Goal: Task Accomplishment & Management: Use online tool/utility

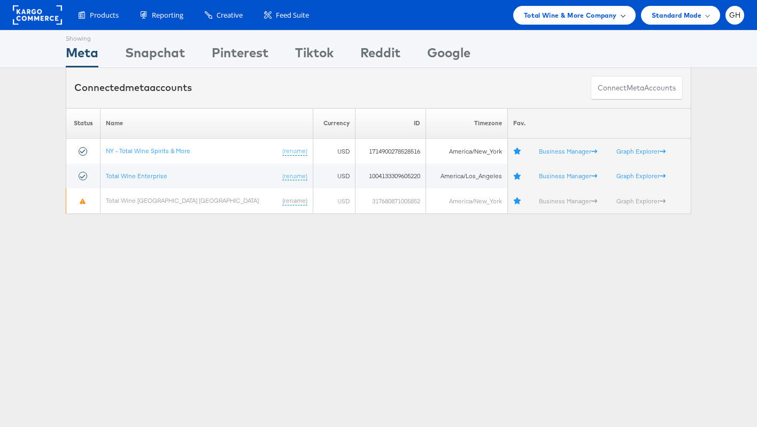
click at [608, 9] on div "Total Wine & More Company" at bounding box center [575, 15] width 122 height 19
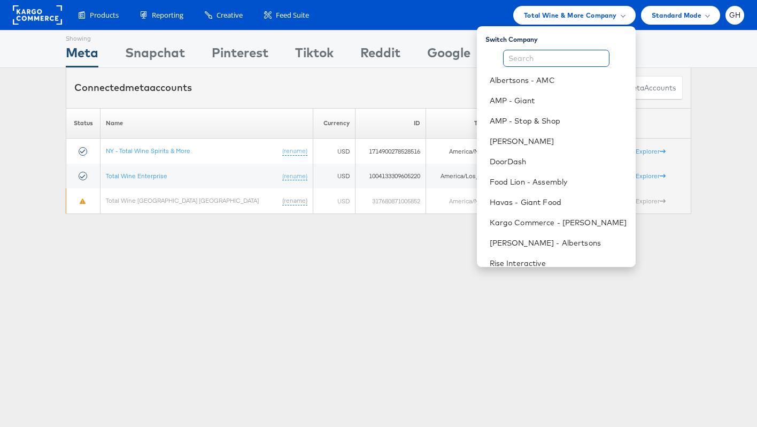
click at [538, 56] on input "text" at bounding box center [556, 58] width 106 height 17
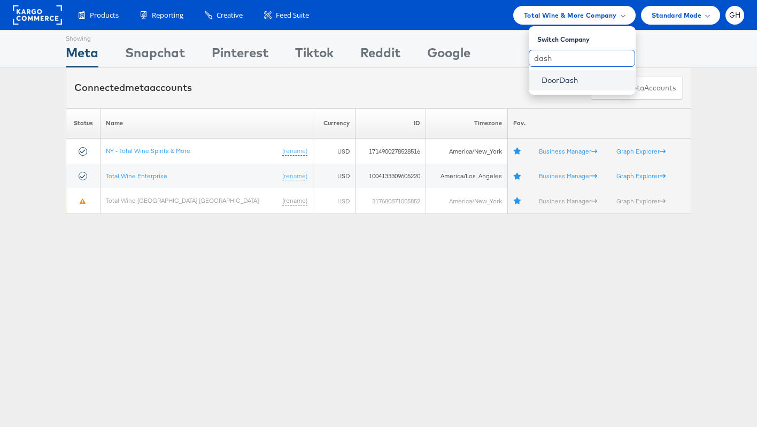
type input "dash"
click at [542, 78] on link "DoorDash" at bounding box center [585, 80] width 86 height 11
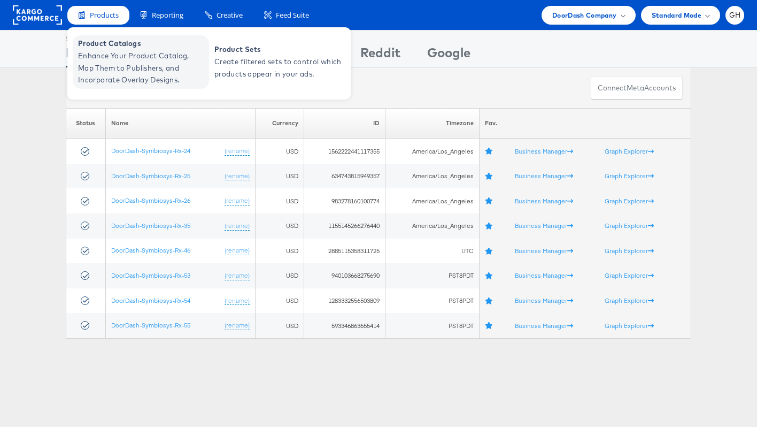
click at [112, 50] on span "Enhance Your Product Catalog, Map Them to Publishers, and Incorporate Overlay D…" at bounding box center [142, 68] width 128 height 36
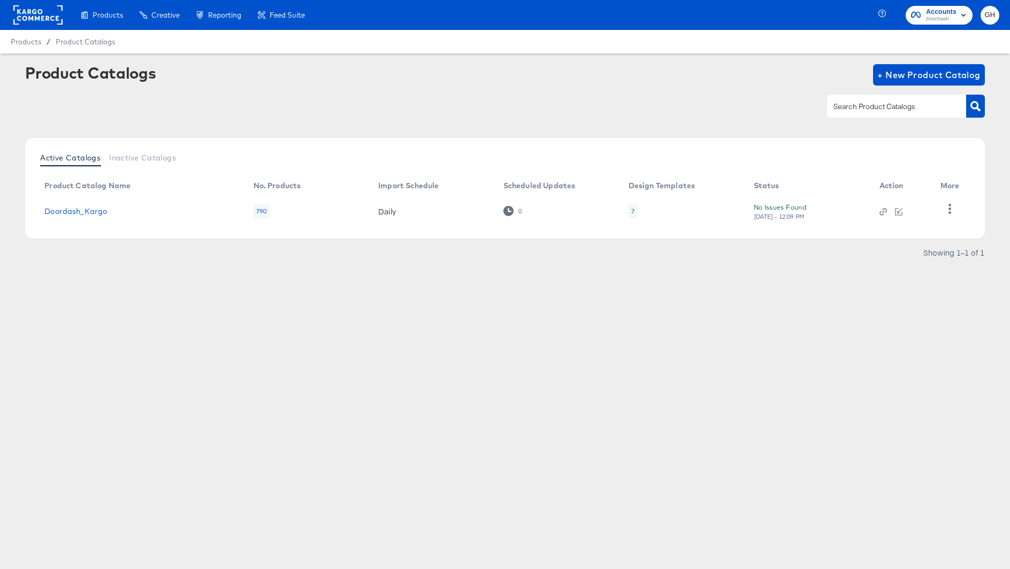
click at [588, 408] on div "Products Creative Reporting Feed Suite Accounts DoorDash GH Products / Product …" at bounding box center [505, 284] width 1010 height 569
click at [882, 216] on td at bounding box center [901, 211] width 61 height 33
click at [882, 206] on div at bounding box center [882, 211] width 7 height 10
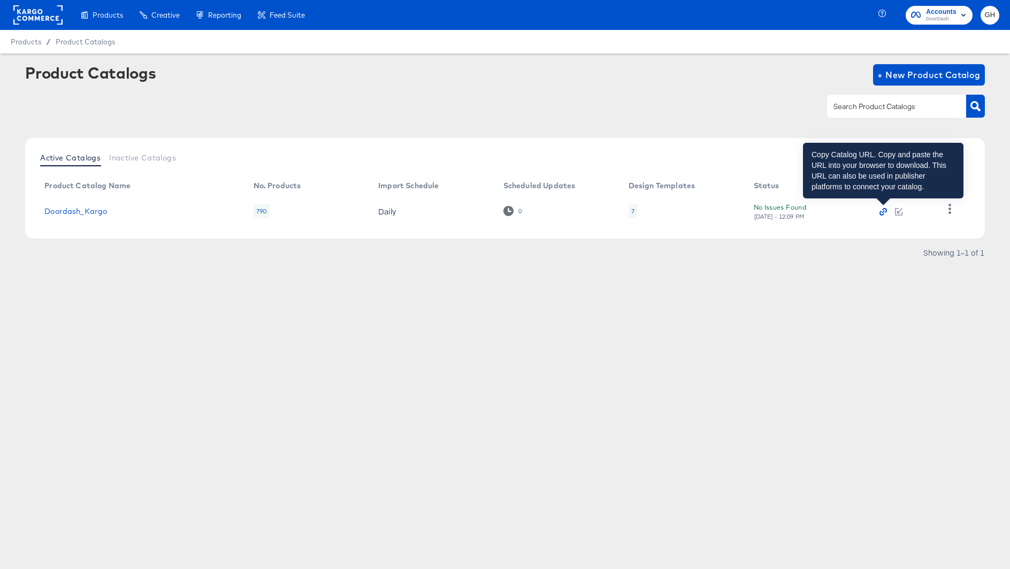
click at [880, 212] on icon "button" at bounding box center [882, 211] width 7 height 7
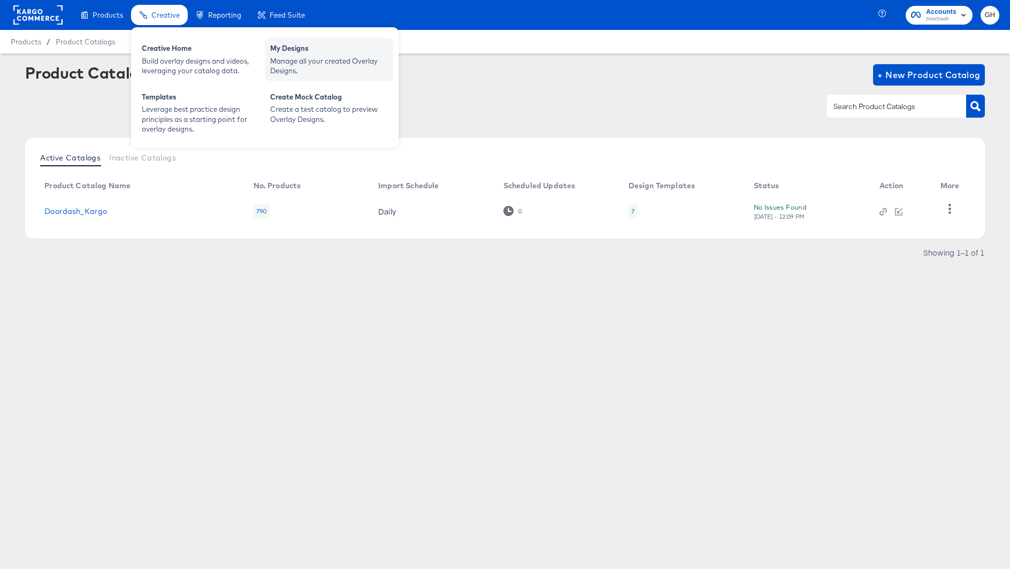
click at [282, 63] on div "Manage all your created Overlay Designs." at bounding box center [329, 66] width 118 height 20
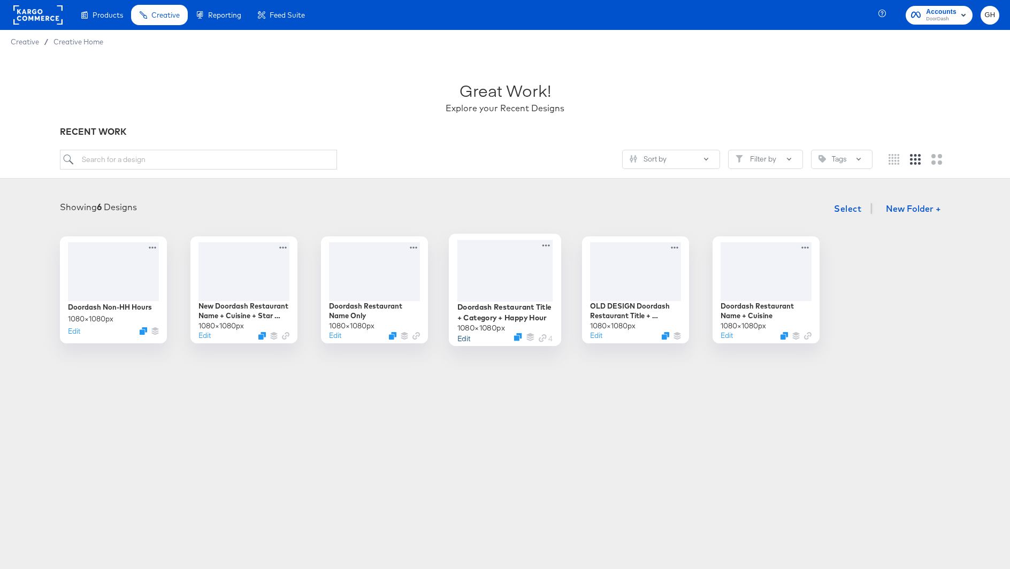
click at [463, 336] on button "Edit" at bounding box center [463, 338] width 13 height 10
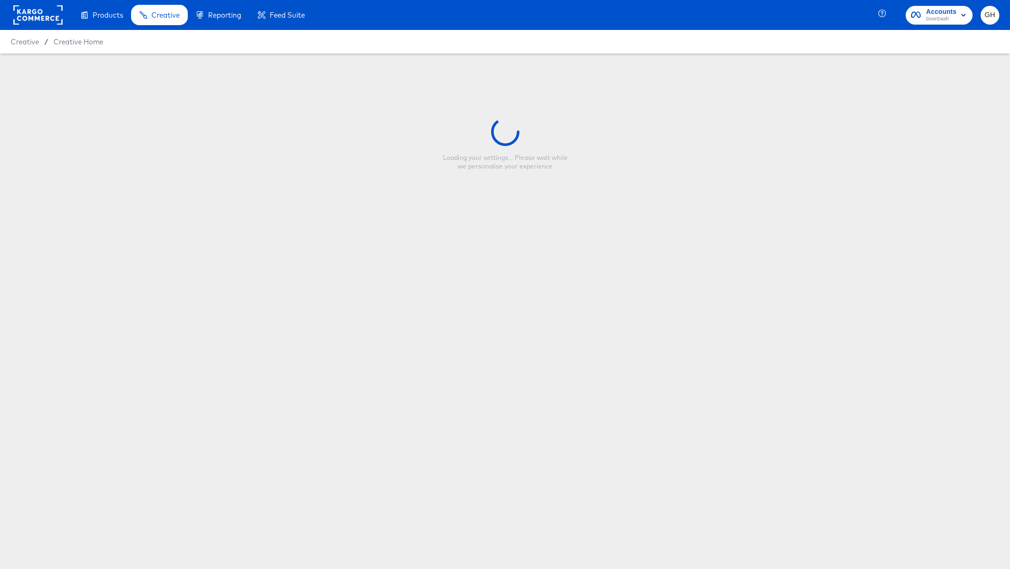
type input "Doordash Restaurant Title + Category + Happy Hour"
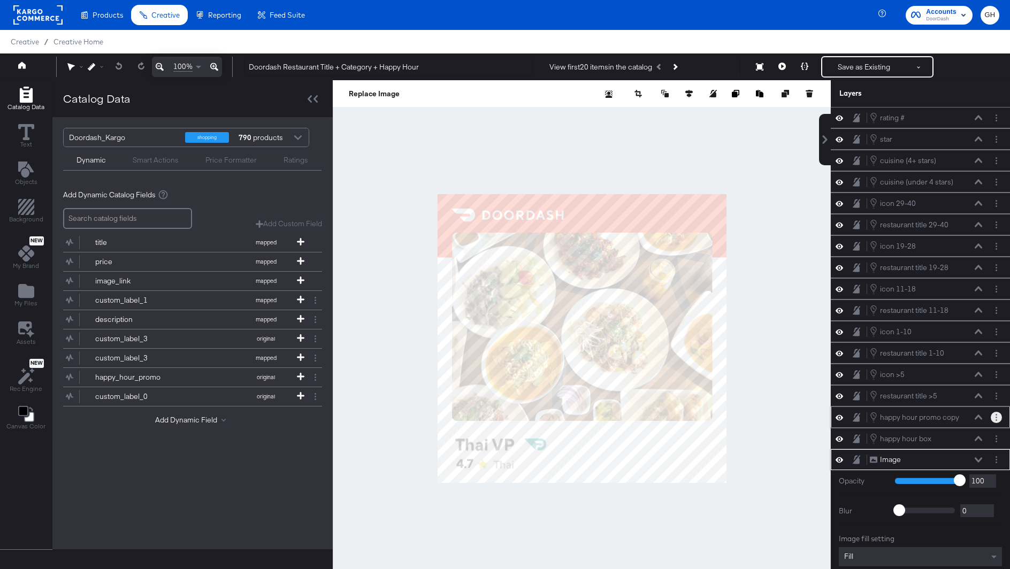
click at [997, 412] on button "Layer Options" at bounding box center [996, 417] width 11 height 11
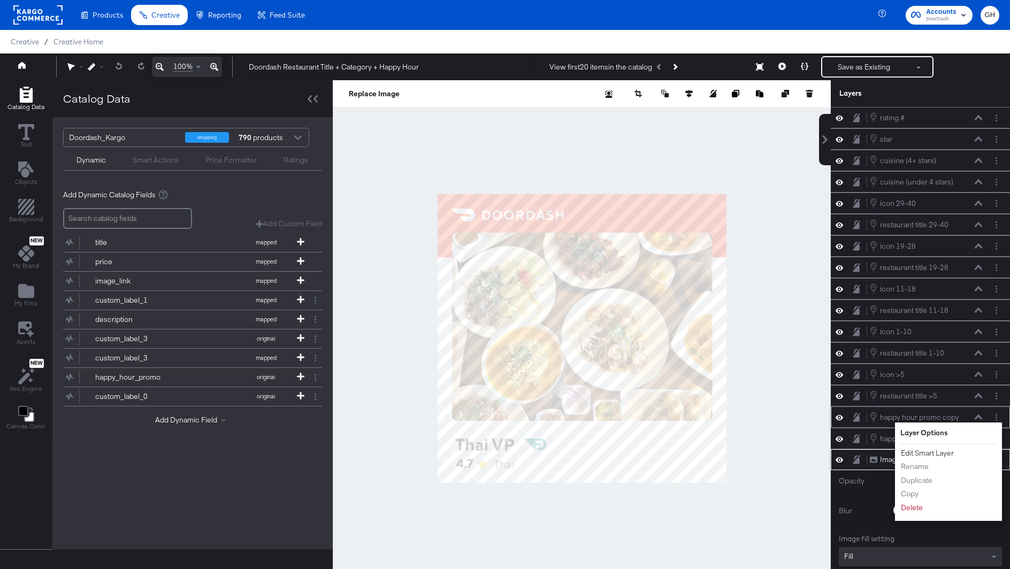
click at [950, 448] on button "Edit Smart Layer" at bounding box center [927, 453] width 54 height 11
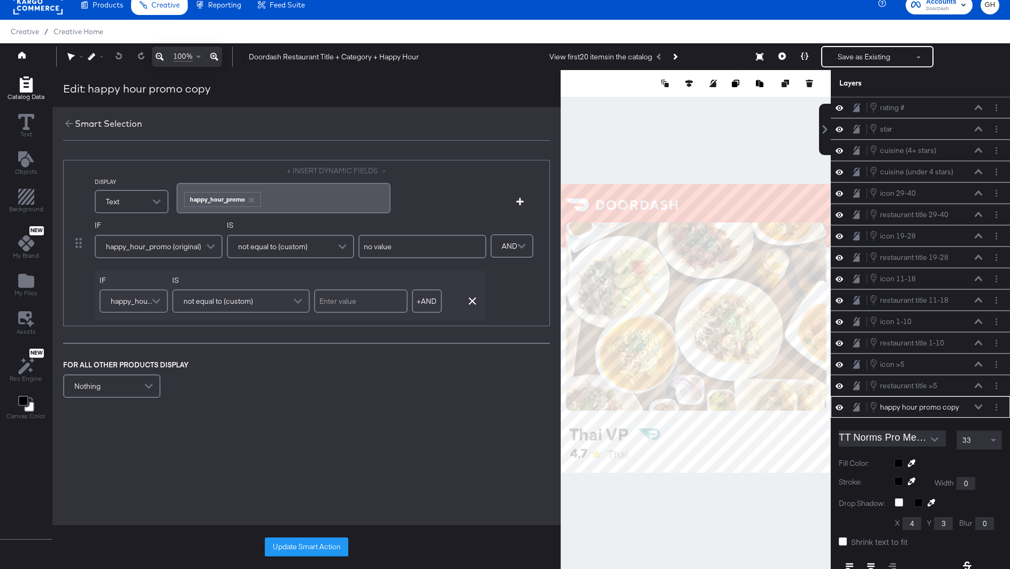
scroll to position [145, 0]
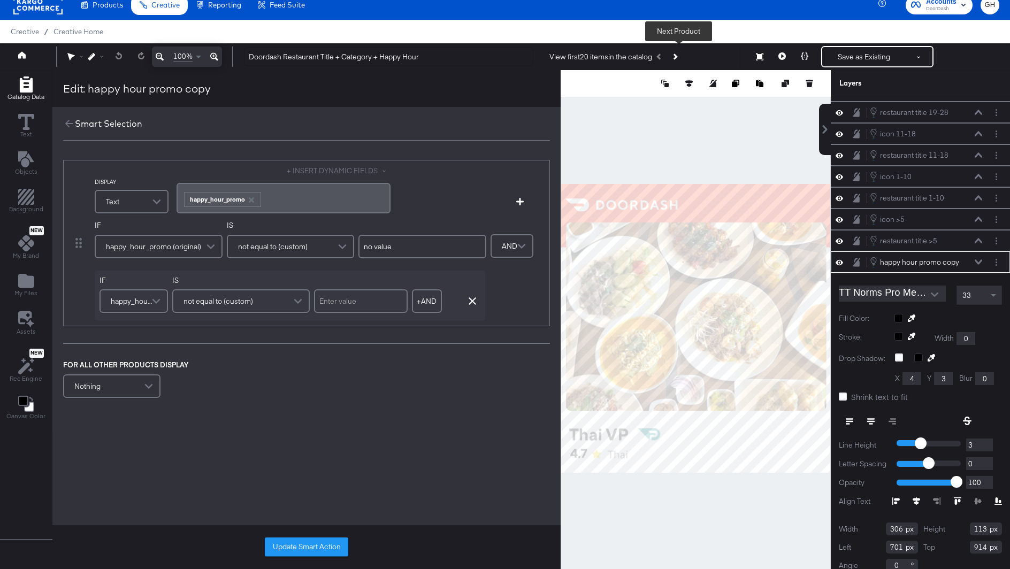
click at [681, 56] on button "Next Product" at bounding box center [674, 56] width 15 height 19
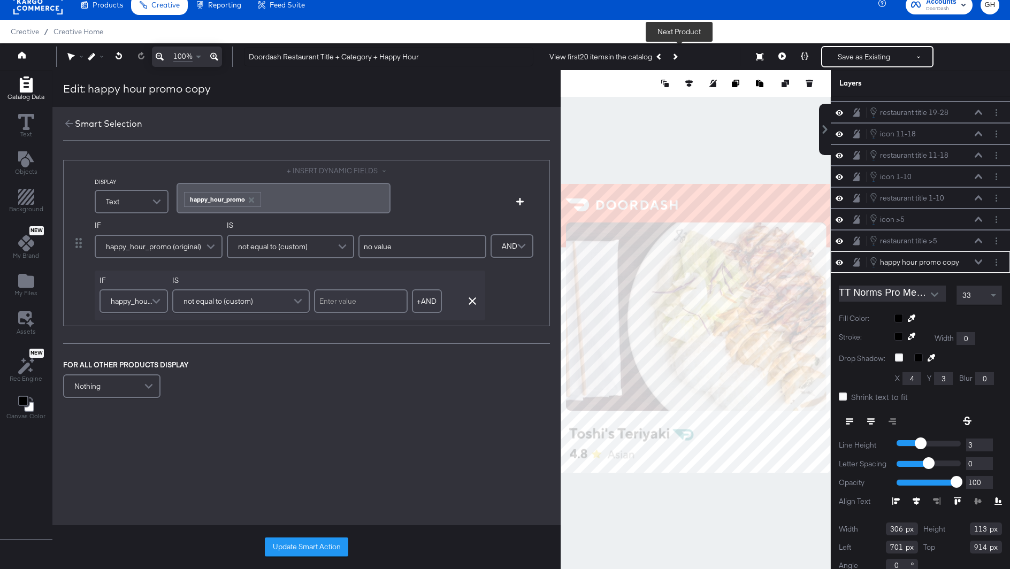
click at [681, 56] on button "Next Product" at bounding box center [674, 56] width 15 height 19
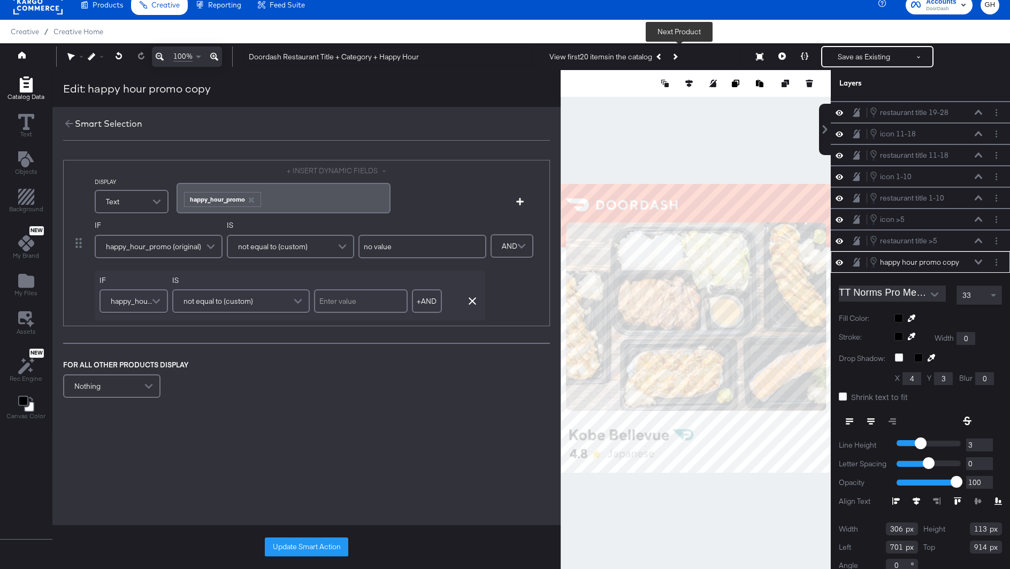
click at [681, 56] on button "Next Product" at bounding box center [674, 56] width 15 height 19
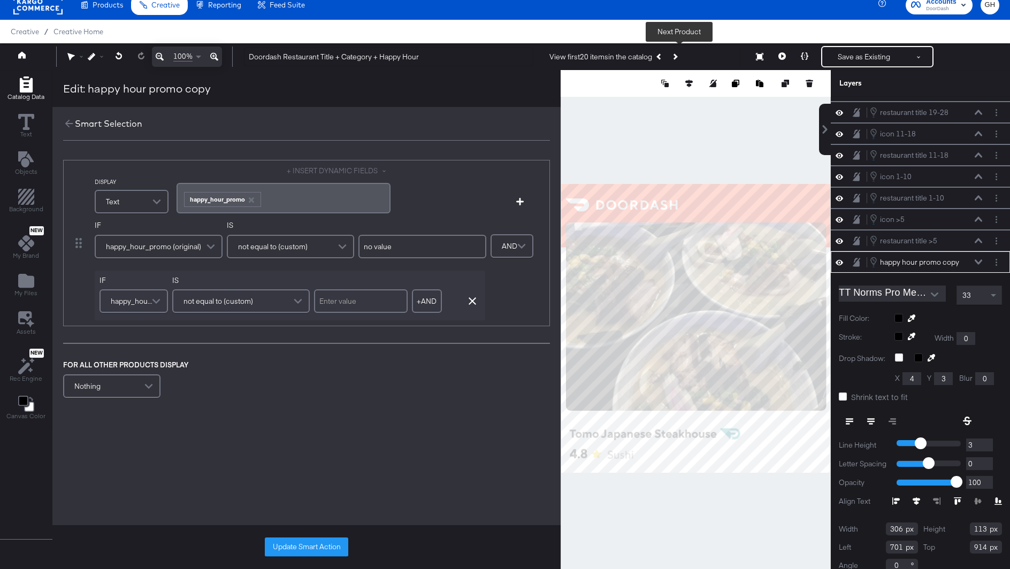
click at [681, 56] on button "Next Product" at bounding box center [674, 56] width 15 height 19
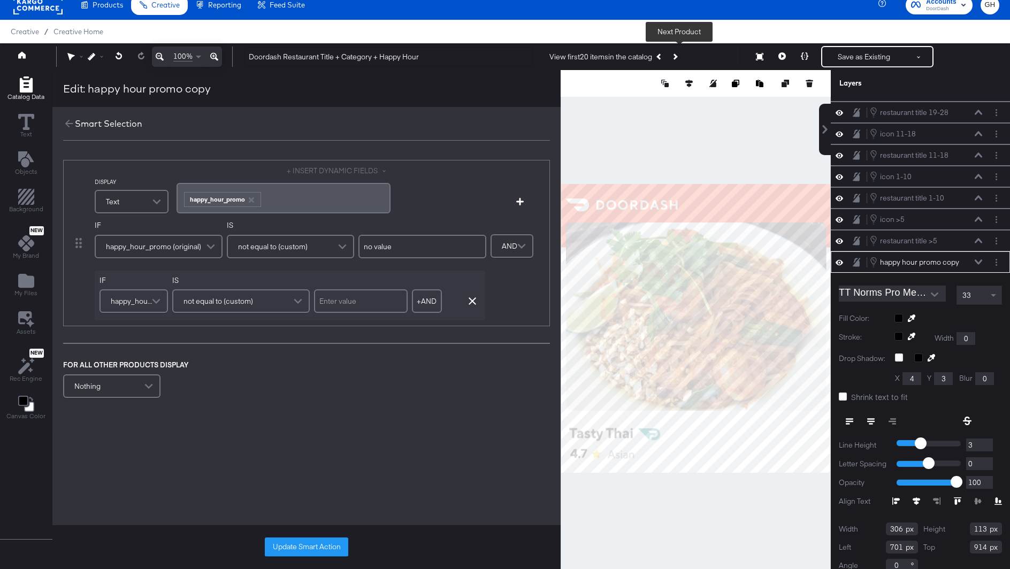
click at [681, 56] on button "Next Product" at bounding box center [674, 56] width 15 height 19
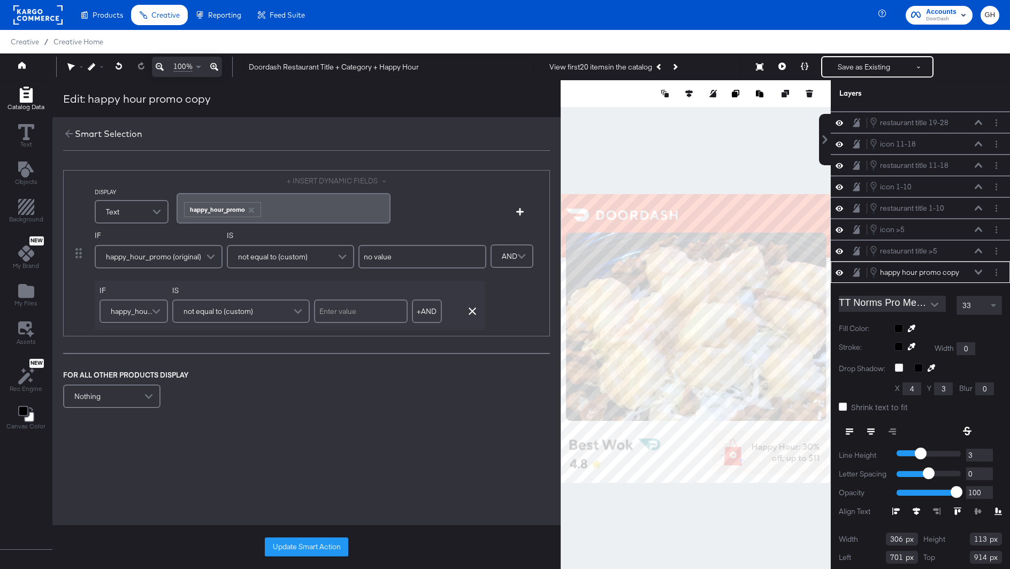
scroll to position [3, 0]
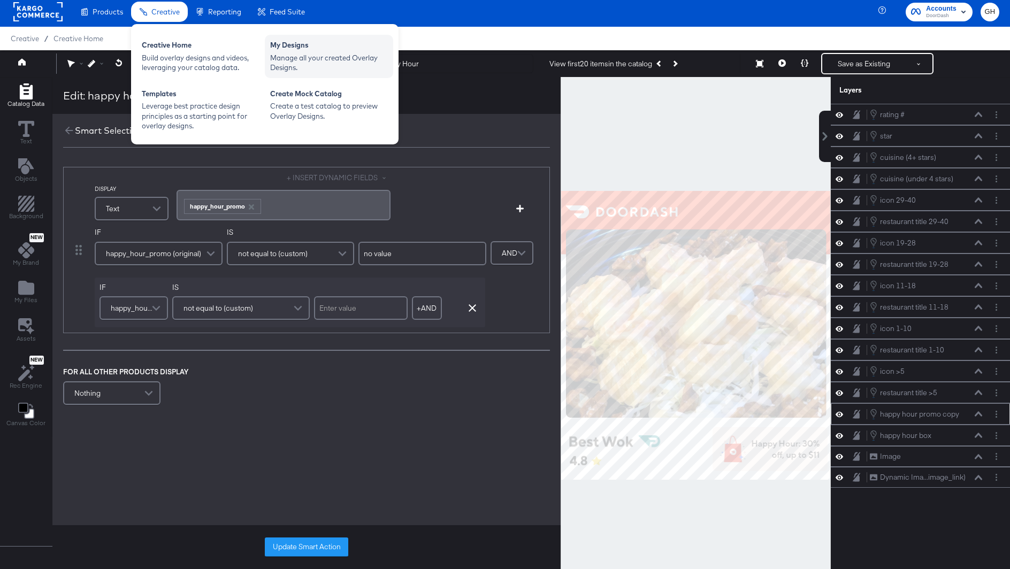
click at [276, 56] on div "Manage all your created Overlay Designs." at bounding box center [329, 63] width 118 height 20
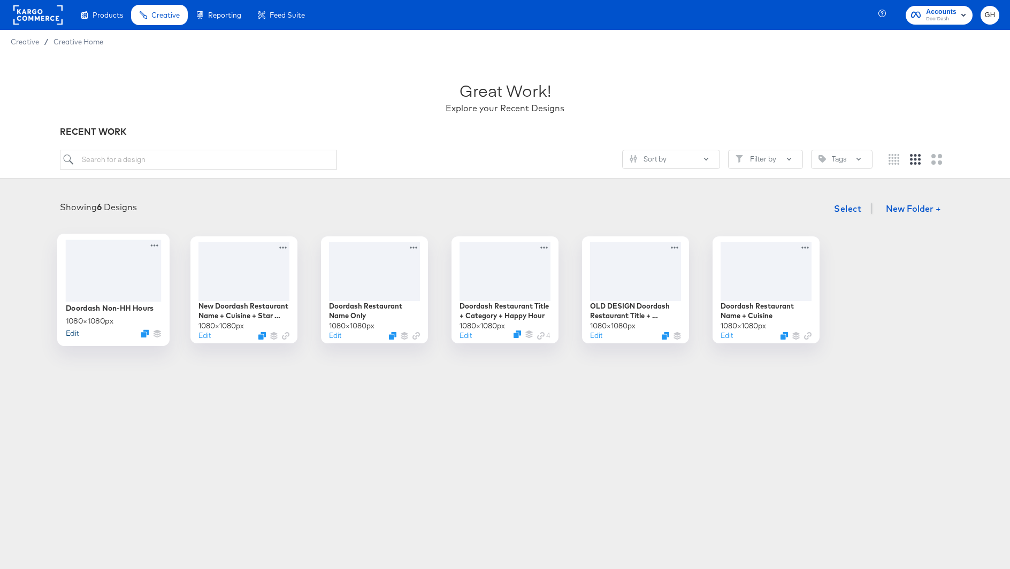
click at [74, 332] on button "Edit" at bounding box center [72, 333] width 13 height 10
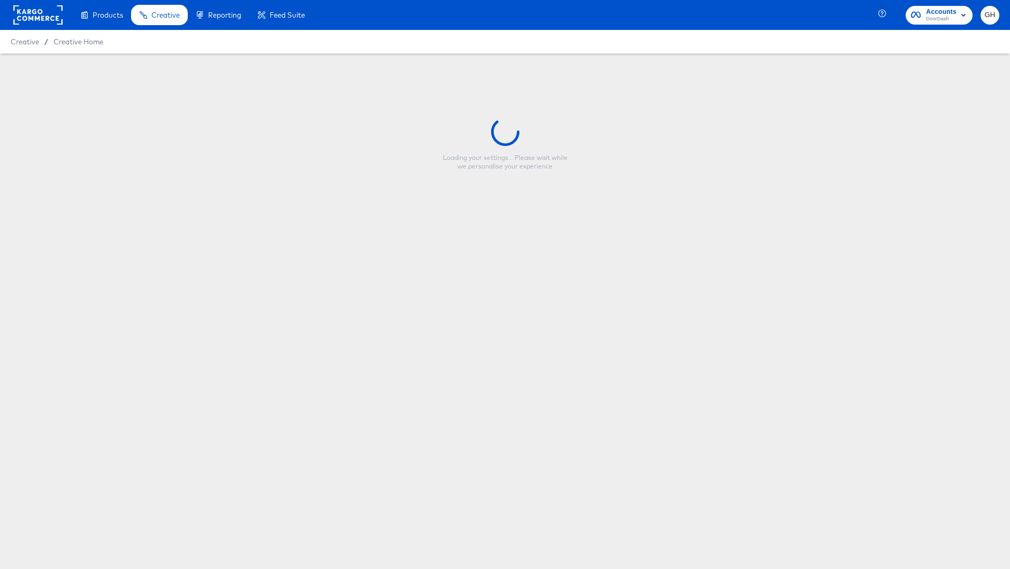
type input "Doordash Non-HH Hours"
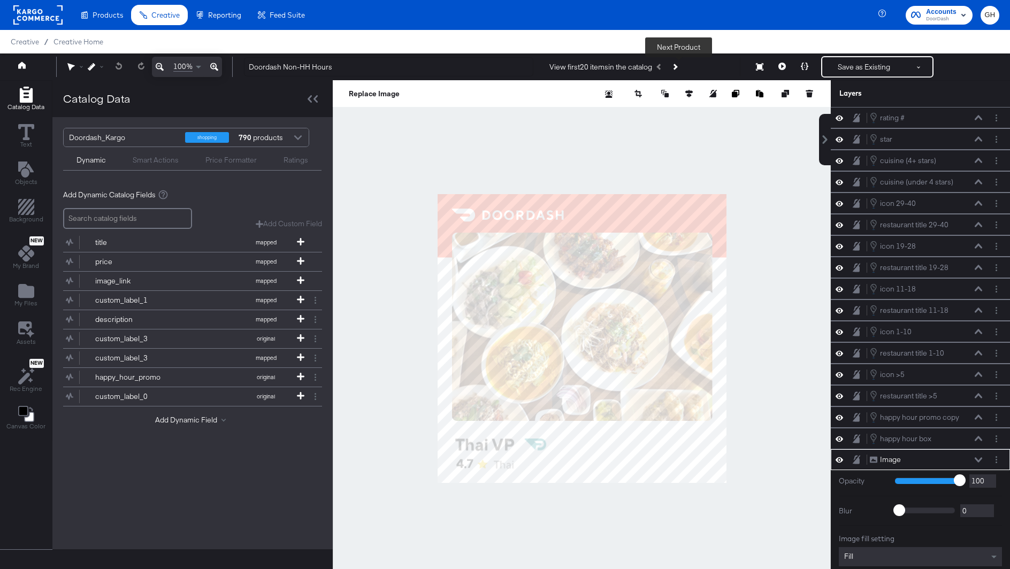
click at [679, 63] on button "Next Product" at bounding box center [674, 66] width 15 height 19
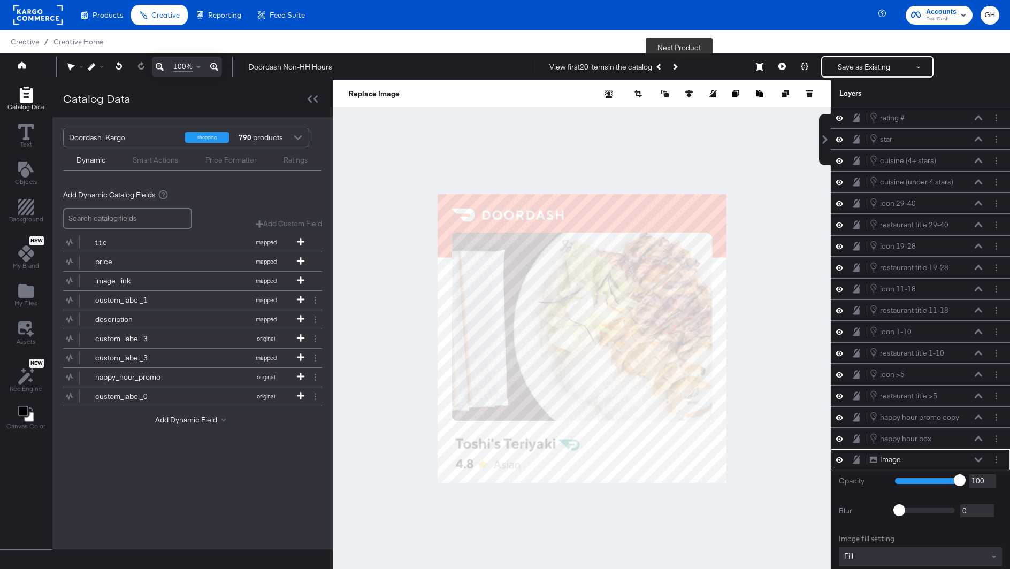
click at [679, 63] on button "Next Product" at bounding box center [674, 66] width 15 height 19
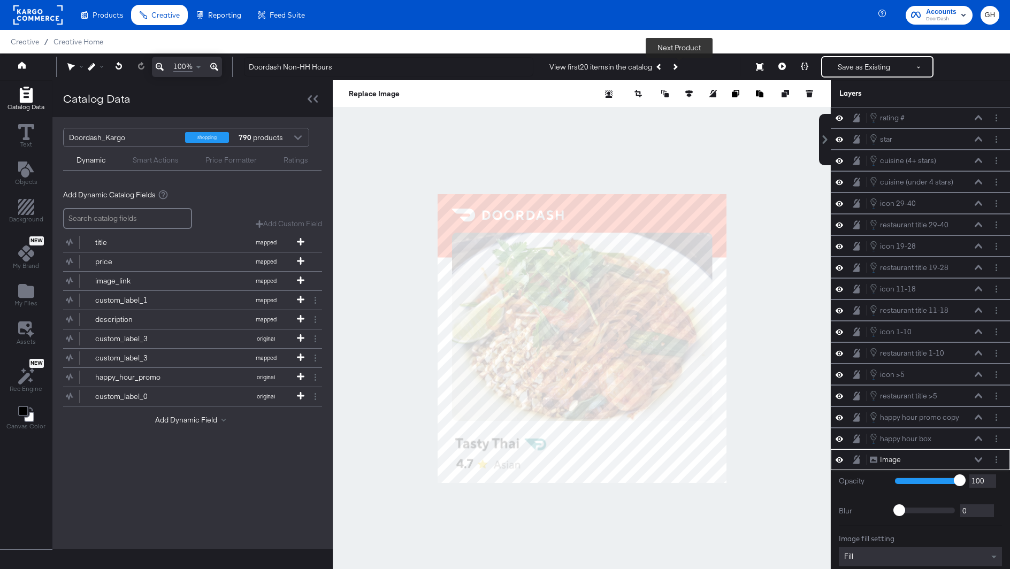
click at [678, 65] on icon "Next Product" at bounding box center [675, 67] width 6 height 6
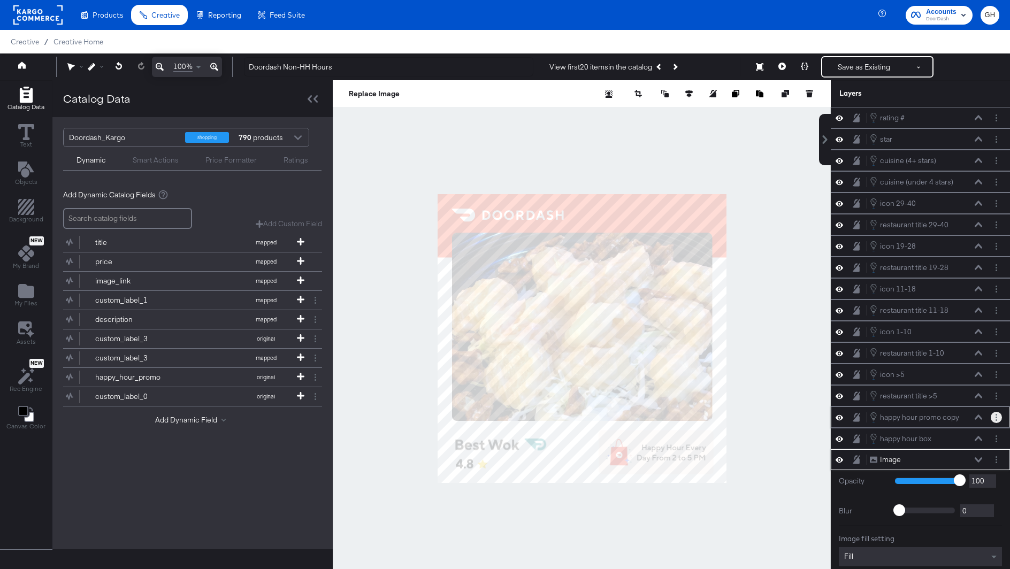
click at [995, 414] on icon "Layer Options" at bounding box center [996, 417] width 2 height 7
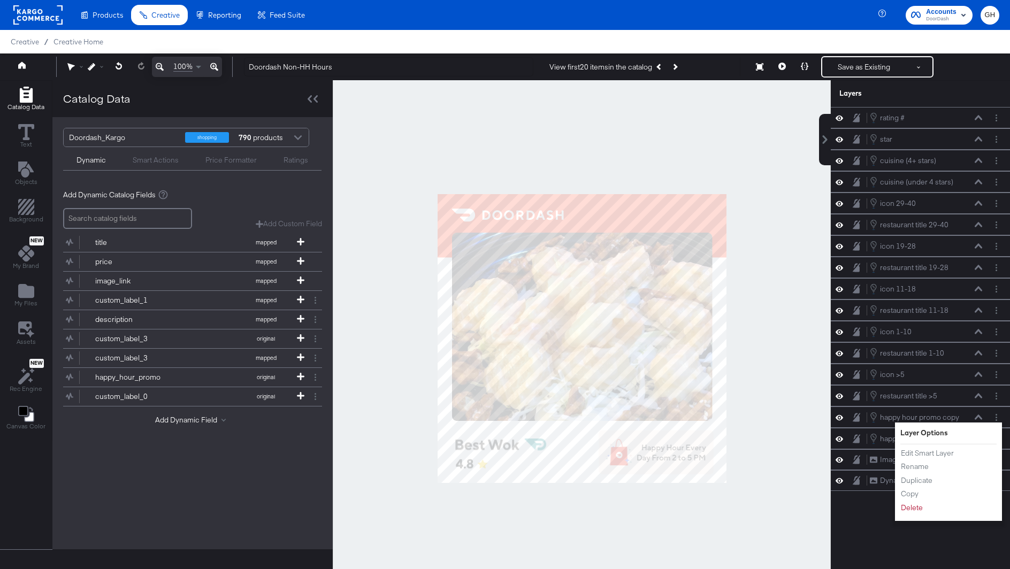
click at [812, 379] on div at bounding box center [582, 338] width 498 height 516
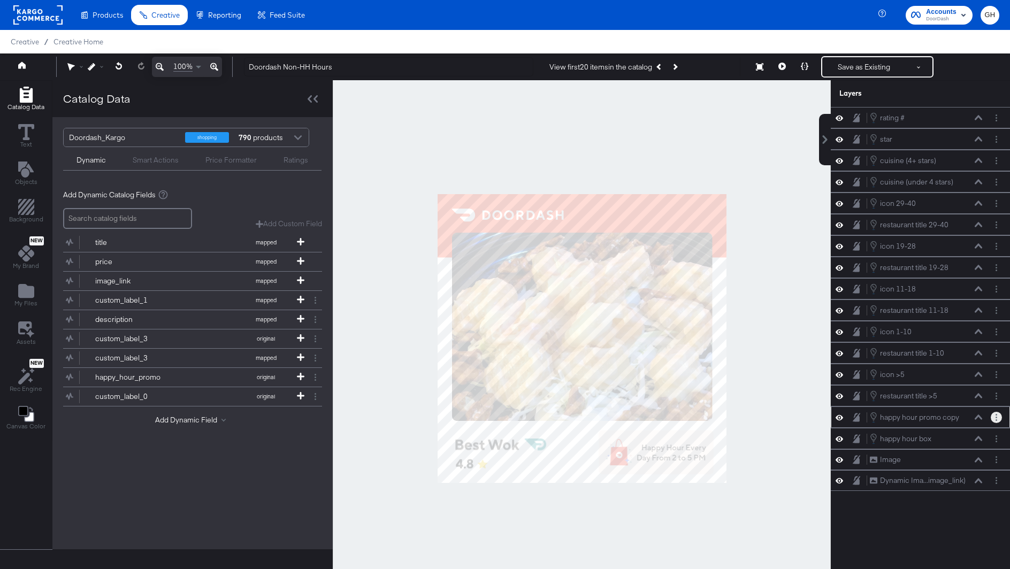
click at [995, 414] on icon "Layer Options" at bounding box center [996, 417] width 2 height 7
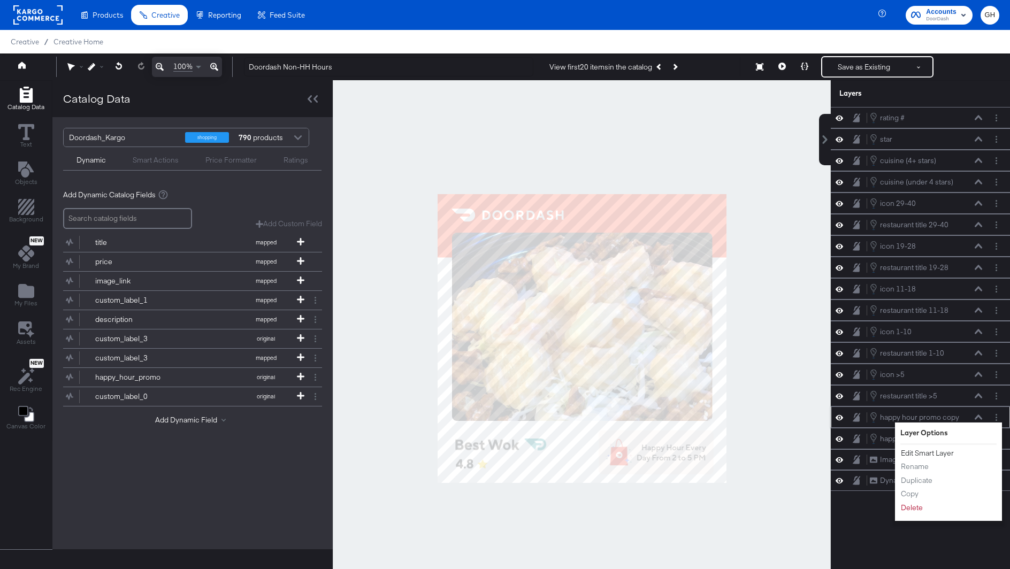
click at [933, 448] on button "Edit Smart Layer" at bounding box center [927, 453] width 54 height 11
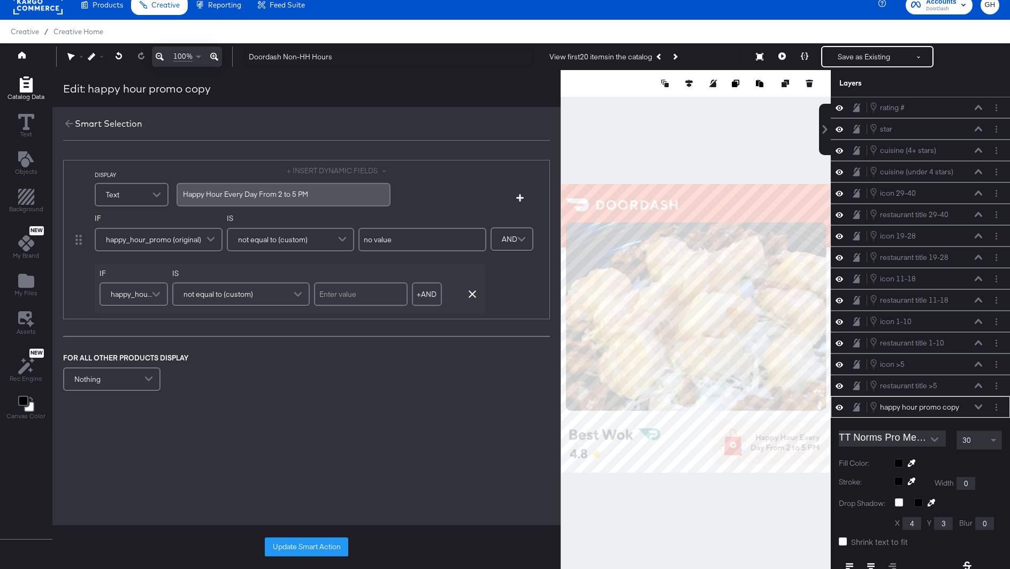
scroll to position [145, 0]
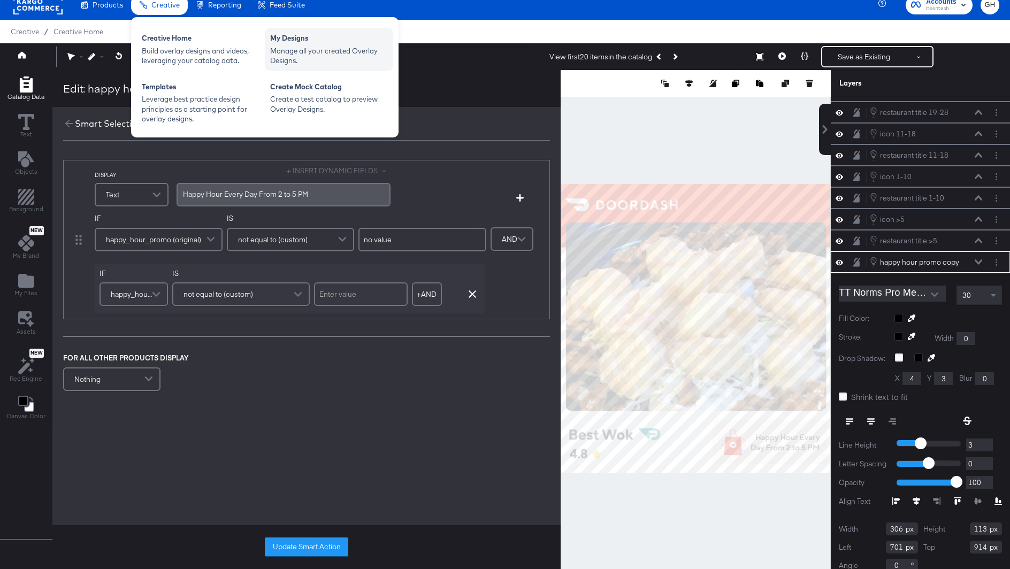
click at [281, 43] on div "My Designs" at bounding box center [329, 39] width 118 height 13
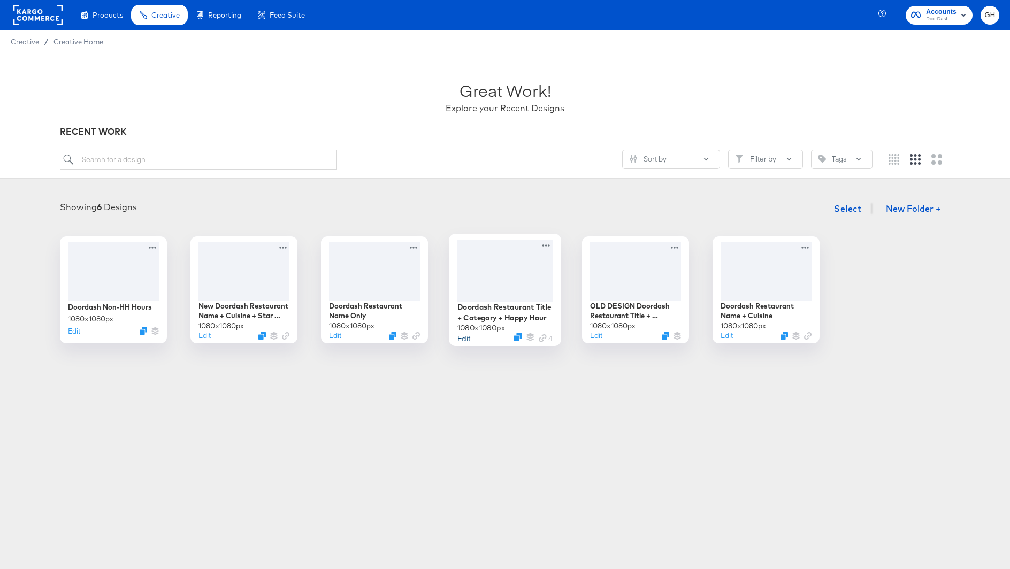
click at [464, 338] on button "Edit" at bounding box center [463, 338] width 13 height 10
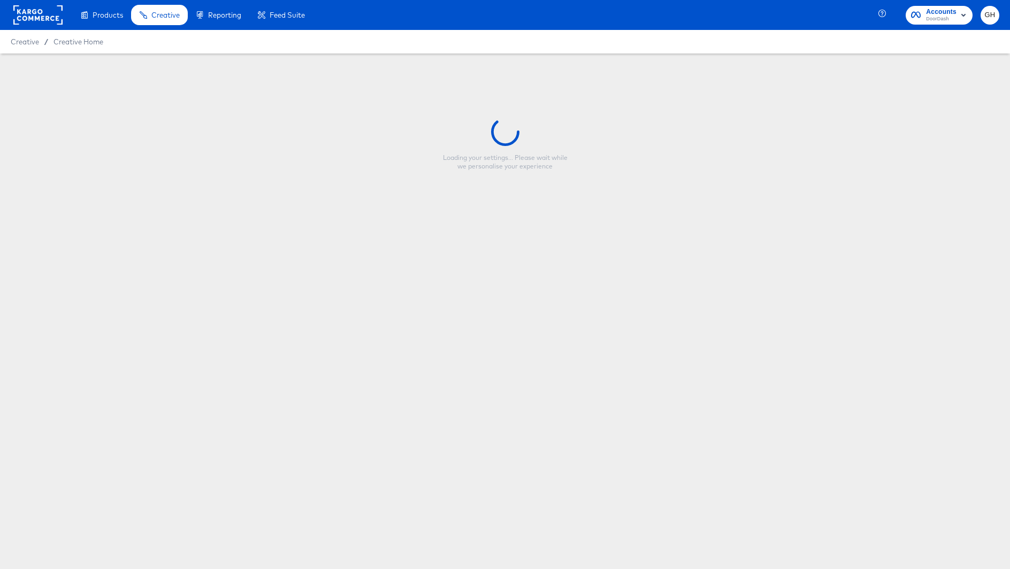
type input "Doordash Restaurant Title + Category + Happy Hour"
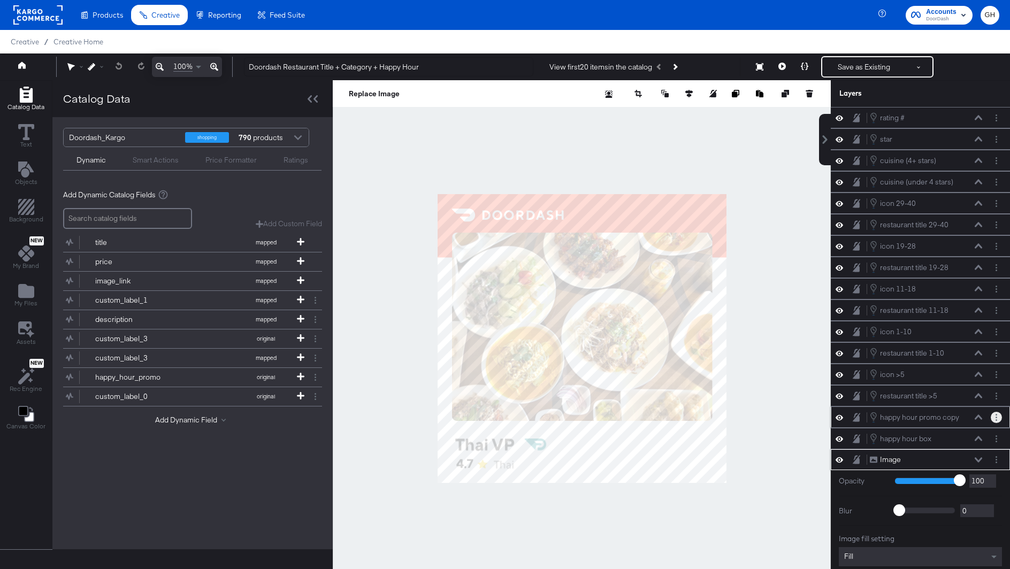
click at [995, 414] on icon "Layer Options" at bounding box center [996, 417] width 2 height 7
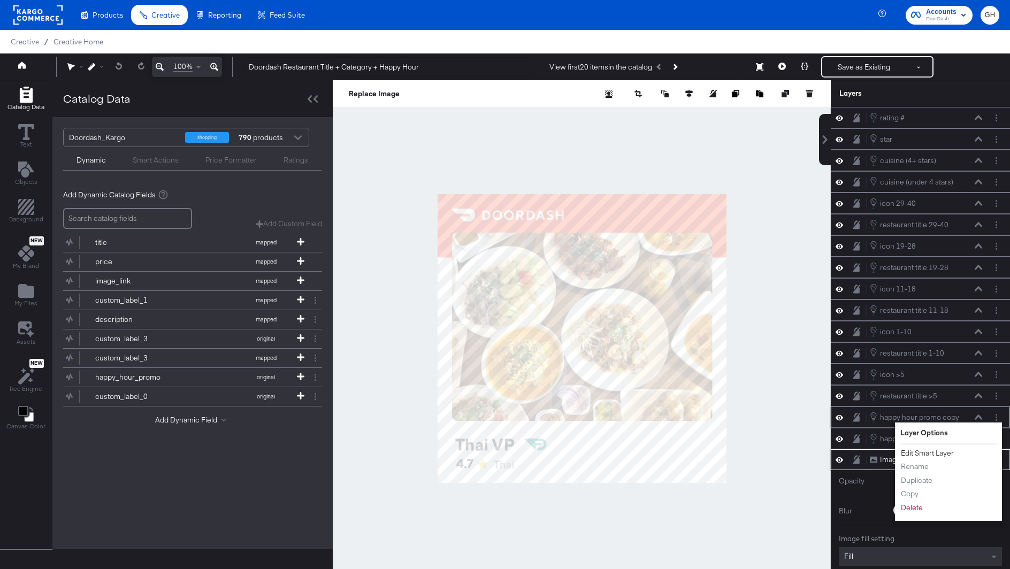
click at [948, 448] on button "Edit Smart Layer" at bounding box center [927, 453] width 54 height 11
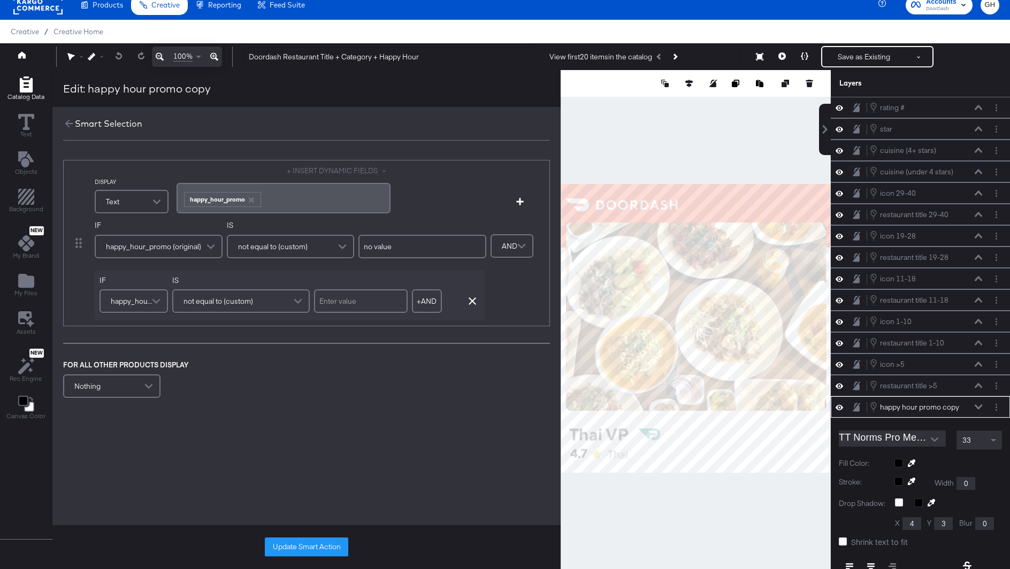
scroll to position [145, 0]
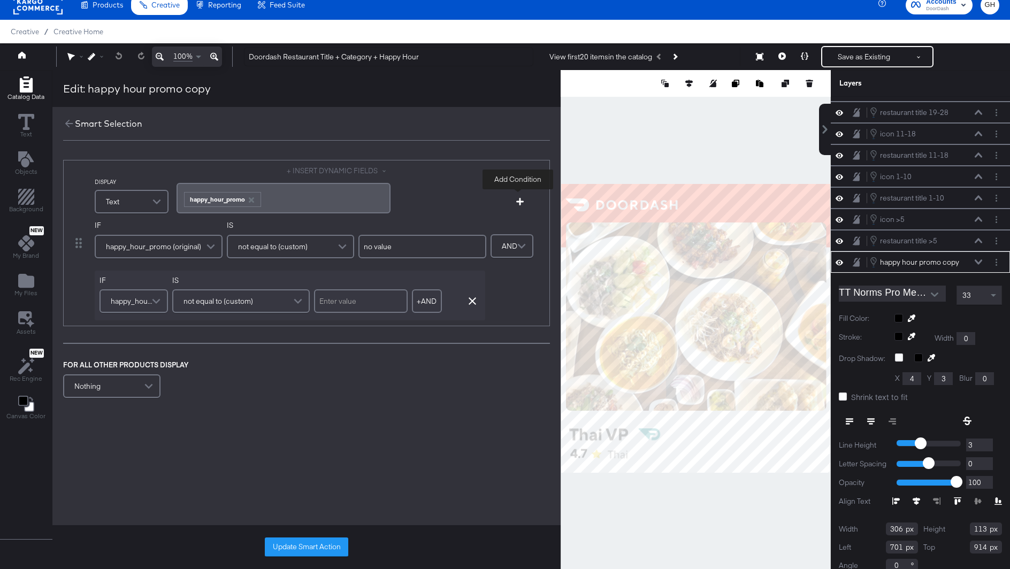
click at [517, 200] on icon "button" at bounding box center [519, 201] width 7 height 7
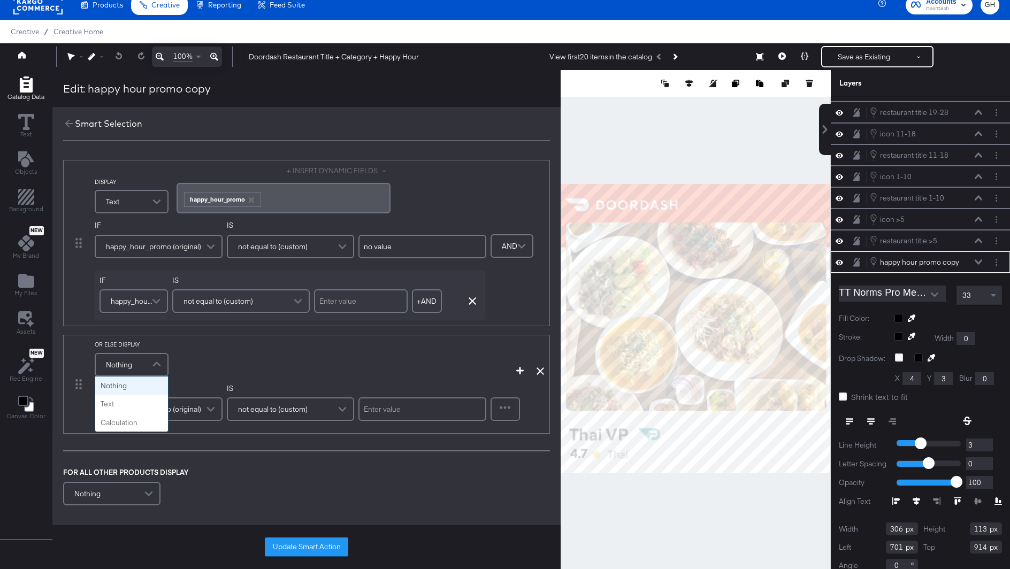
click at [130, 367] on div "Nothing" at bounding box center [132, 364] width 72 height 21
click at [204, 358] on div "OR ELSE DISPLAY Nothing Nothing Text Calculation" at bounding box center [279, 360] width 368 height 38
click at [156, 401] on span "happy_hour_promo (original)" at bounding box center [153, 409] width 95 height 18
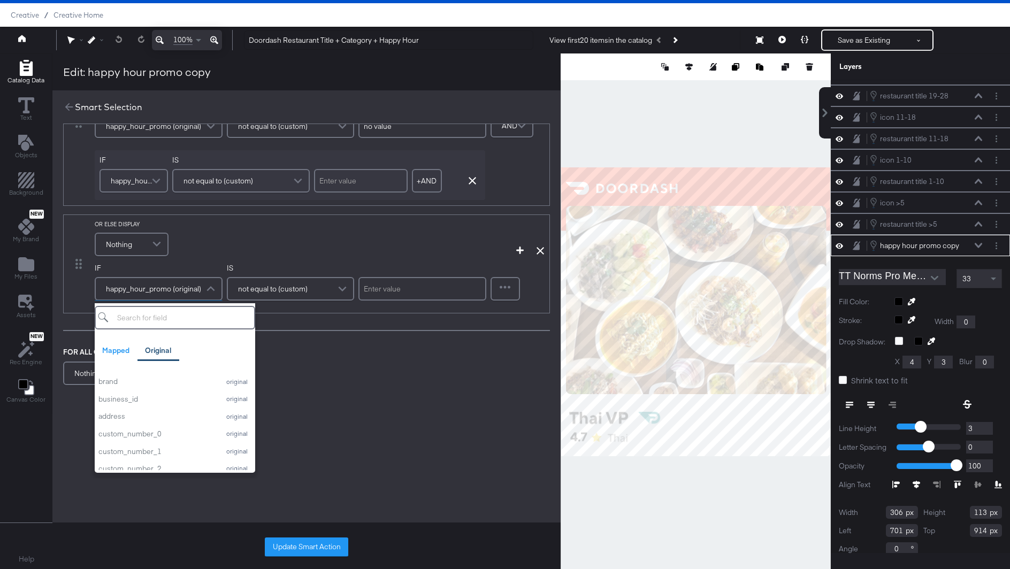
scroll to position [0, 0]
click at [125, 351] on div "Mapped" at bounding box center [115, 351] width 27 height 10
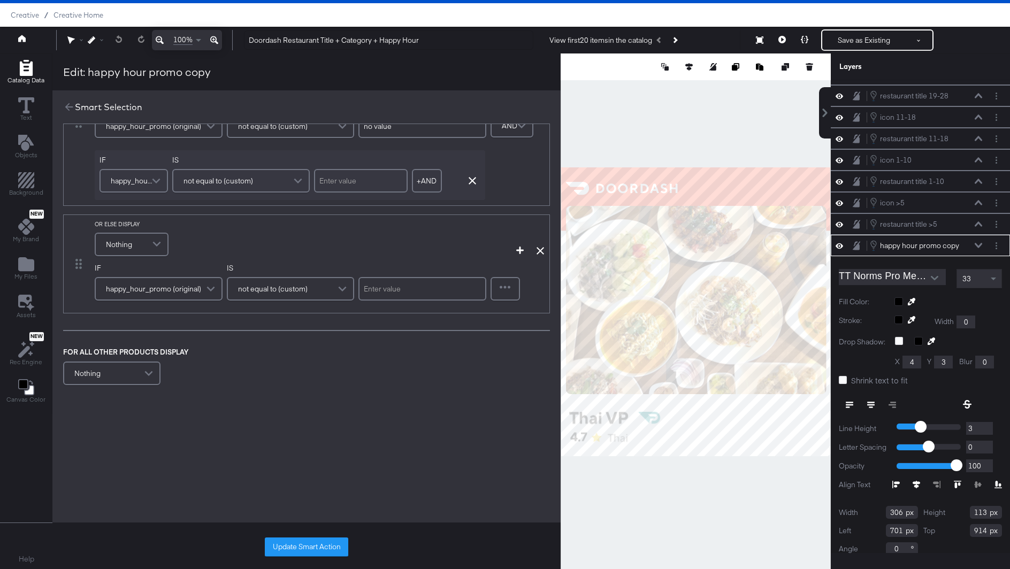
click at [306, 392] on div "DISPLAY Text + INSERT DYNAMIC FIELDS ﻿ ﻿ happy_hour_promo ﻿ IF happy_hour_promo…" at bounding box center [306, 213] width 508 height 369
click at [538, 249] on icon at bounding box center [540, 250] width 7 height 7
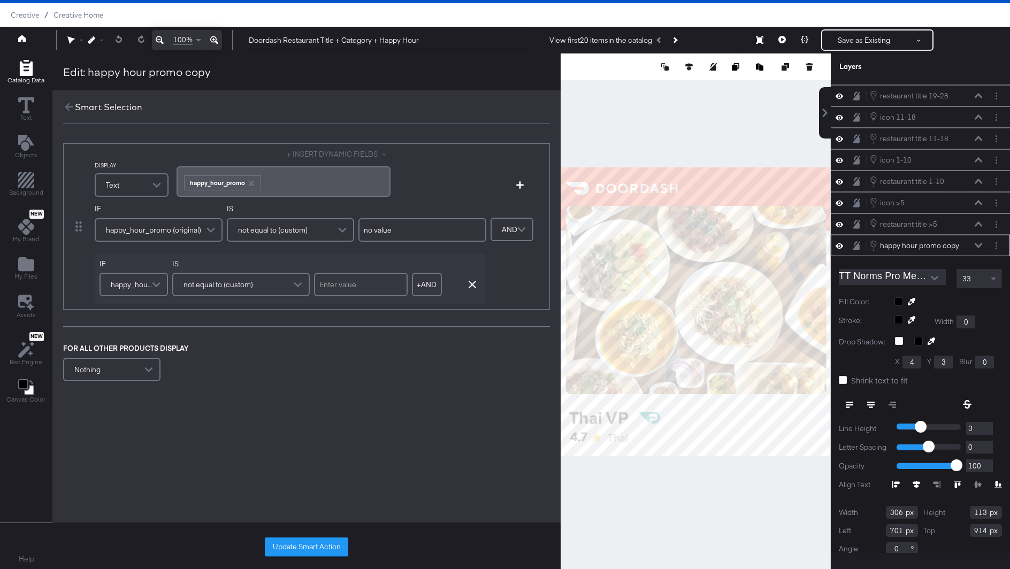
scroll to position [0, 0]
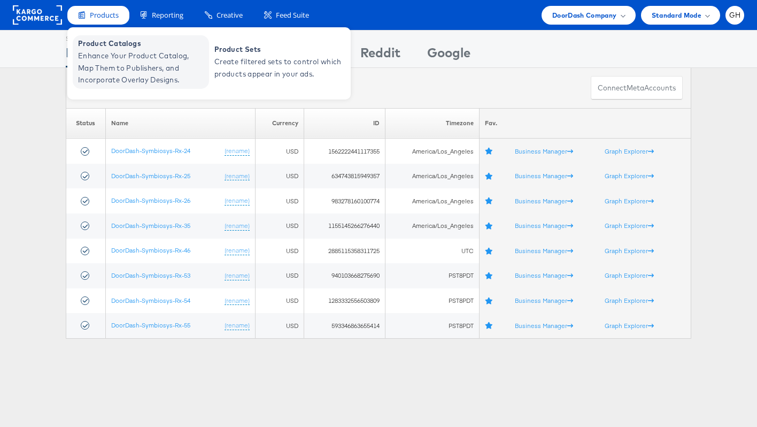
click at [145, 58] on span "Enhance Your Product Catalog, Map Them to Publishers, and Incorporate Overlay D…" at bounding box center [142, 68] width 128 height 36
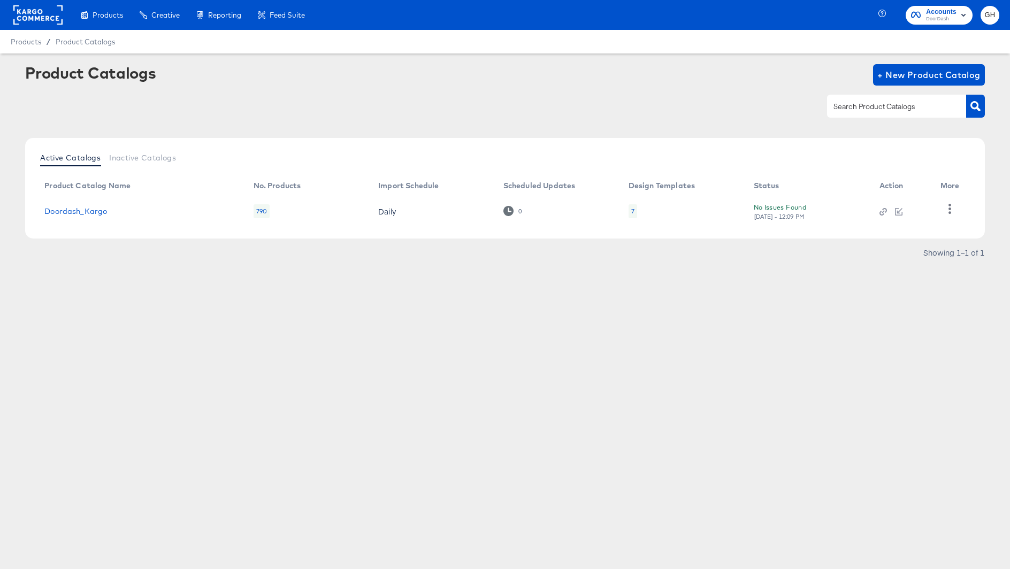
click at [633, 207] on div "7" at bounding box center [632, 211] width 3 height 9
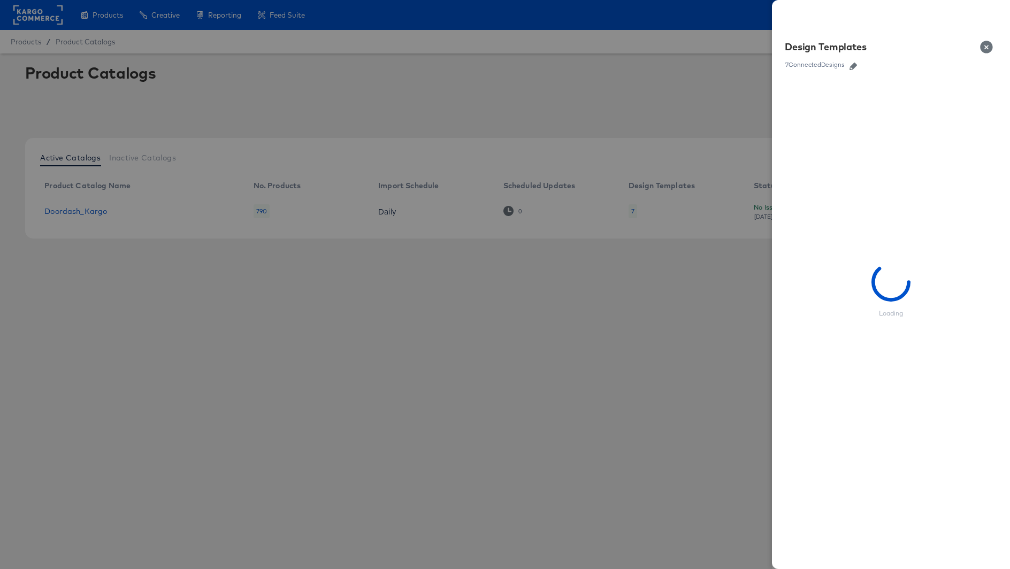
click at [857, 70] on icon "button" at bounding box center [852, 66] width 7 height 7
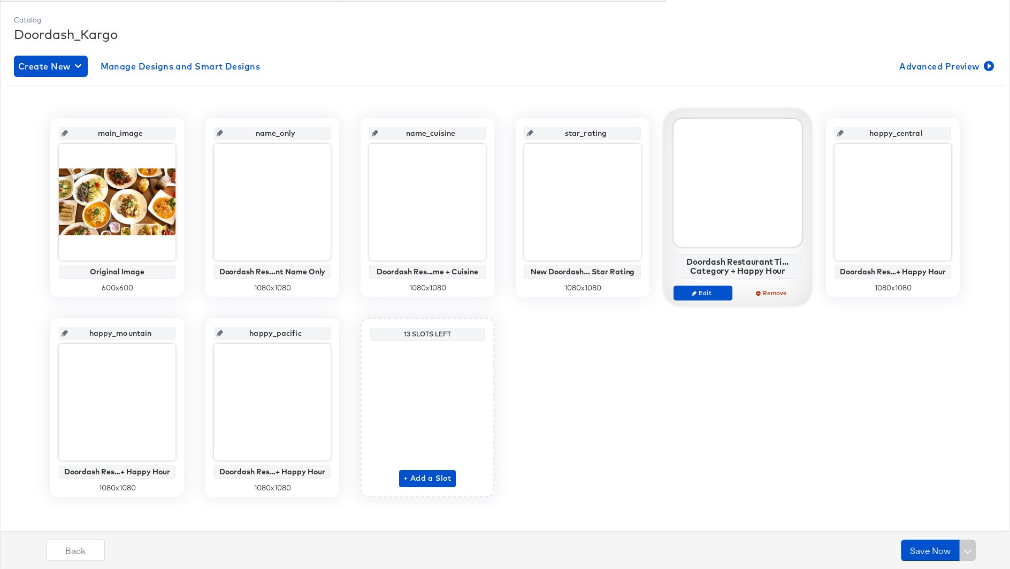
scroll to position [140, 0]
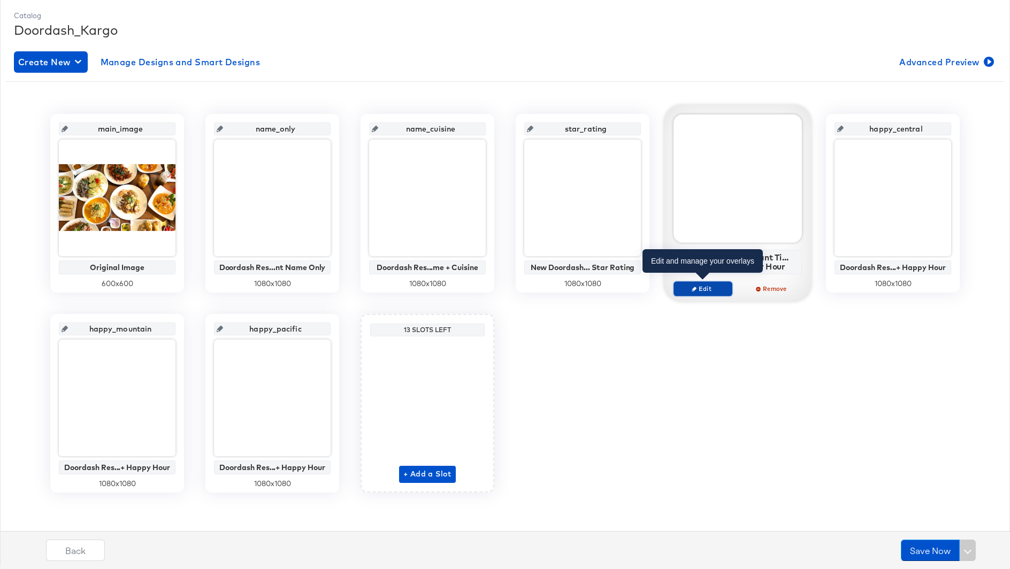
click at [701, 285] on span "Edit" at bounding box center [702, 289] width 49 height 8
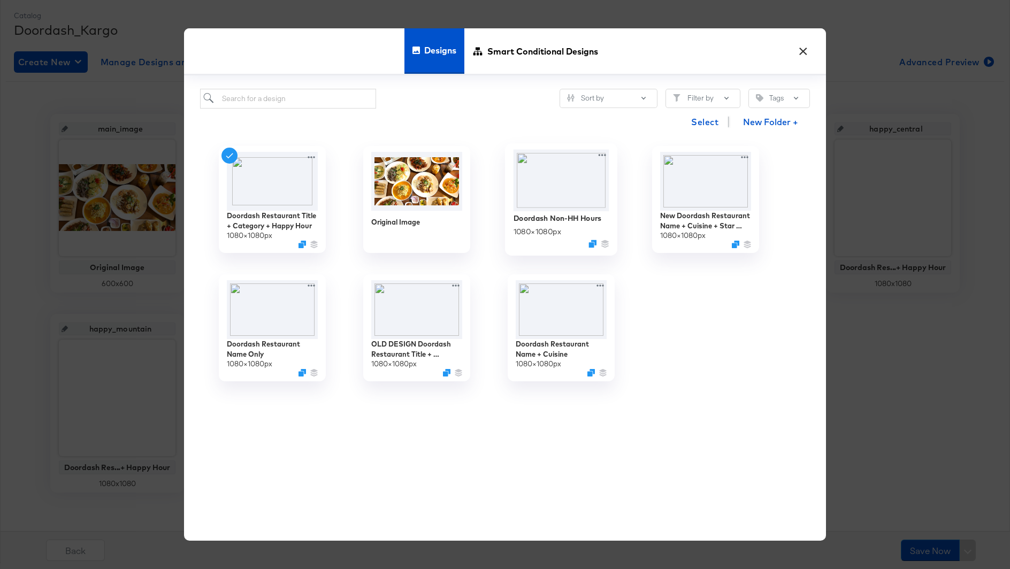
click at [568, 191] on img at bounding box center [562, 181] width 96 height 62
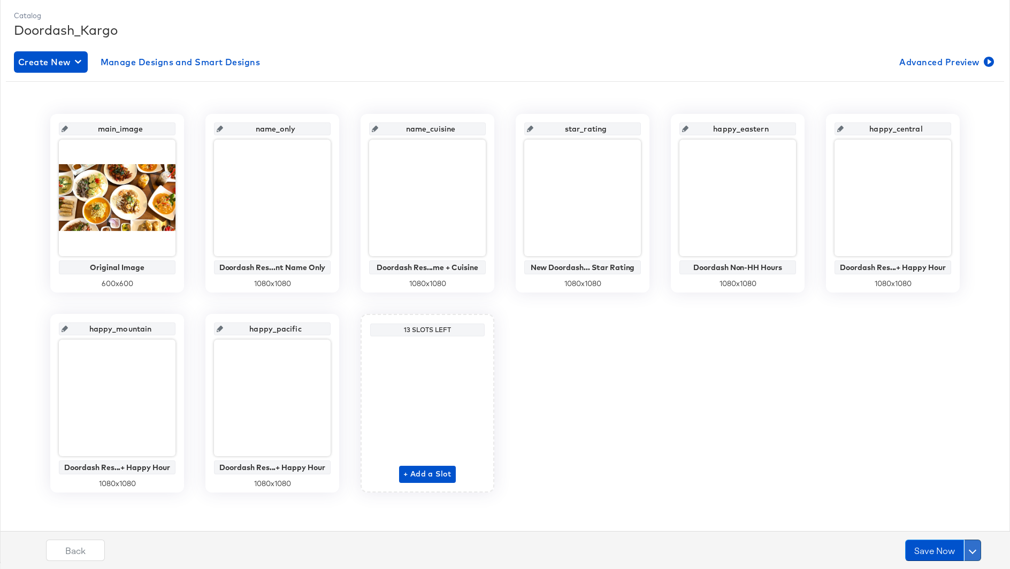
click at [974, 549] on span at bounding box center [972, 550] width 7 height 7
click at [938, 528] on div "Schedule Save" at bounding box center [947, 530] width 49 height 10
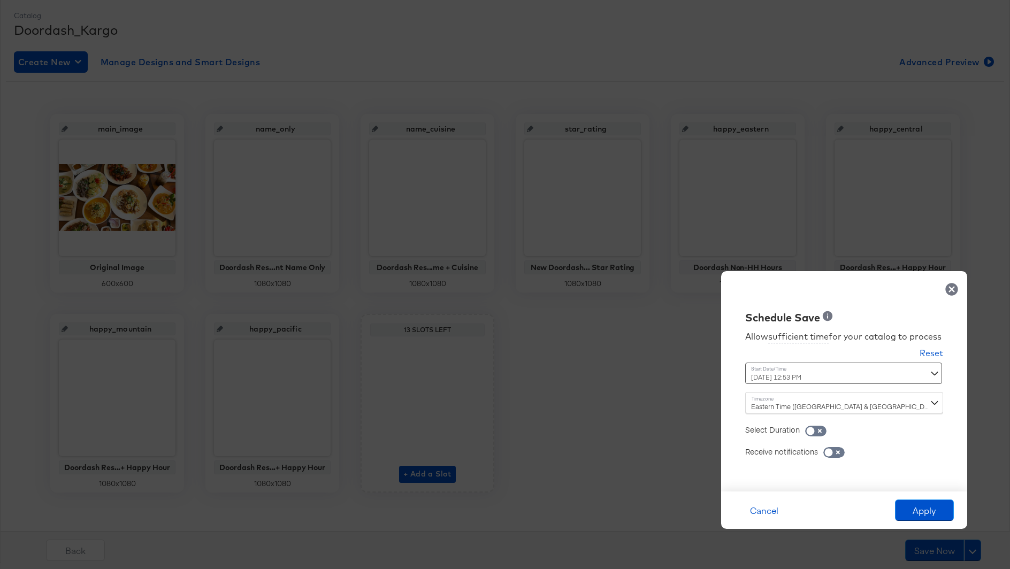
click at [785, 382] on div "[DATE] 12:53 PM ‹ [DATE] › Su Mo Tu We Th Fr Sa 31 1 2 3 4 5 6 7 8 9 10 11 12 1…" at bounding box center [817, 373] width 145 height 21
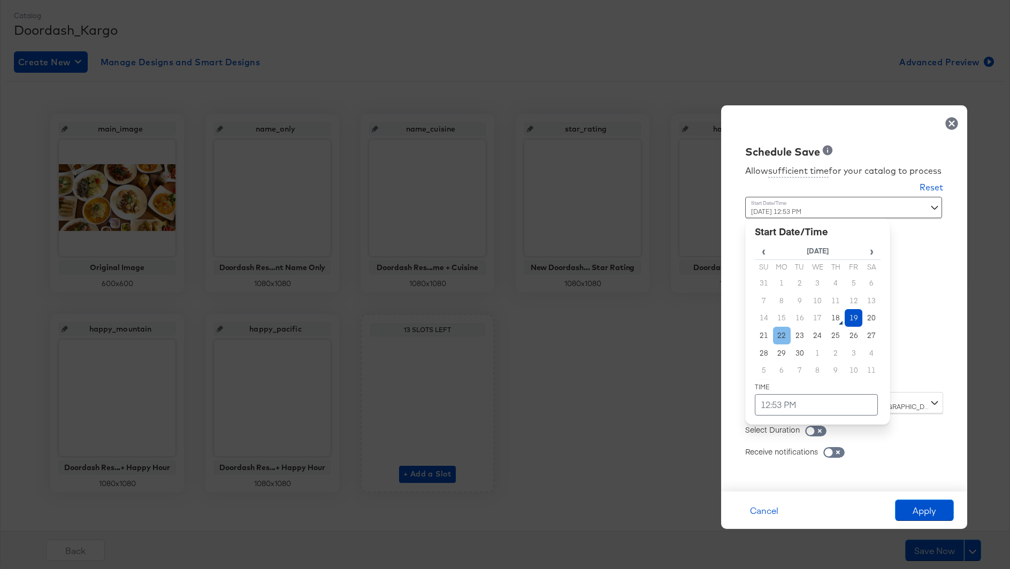
click at [779, 334] on td "22" at bounding box center [782, 336] width 18 height 18
click at [770, 408] on td "12:53 PM" at bounding box center [816, 404] width 123 height 21
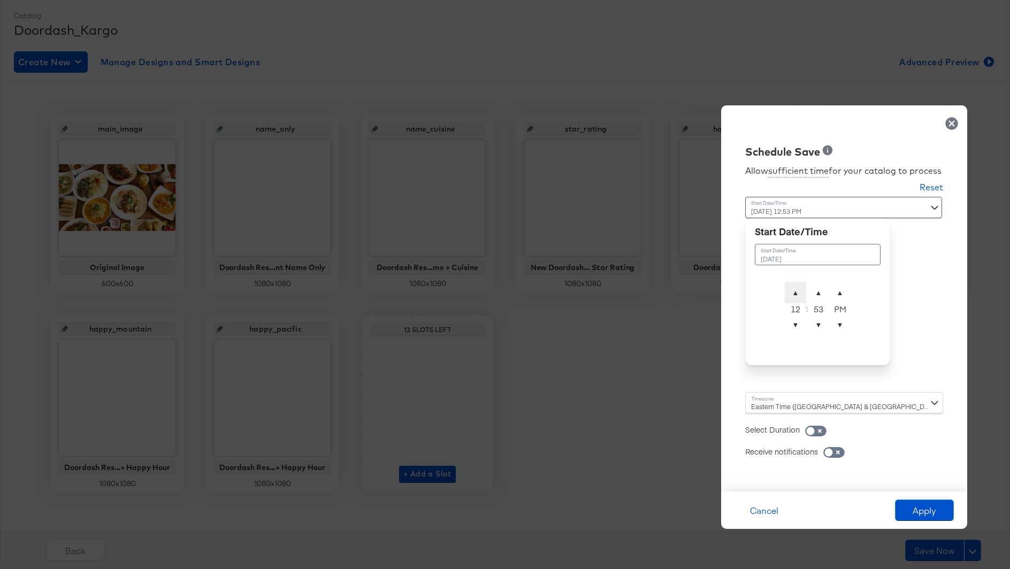
click at [792, 295] on span "▲" at bounding box center [795, 292] width 21 height 21
click at [792, 294] on span "▲" at bounding box center [795, 292] width 21 height 21
click at [793, 327] on span "▼" at bounding box center [795, 324] width 21 height 21
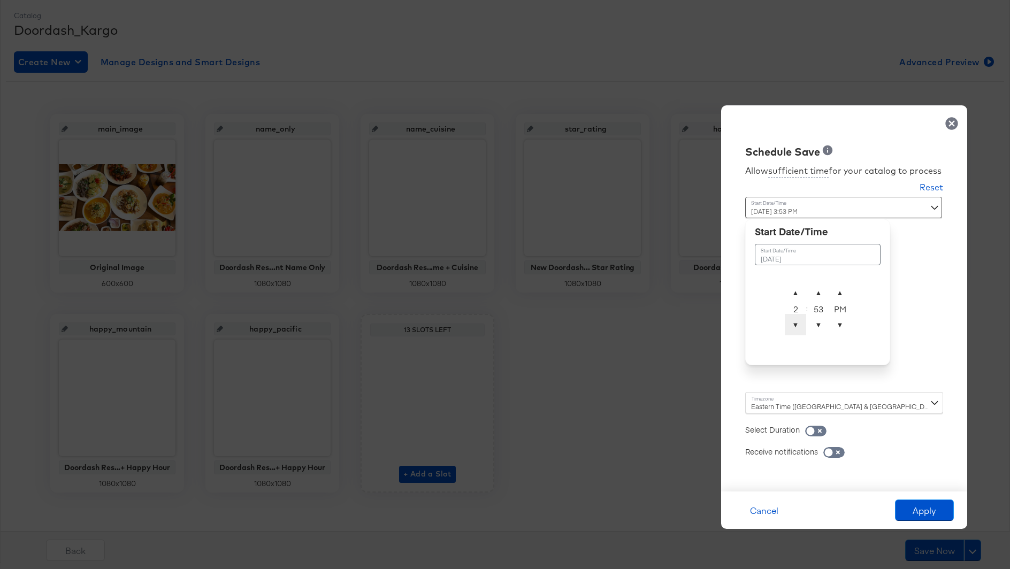
click at [793, 327] on span "▼" at bounding box center [795, 324] width 21 height 21
click at [796, 328] on span "▼" at bounding box center [795, 324] width 21 height 21
click at [815, 294] on span "▲" at bounding box center [818, 292] width 21 height 21
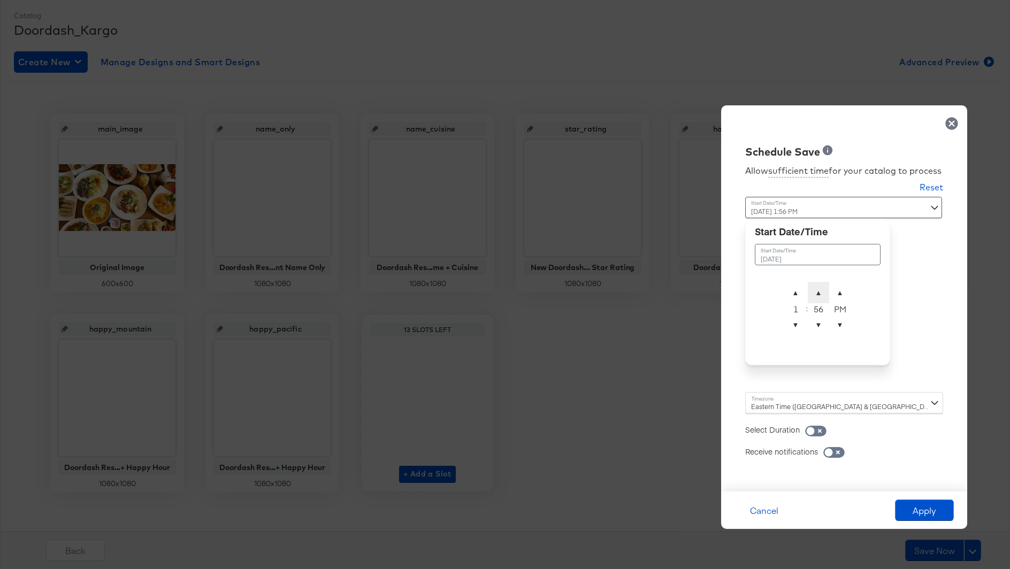
click at [815, 294] on span "▲" at bounding box center [818, 292] width 21 height 21
click at [815, 328] on span "▼" at bounding box center [818, 324] width 21 height 21
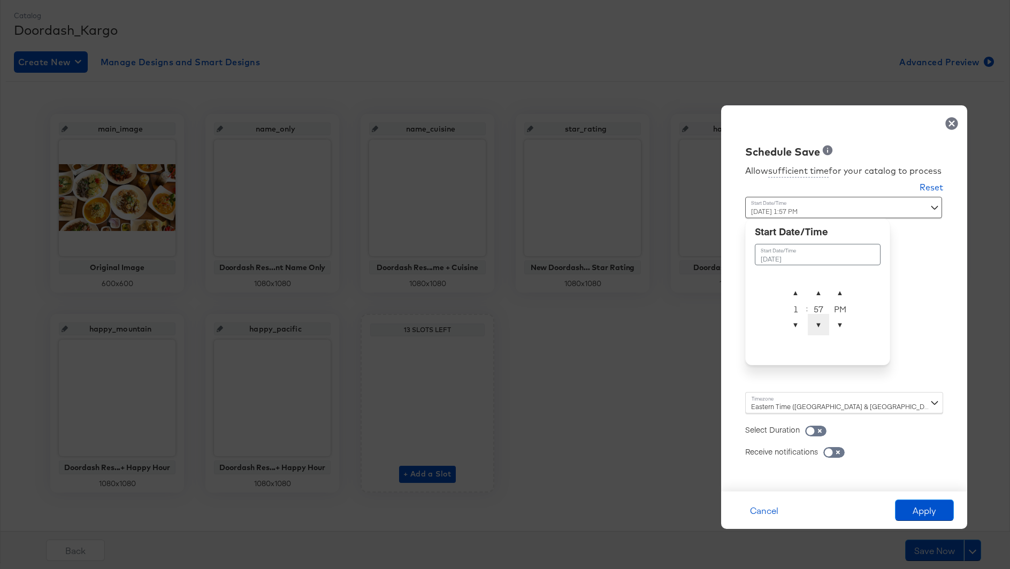
click at [815, 328] on span "▼" at bounding box center [818, 324] width 21 height 21
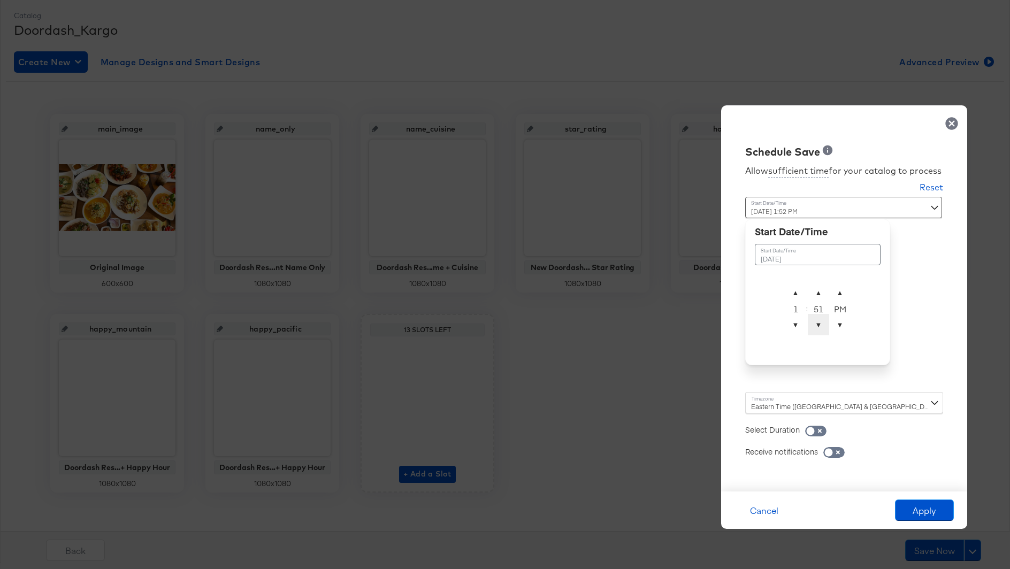
click at [815, 328] on span "▼" at bounding box center [818, 324] width 21 height 21
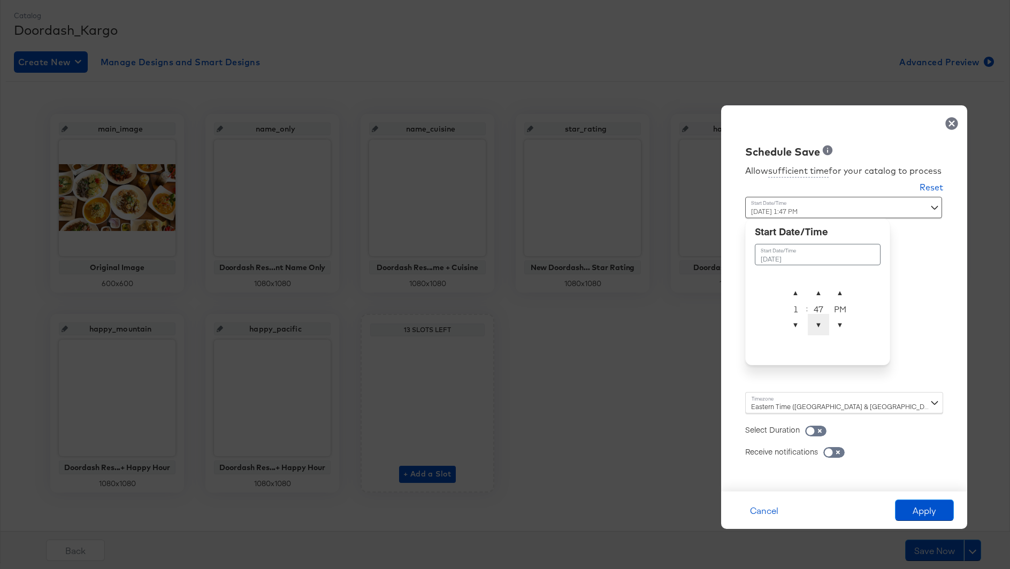
click at [815, 328] on span "▼" at bounding box center [818, 324] width 21 height 21
type input "[DATE] 1:45 PM"
click at [744, 329] on div "Allow sufficient time for your catalog to process Reset Time : [DATE] 1:45 PM S…" at bounding box center [844, 319] width 230 height 321
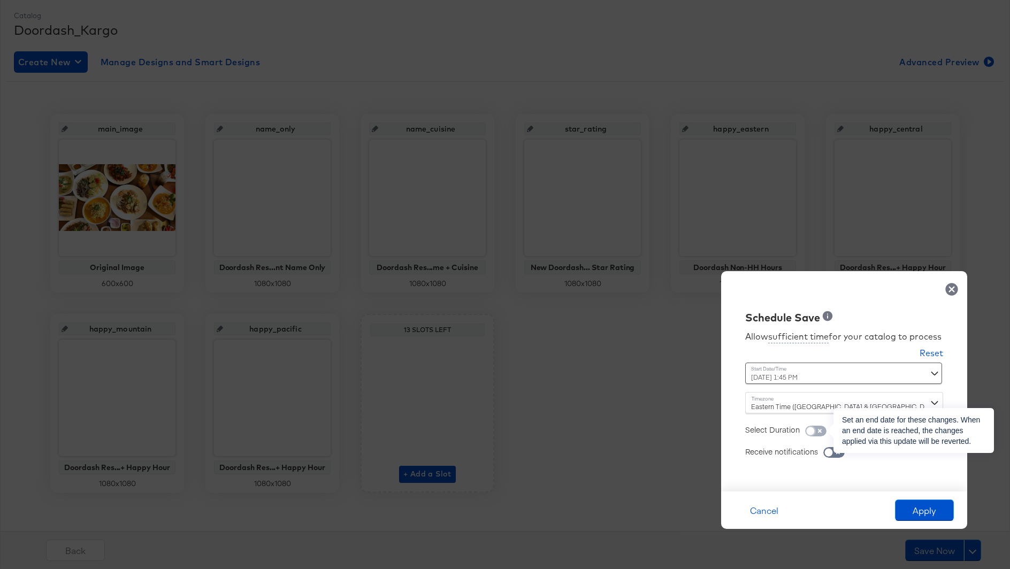
click at [815, 427] on span at bounding box center [811, 431] width 8 height 8
click at [823, 433] on input "checkbox" at bounding box center [810, 433] width 32 height 11
checkbox input "true"
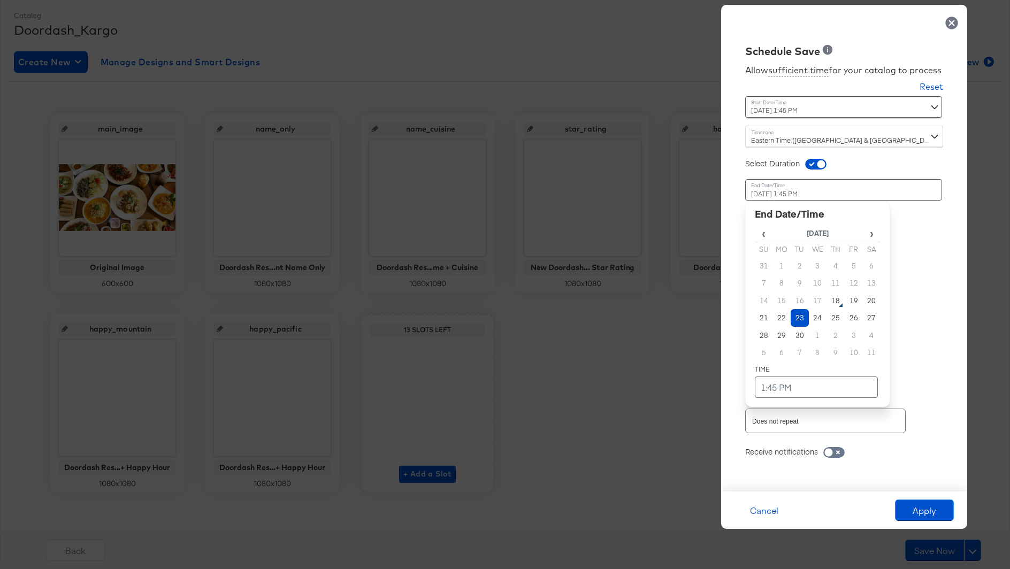
click at [807, 352] on div "[DATE] 1:45 PM ‹ [DATE] › Su Mo Tu We Th Fr Sa 31 1 2 3 4 5 6 7 8 9 10 11 12 13…" at bounding box center [817, 272] width 145 height 187
click at [906, 333] on div "Allow sufficient time for your catalog to process Reset Time : [DATE] 1:45 PM S…" at bounding box center [844, 270] width 230 height 422
click at [780, 357] on div "[DATE] 1:45 PM ‹ [DATE] › Su Mo Tu We Th Fr Sa 31 1 2 3 4 5 6 7 8 9 10 11 12 13…" at bounding box center [817, 272] width 145 height 187
click at [787, 316] on td "22" at bounding box center [782, 318] width 18 height 18
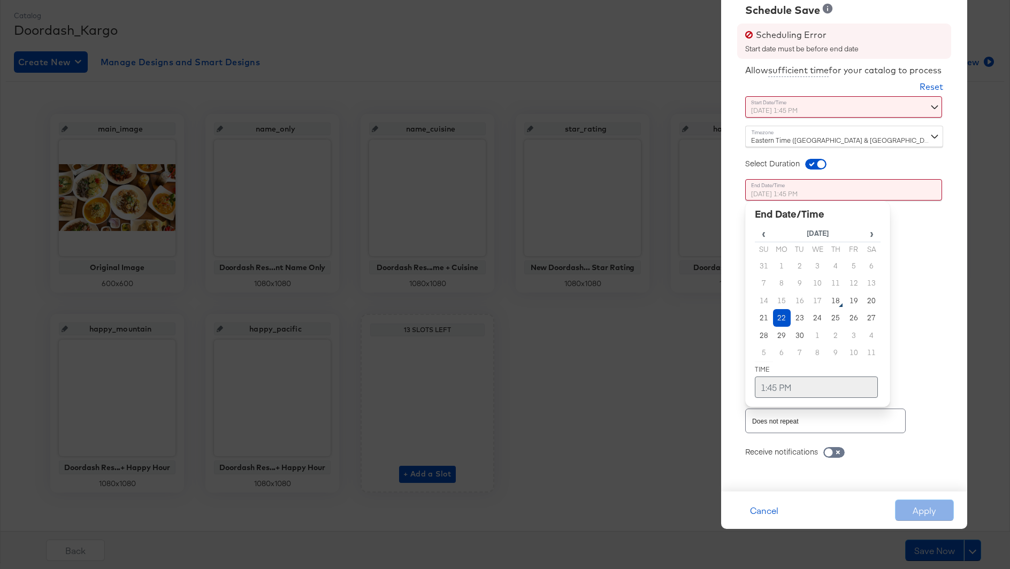
click at [785, 388] on td "1:45 PM" at bounding box center [816, 387] width 123 height 21
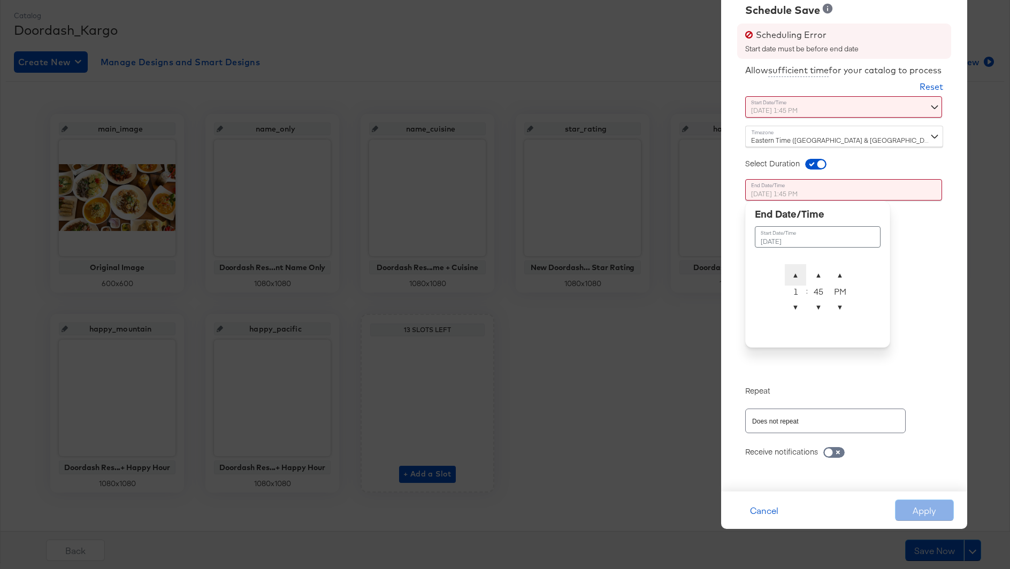
click at [794, 278] on span "▲" at bounding box center [795, 274] width 21 height 21
click at [929, 280] on div "Allow sufficient time for your catalog to process Reset Time : [DATE] 1:45 PM S…" at bounding box center [844, 270] width 230 height 422
click at [796, 352] on div "[DATE] 4:45 PM September 22nd 2025 ▲ 4 ▼ : ▲ 45 ▼ ▲ PM ▼" at bounding box center [817, 272] width 145 height 187
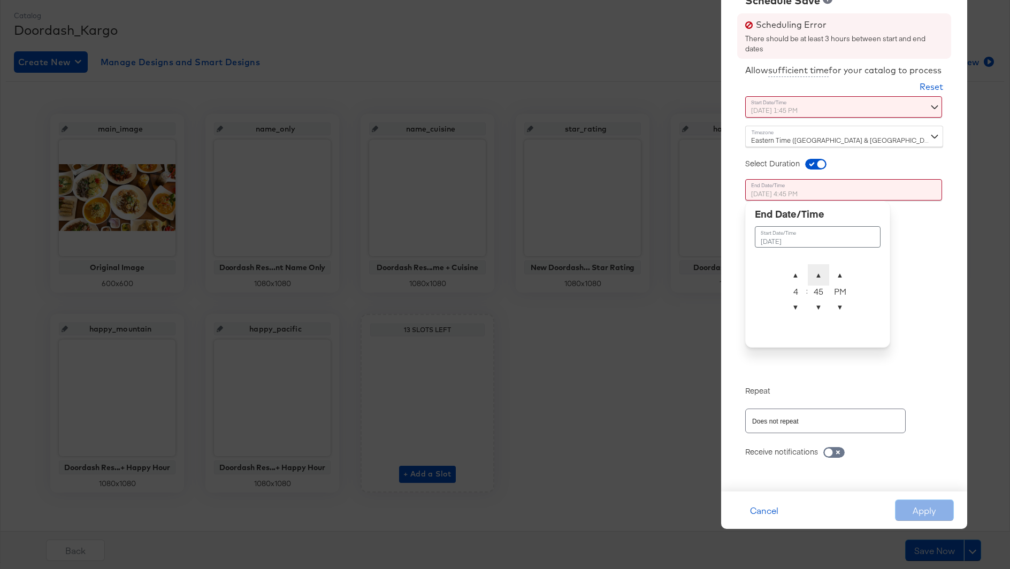
click at [819, 274] on span "▲" at bounding box center [818, 274] width 21 height 21
type input "[DATE] 4:46 PM"
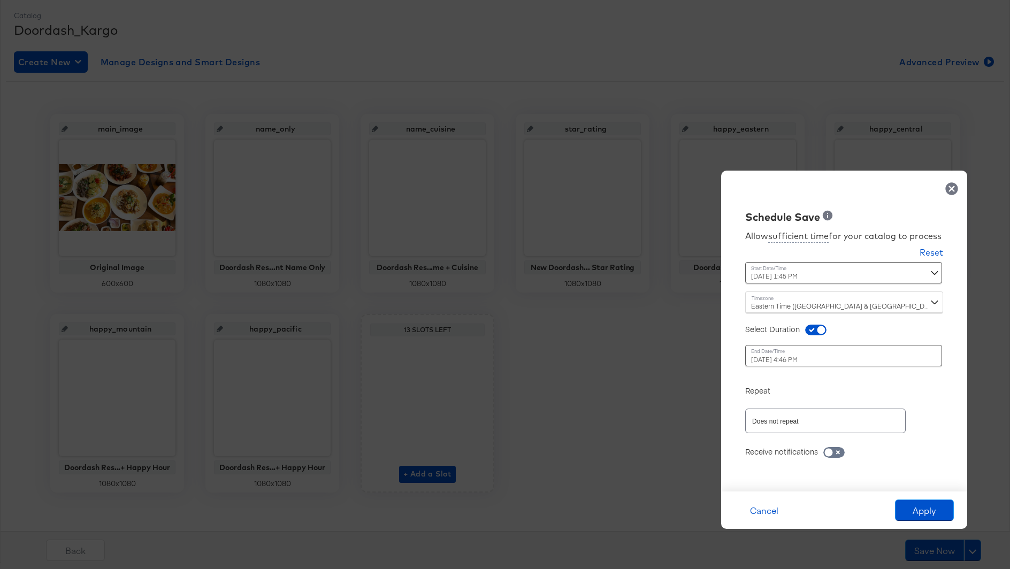
click at [902, 266] on div "Allow sufficient time for your catalog to process Reset Time : [DATE] 1:45 PM S…" at bounding box center [844, 353] width 230 height 256
click at [762, 421] on input "Does not repeat" at bounding box center [810, 421] width 120 height 12
click at [777, 515] on li "Set Custom Repetition" at bounding box center [825, 515] width 160 height 17
type input "Set Custom Repetition"
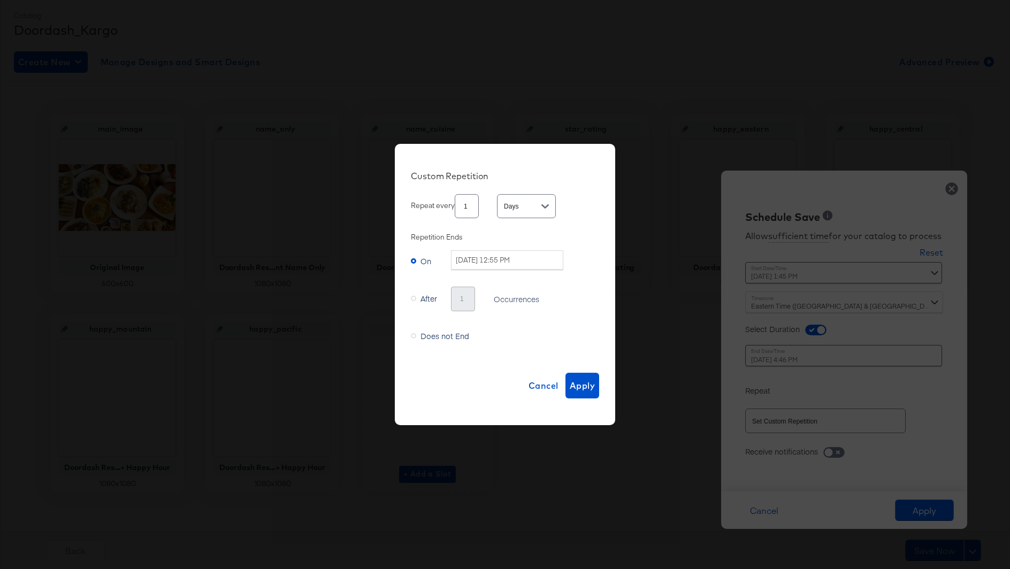
click at [413, 338] on icon at bounding box center [413, 335] width 5 height 5
click at [0, 0] on input "Does not End" at bounding box center [0, 0] width 0 height 0
click at [530, 382] on span "Cancel" at bounding box center [543, 385] width 30 height 15
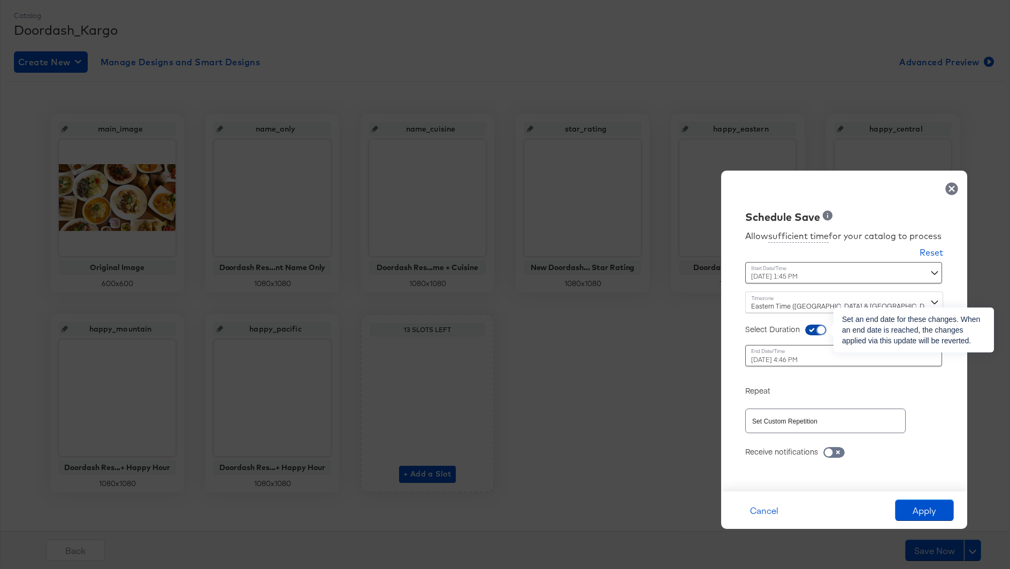
click at [819, 330] on input "checkbox" at bounding box center [821, 332] width 32 height 11
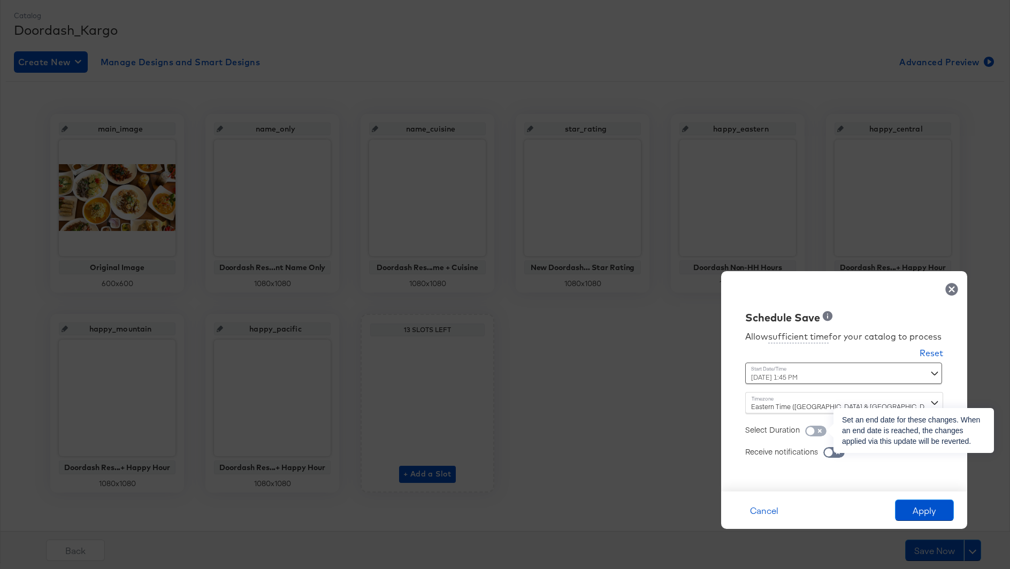
click at [819, 430] on input "checkbox" at bounding box center [810, 433] width 32 height 11
checkbox input "true"
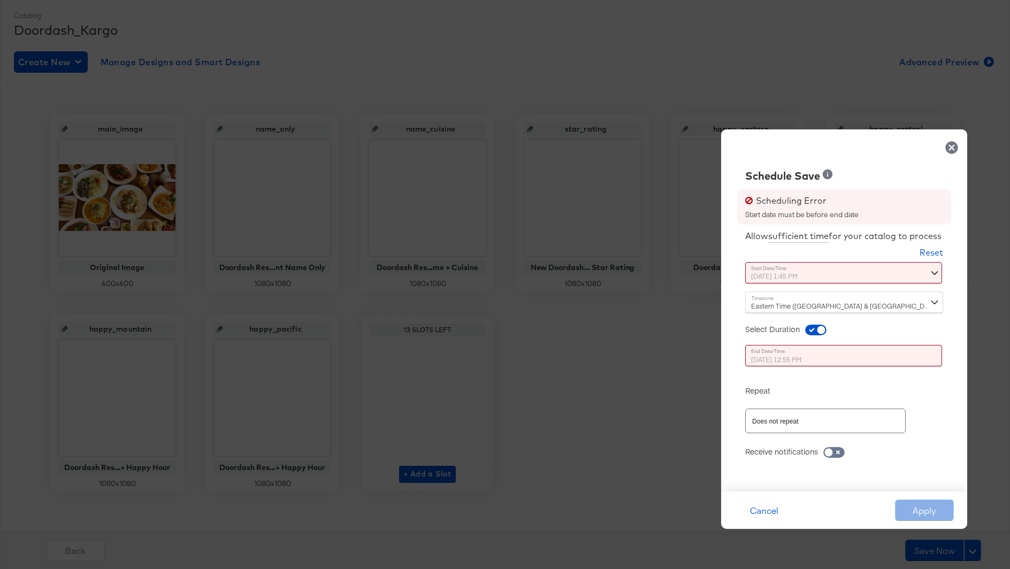
click at [761, 354] on div "[DATE] 12:55 PM ‹ [DATE] › Su Mo Tu We Th Fr Sa 31 1 2 3 4 5 6 7 8 9 10 11 12 1…" at bounding box center [817, 355] width 145 height 21
click at [811, 359] on div "[DATE] 12:55 PM ‹ [DATE] › Su Mo Tu We Th Fr Sa 31 1 2 3 4 5 6 7 8 9 10 11 12 1…" at bounding box center [817, 355] width 145 height 21
click at [934, 275] on div "Allow sufficient time for your catalog to process Reset Time : [DATE] 1:45 PM S…" at bounding box center [844, 353] width 230 height 256
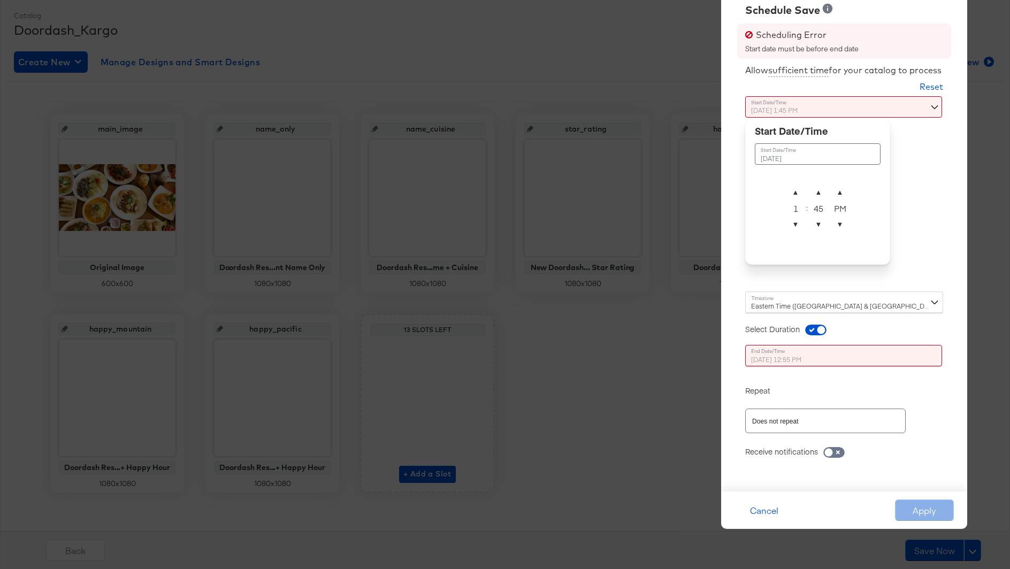
click at [817, 277] on div "[DATE] 1:45 PM September 22nd 2025 ▲ 1 ▼ : ▲ 45 ▼ ▲ PM ▼" at bounding box center [817, 189] width 145 height 187
click at [803, 157] on td "[DATE]" at bounding box center [818, 153] width 126 height 21
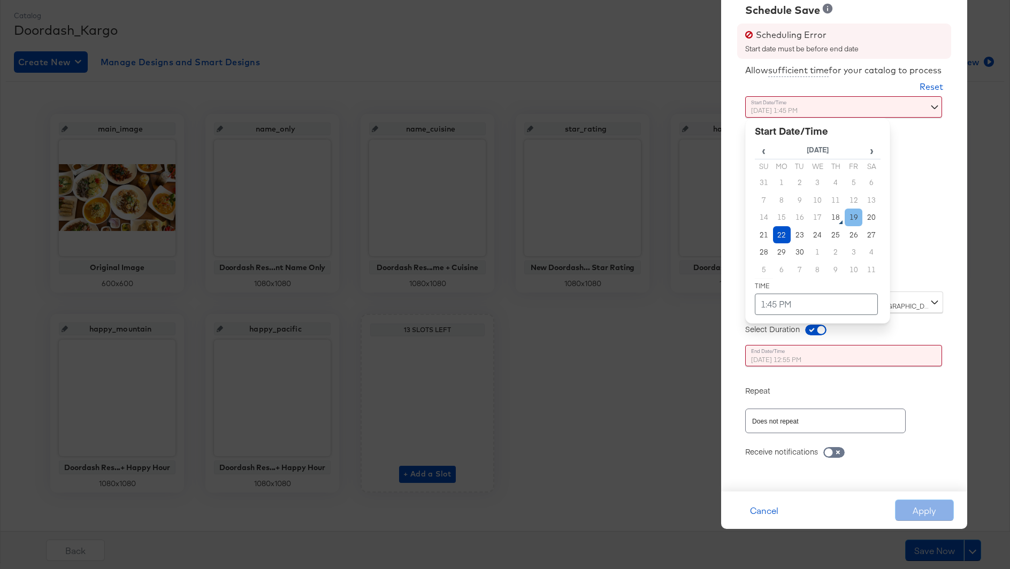
click at [851, 218] on td "19" at bounding box center [854, 218] width 18 height 18
type input "[DATE] 1:45 PM"
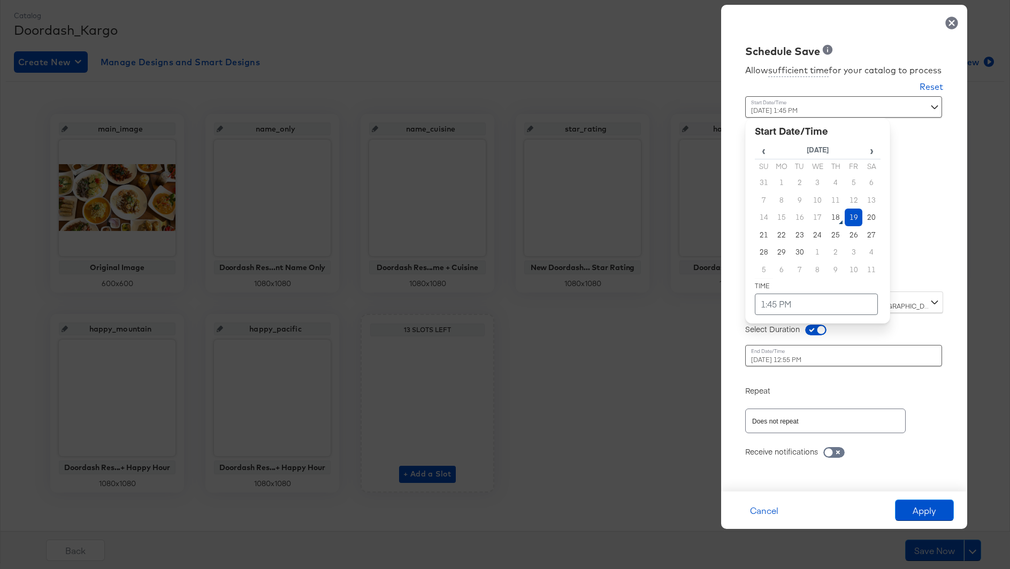
click at [921, 181] on div "Schedule Save Allow sufficient time for your catalog to process Reset Time : [D…" at bounding box center [844, 248] width 246 height 487
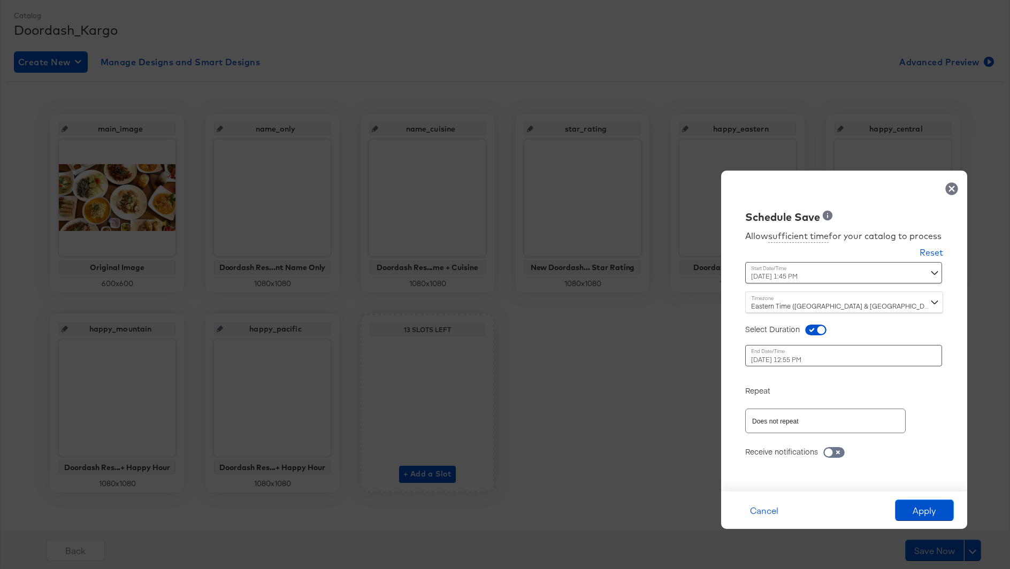
click at [783, 365] on div "[DATE] 12:55 PM ‹ [DATE] › Su Mo Tu We Th Fr Sa 31 1 2 3 4 5 6 7 8 9 10 11 12 1…" at bounding box center [817, 355] width 145 height 21
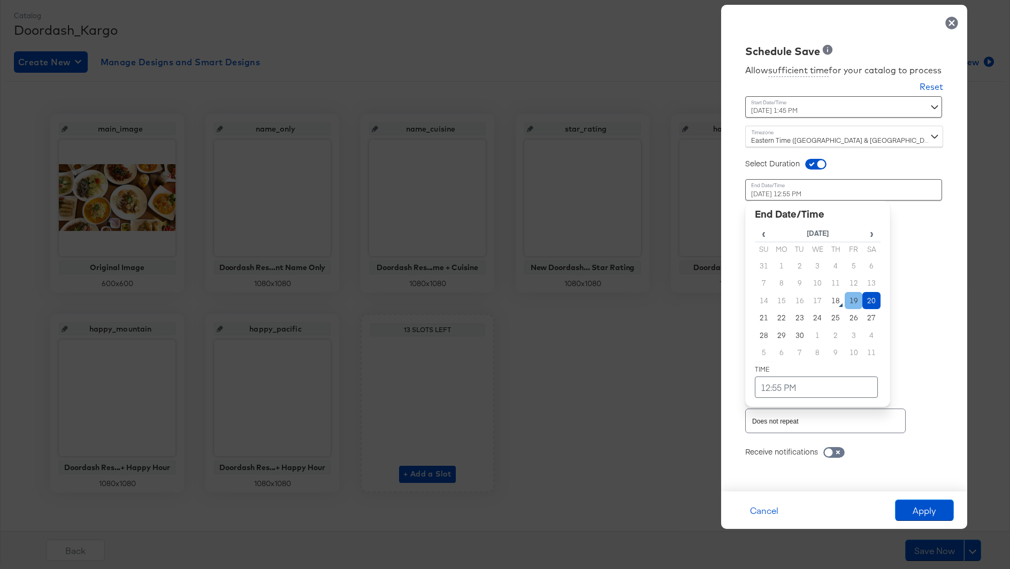
click at [858, 301] on td "19" at bounding box center [854, 301] width 18 height 18
type input "[DATE] 12:55 PM"
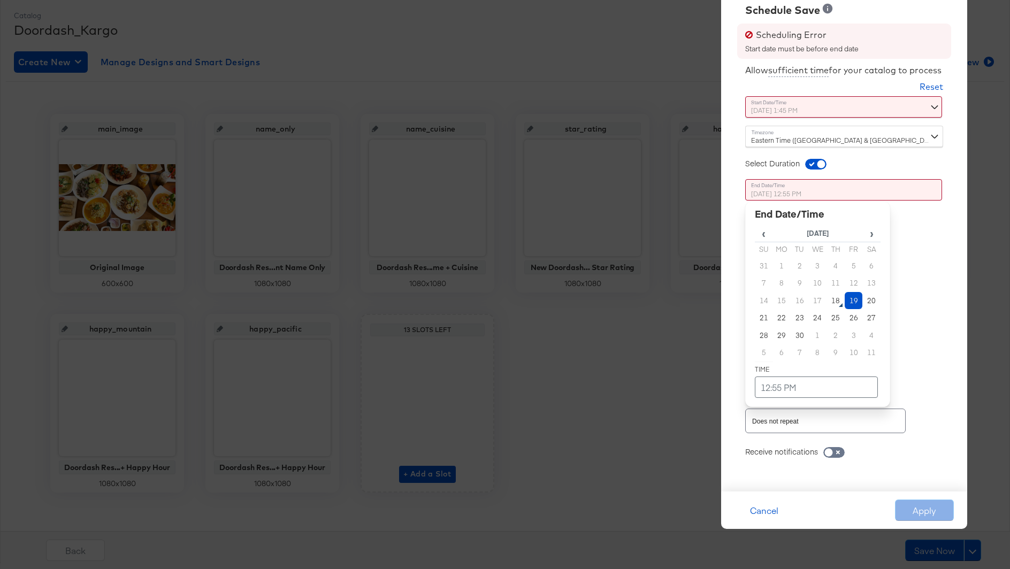
click at [831, 193] on input "[DATE] 12:55 PM" at bounding box center [843, 189] width 197 height 21
click at [768, 387] on td "12:55 PM" at bounding box center [816, 387] width 123 height 21
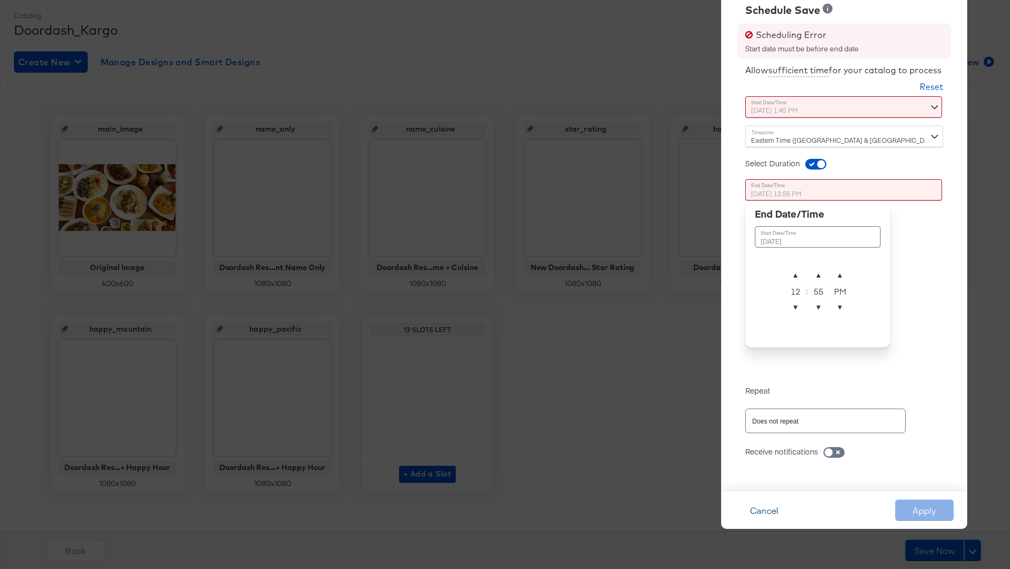
click at [759, 505] on button "Cancel" at bounding box center [763, 510] width 59 height 21
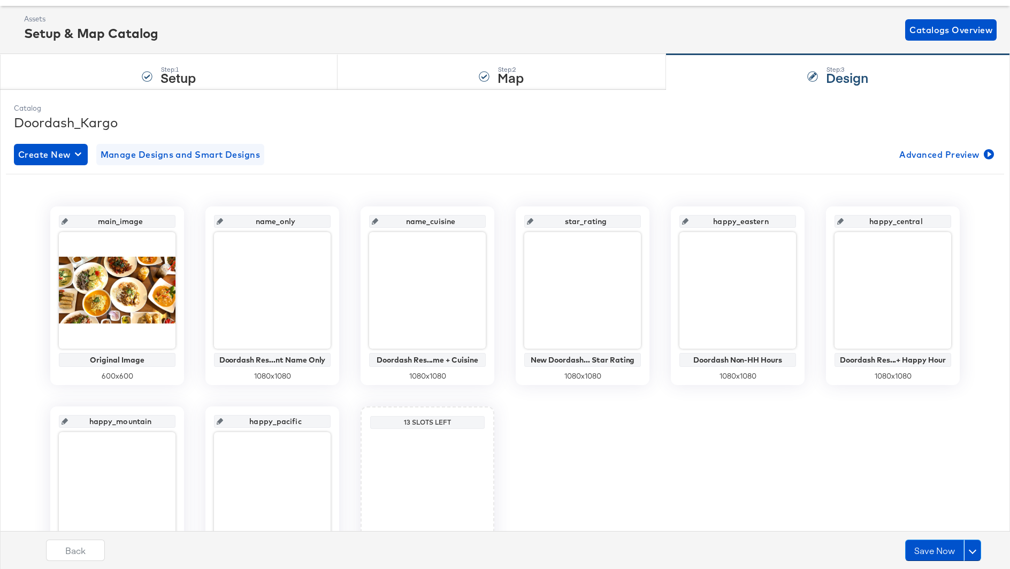
scroll to position [0, 0]
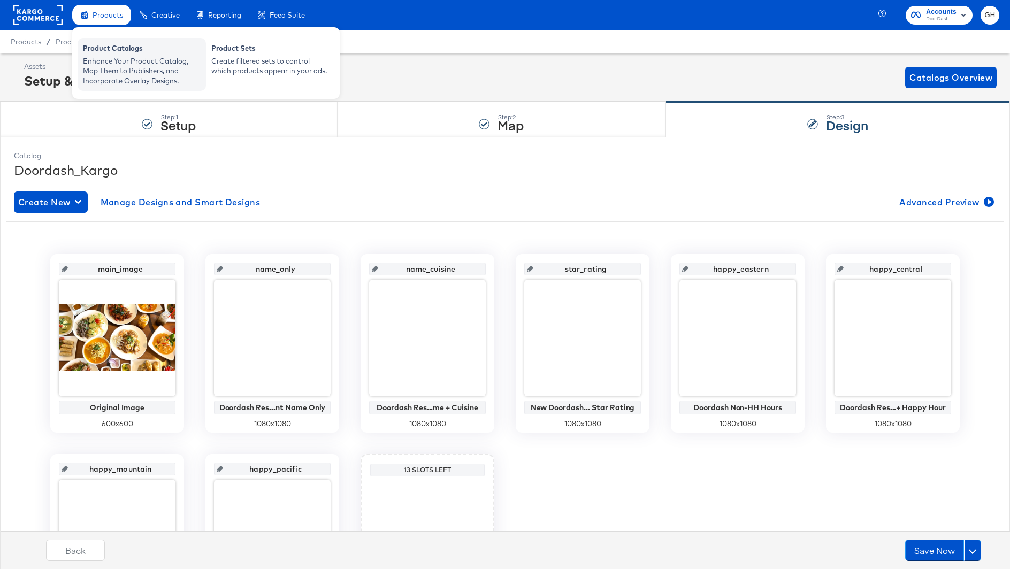
click at [117, 57] on div "Enhance Your Product Catalog, Map Them to Publishers, and Incorporate Overlay D…" at bounding box center [142, 71] width 118 height 30
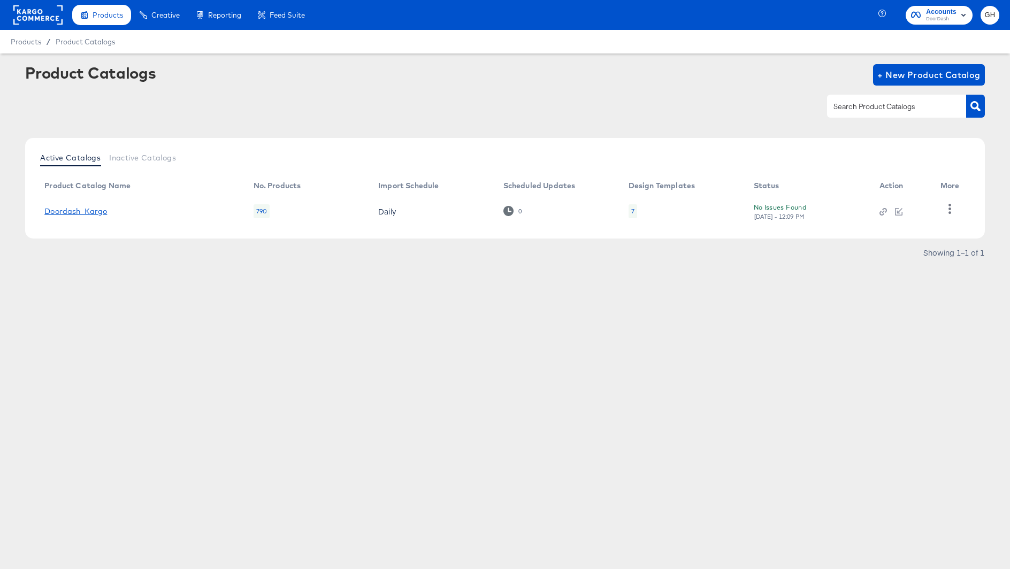
click at [60, 209] on link "Doordash_Kargo" at bounding box center [75, 211] width 63 height 9
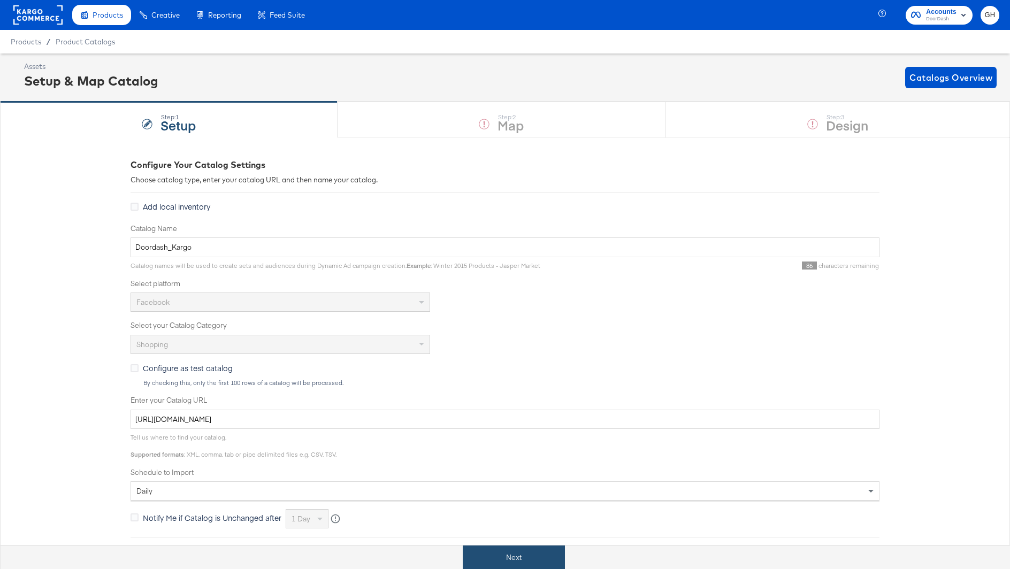
click at [496, 554] on button "Next" at bounding box center [514, 558] width 102 height 24
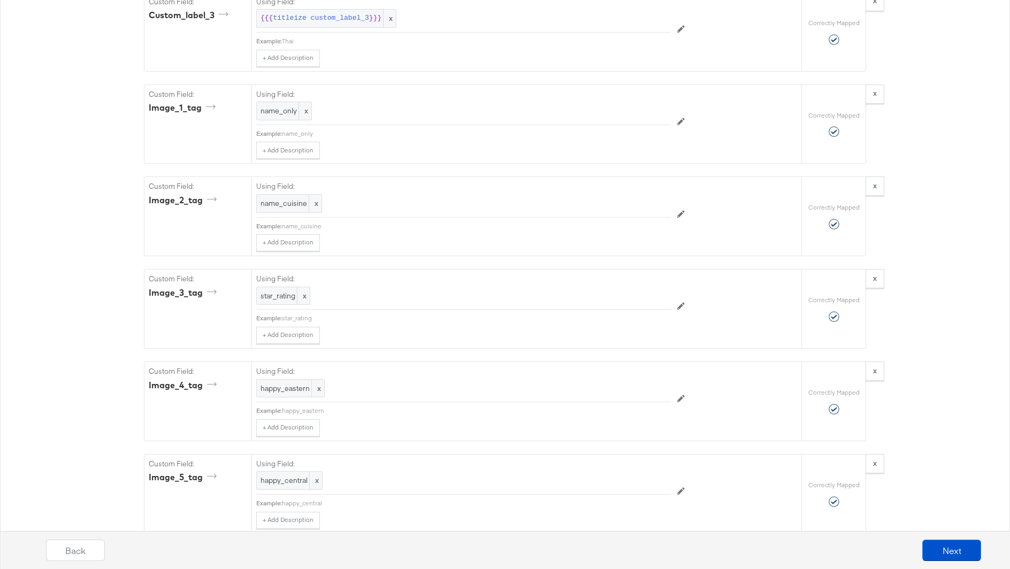
scroll to position [2112, 0]
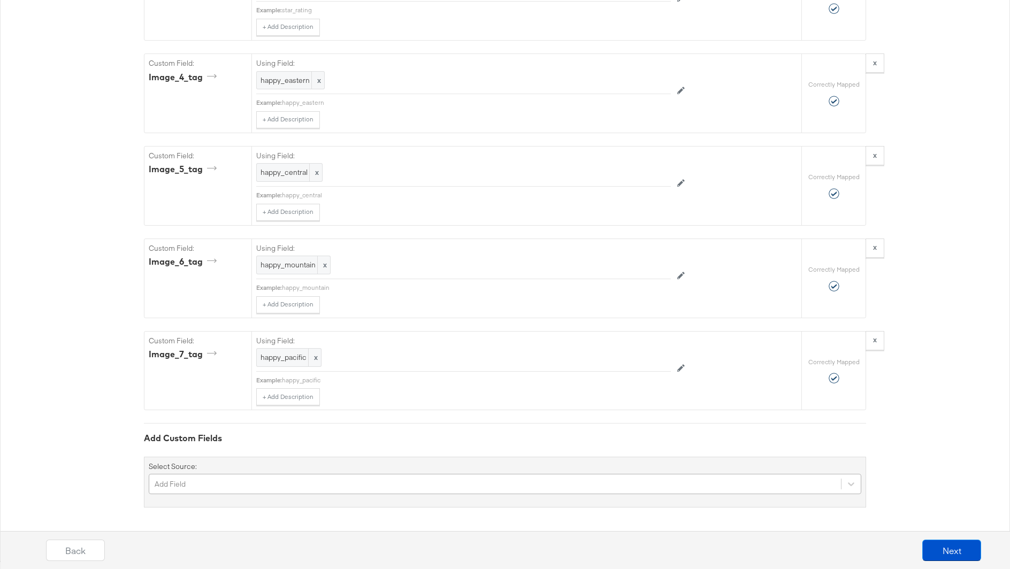
click at [252, 481] on div "Add Field" at bounding box center [505, 484] width 712 height 20
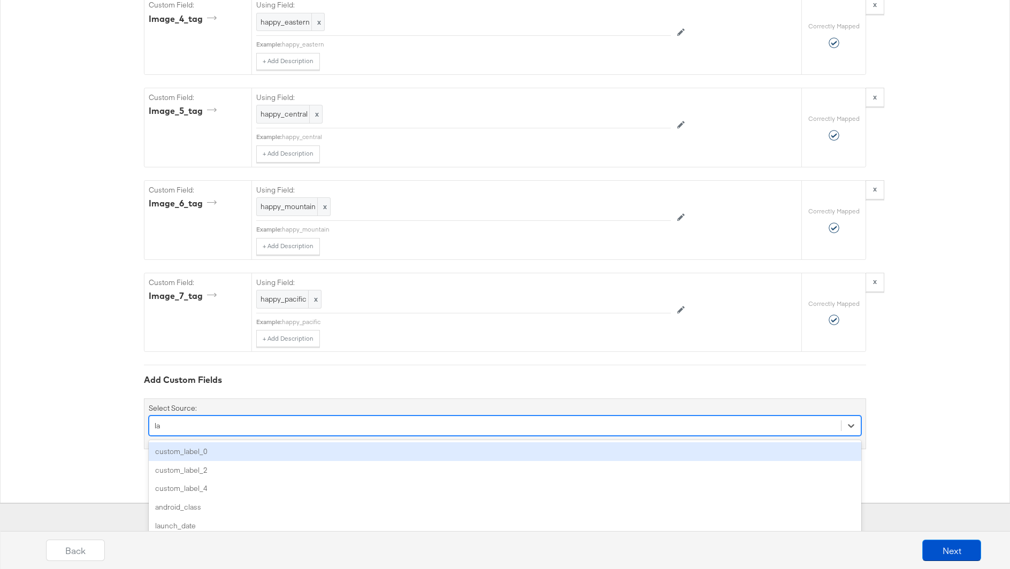
type input "lab"
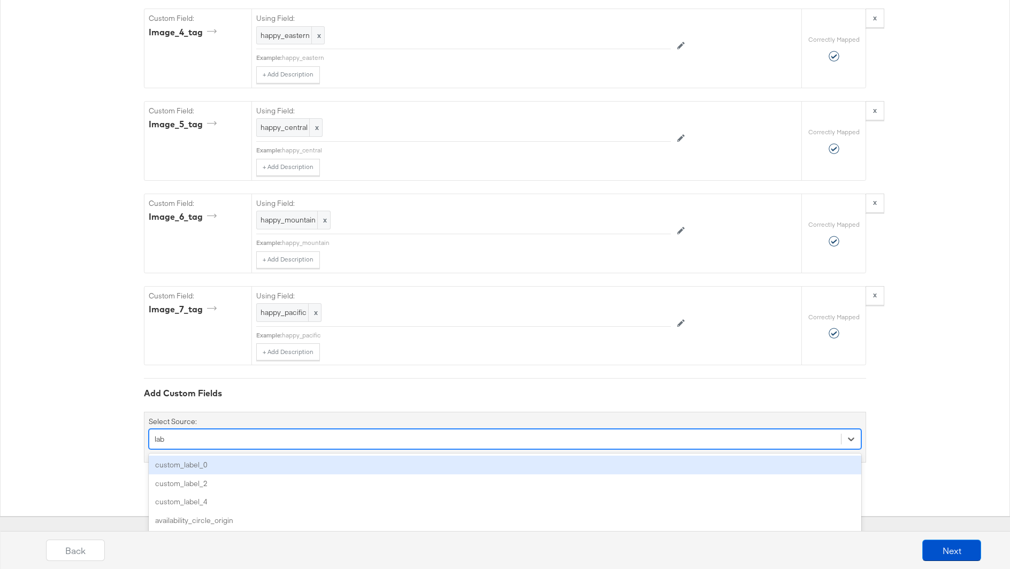
scroll to position [2157, 0]
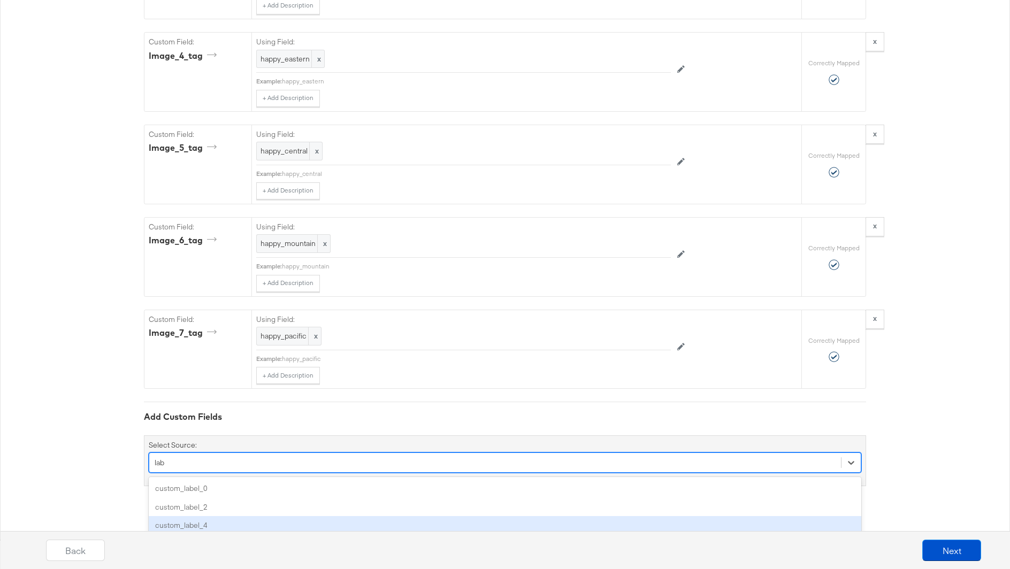
click at [216, 516] on div "custom_label_4" at bounding box center [505, 525] width 712 height 19
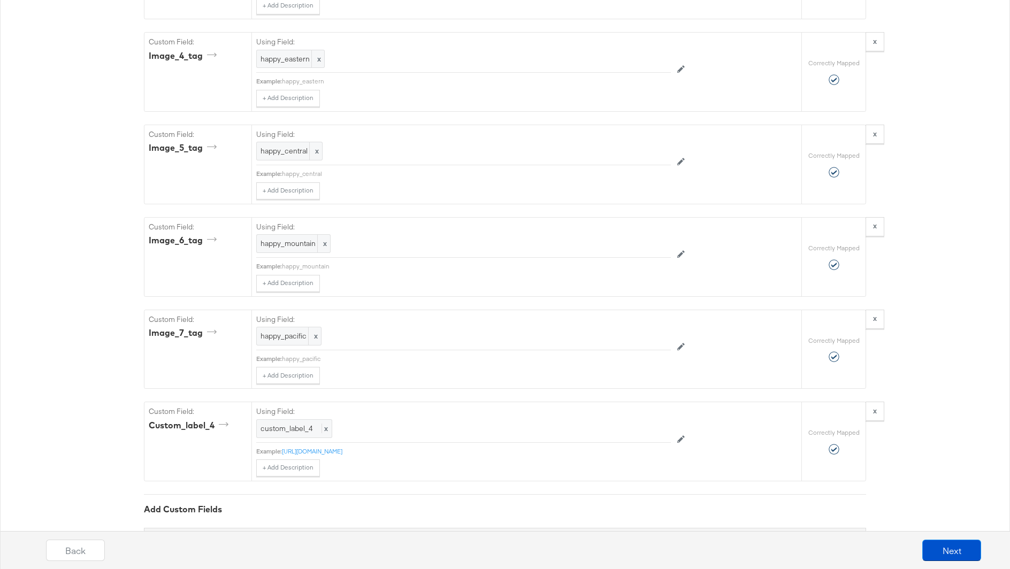
scroll to position [2203, 0]
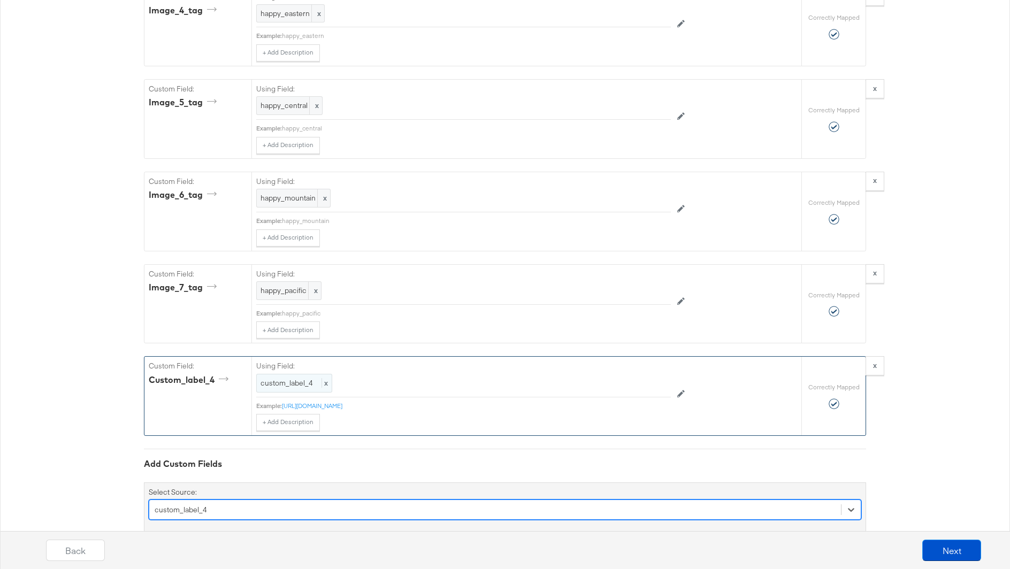
click at [323, 378] on span "x" at bounding box center [324, 383] width 6 height 10
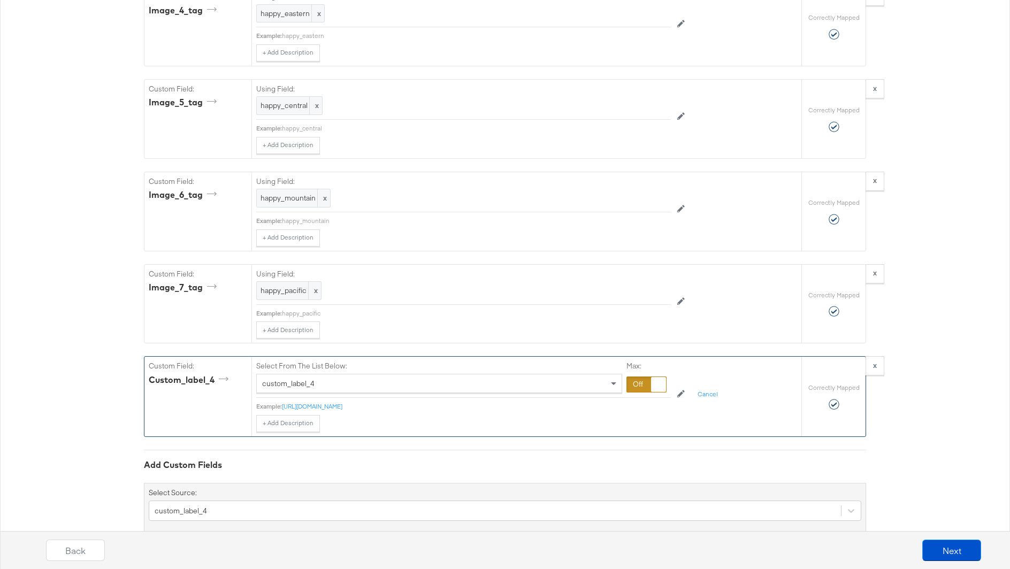
click at [639, 377] on div at bounding box center [646, 385] width 40 height 16
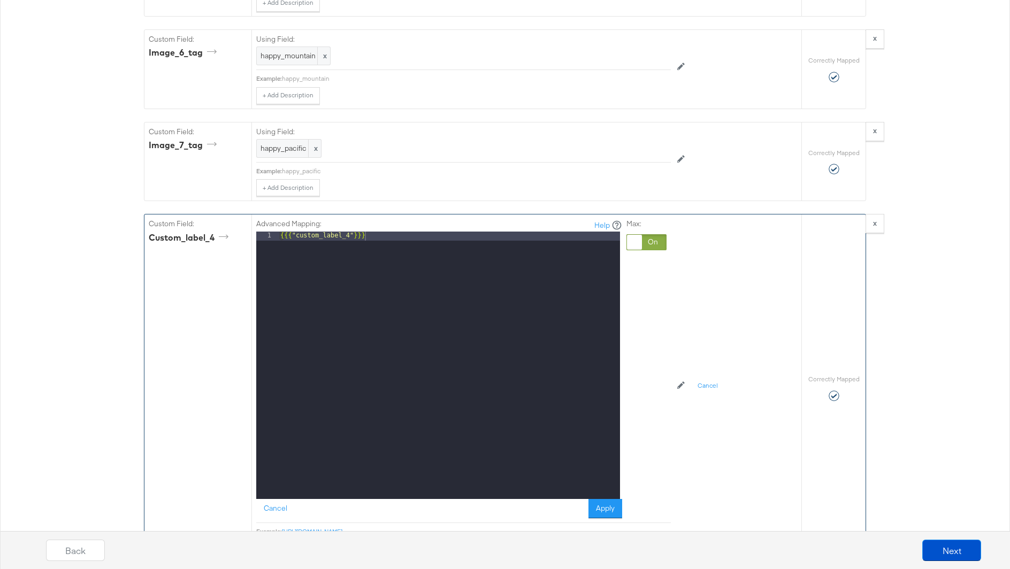
scroll to position [2346, 0]
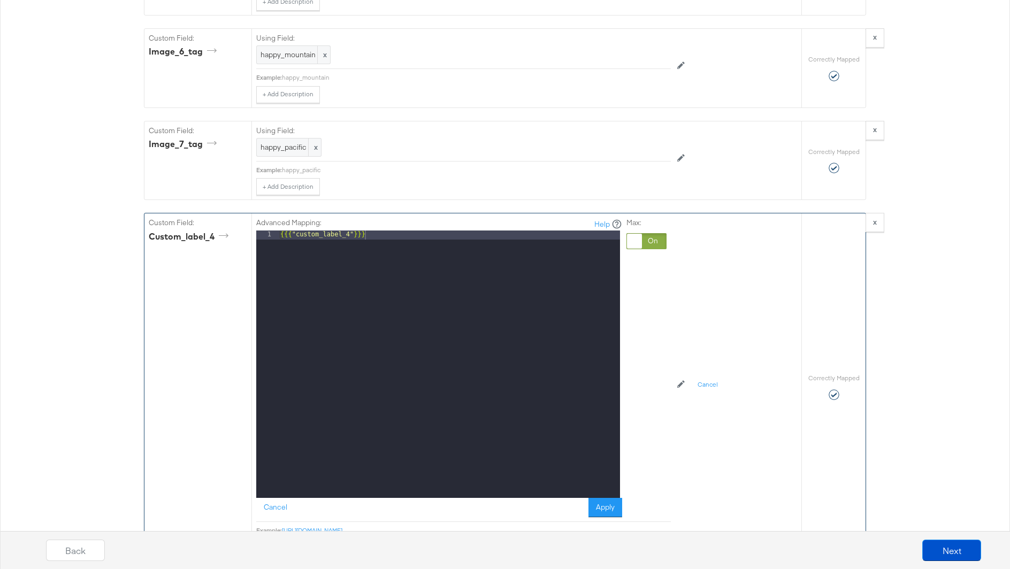
click at [649, 218] on div "Max:" at bounding box center [646, 368] width 40 height 300
click at [648, 233] on div at bounding box center [646, 241] width 40 height 16
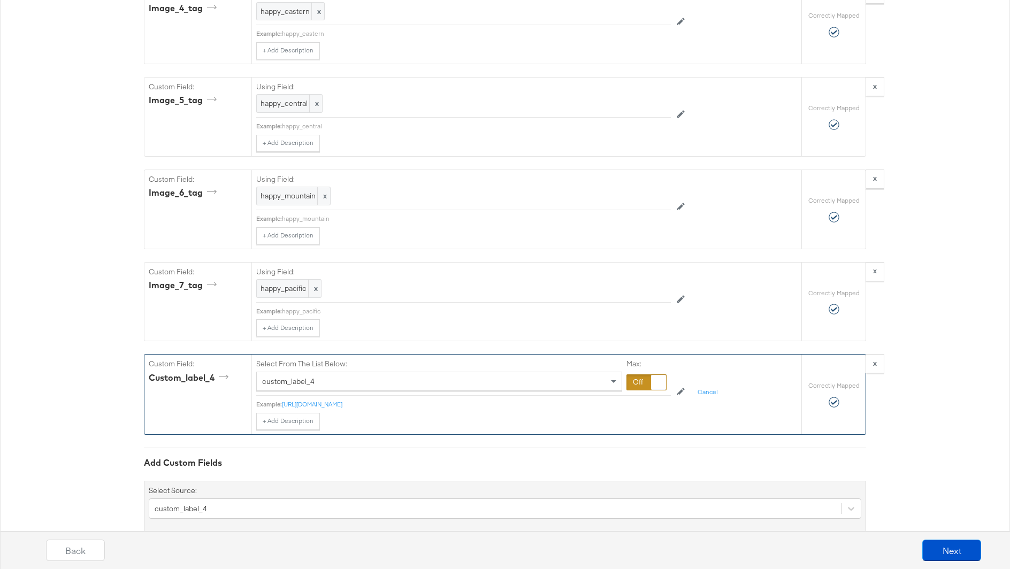
click at [645, 374] on div at bounding box center [646, 382] width 40 height 16
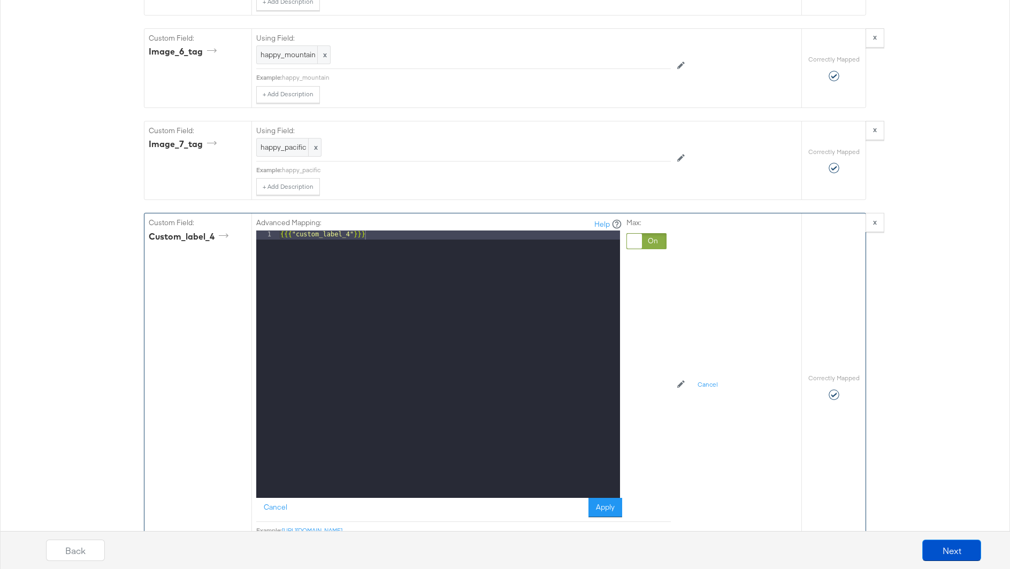
click at [363, 316] on div "{{{ "custom_label_4" }}}" at bounding box center [449, 373] width 342 height 285
click at [389, 265] on div "{{{ "custom_label_4" }}}" at bounding box center [449, 373] width 342 height 285
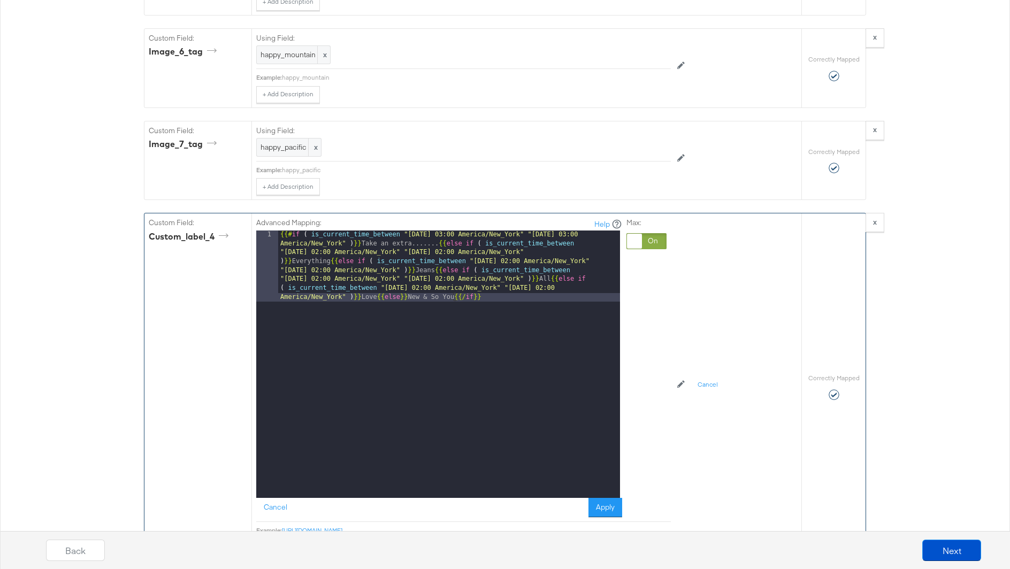
click at [424, 231] on div "{{# if ( is_current_time_between "[DATE] 03:00 [GEOGRAPHIC_DATA]/New_York" "[DA…" at bounding box center [449, 436] width 342 height 410
drag, startPoint x: 408, startPoint y: 213, endPoint x: 445, endPoint y: 215, distance: 37.5
click at [445, 231] on div "{{# if ( is_current_time_between "[DATE] 03:00 [GEOGRAPHIC_DATA]/New_York" "[DA…" at bounding box center [449, 436] width 342 height 410
click at [413, 231] on div "{{# if ( is_current_time_between "03:00 America/New_York" "[DATE] 03:00 America…" at bounding box center [449, 436] width 342 height 410
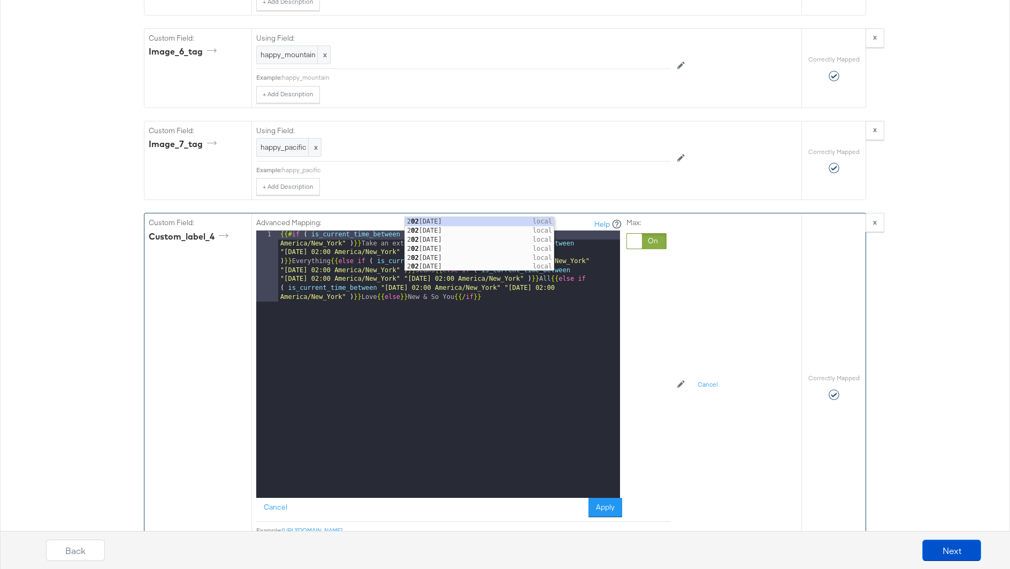
click at [445, 231] on div "{{# if ( is_current_time_between "02:00 America/New_York" "[DATE] 03:00 America…" at bounding box center [449, 436] width 342 height 410
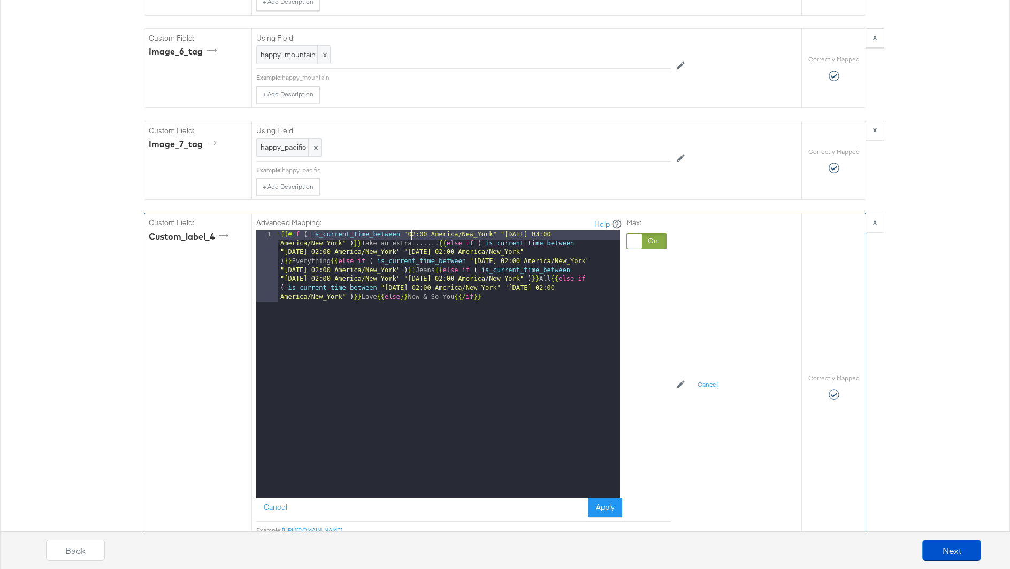
click at [411, 231] on div "{{# if ( is_current_time_between "02:00 America/New_York" "[DATE] 03:00 America…" at bounding box center [449, 436] width 342 height 410
click at [416, 231] on div "{{# if ( is_current_time_between "02:00 America/New_York" "[DATE] 03:00 America…" at bounding box center [449, 436] width 342 height 410
click at [411, 231] on div "{{# if ( is_current_time_between "02:00 America/New_York" "[DATE] 03:00 America…" at bounding box center [449, 436] width 342 height 410
drag, startPoint x: 502, startPoint y: 213, endPoint x: 547, endPoint y: 213, distance: 44.9
click at [547, 231] on div "{{# if ( is_current_time_between "02:00 America/New_York" "[DATE] 03:00 America…" at bounding box center [449, 436] width 342 height 410
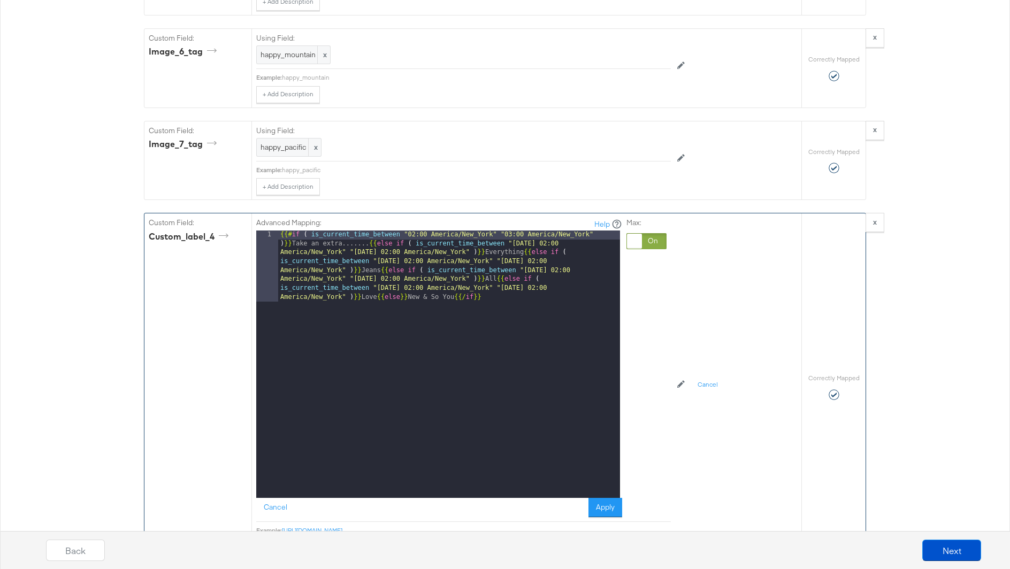
click at [510, 231] on div "{{# if ( is_current_time_between "02:00 America/New_York" "03:00 America/New_Yo…" at bounding box center [449, 436] width 342 height 410
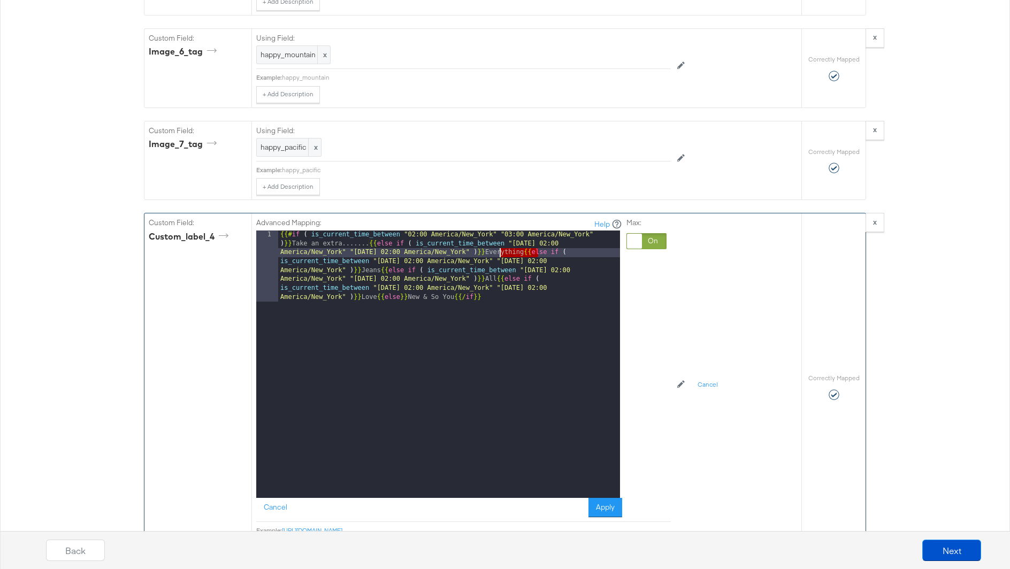
drag, startPoint x: 538, startPoint y: 234, endPoint x: 501, endPoint y: 234, distance: 36.9
click at [501, 234] on div "{{# if ( is_current_time_between "02:00 America/New_York" "03:00 America/New_Yo…" at bounding box center [449, 436] width 342 height 410
click at [369, 231] on div "{{# if ( is_current_time_between "02:00 America/New_York" "03:00 America/New_Yo…" at bounding box center [449, 436] width 342 height 410
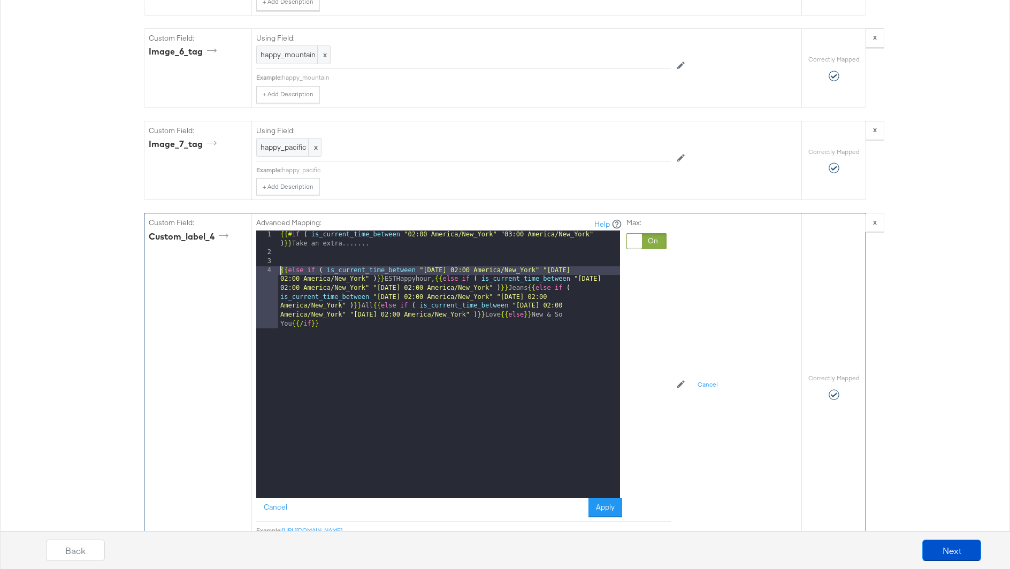
click at [484, 231] on div "{{# if ( is_current_time_between "02:00 America/New_York" "03:00 America/New_Yo…" at bounding box center [449, 405] width 342 height 348
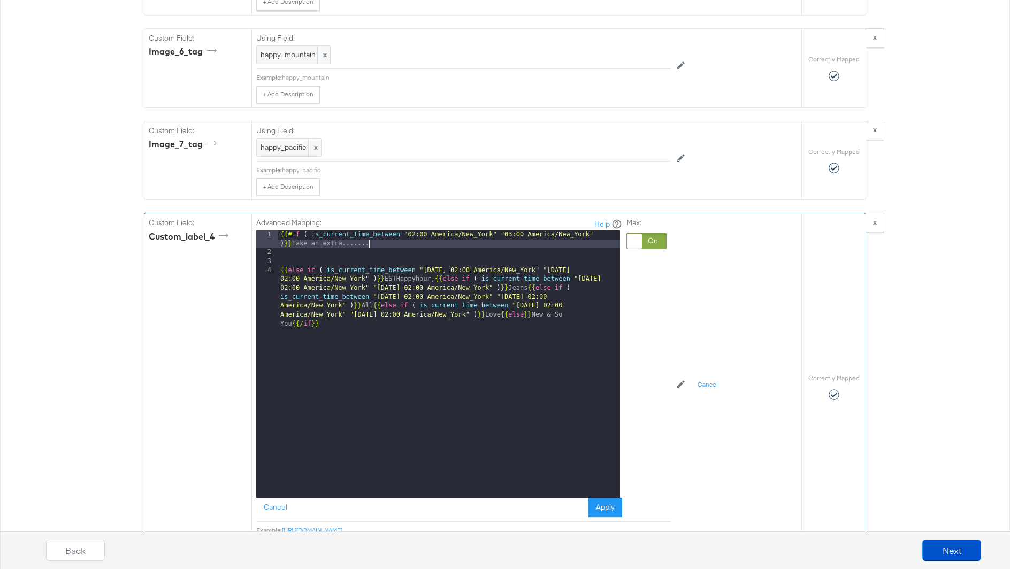
click at [512, 231] on div "{{# if ( is_current_time_between "02:00 America/New_York" "03:00 America/New_Yo…" at bounding box center [449, 405] width 342 height 348
click at [547, 231] on div "{{# if ( is_current_time_between "02:00 America/New_York" "03:00 America/New_Yo…" at bounding box center [449, 405] width 342 height 348
click at [377, 231] on div "{{# if ( is_current_time_between "02:00 America/New_York" "03:00 America/New_Yo…" at bounding box center [449, 405] width 342 height 348
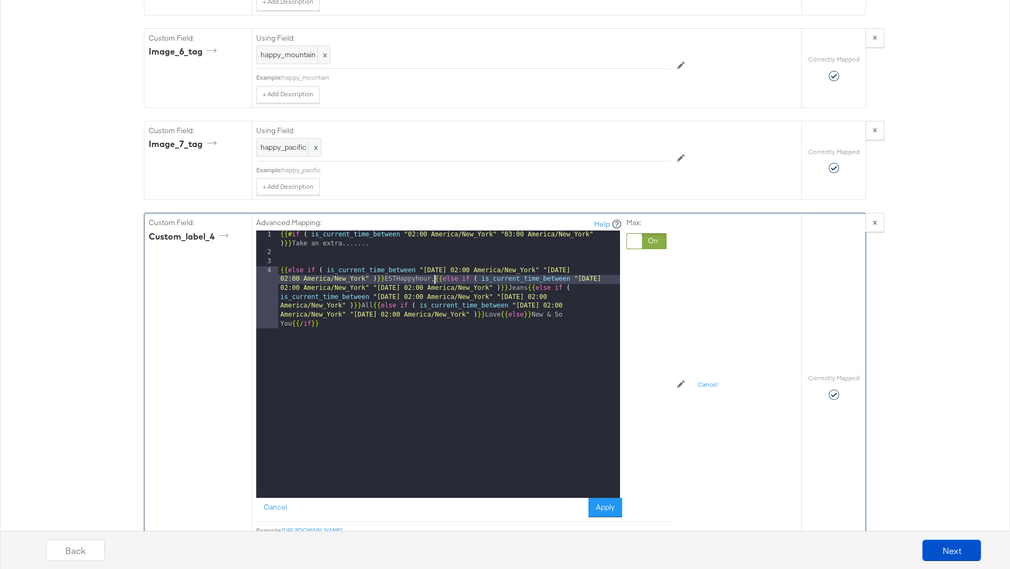
click at [435, 256] on div "{{# if ( is_current_time_between "02:00 America/New_York" "03:00 America/New_Yo…" at bounding box center [449, 405] width 342 height 348
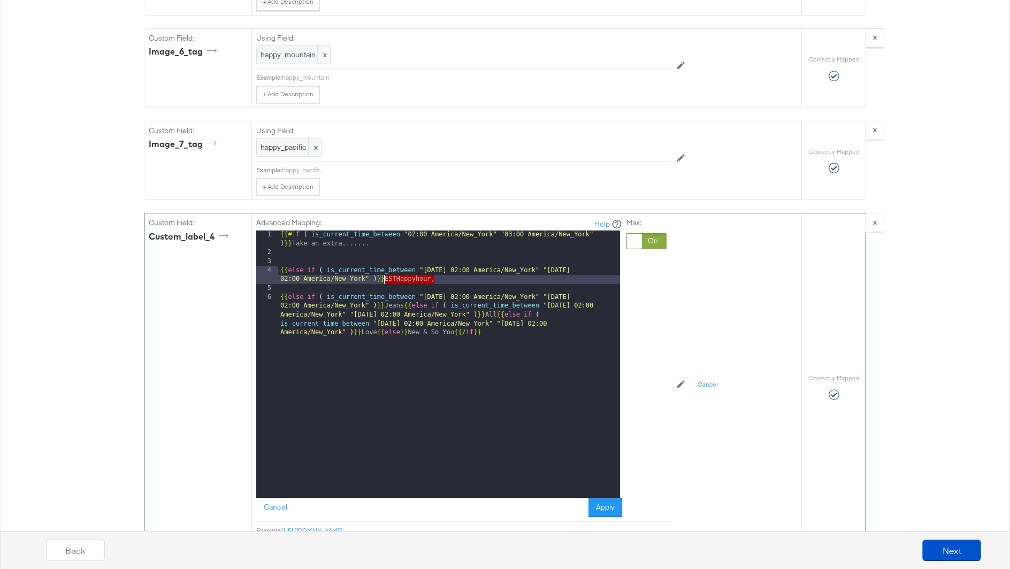
drag, startPoint x: 454, startPoint y: 260, endPoint x: 383, endPoint y: 260, distance: 70.6
click at [383, 260] on div "{{# if ( is_current_time_between "02:00 America/New_York" "03:00 America/New_Yo…" at bounding box center [449, 396] width 342 height 330
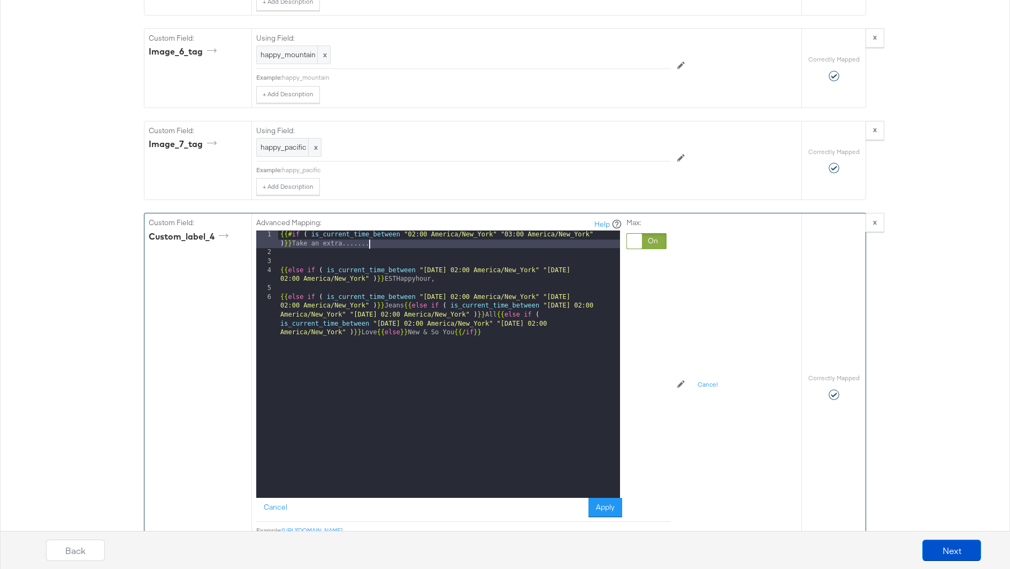
click at [405, 231] on div "{{# if ( is_current_time_between "02:00 America/New_York" "03:00 America/New_Yo…" at bounding box center [449, 396] width 342 height 330
drag, startPoint x: 380, startPoint y: 220, endPoint x: 293, endPoint y: 219, distance: 87.7
click at [293, 231] on div "{{# if ( is_current_time_between "02:00 America/New_York" "03:00 America/New_Yo…" at bounding box center [449, 396] width 342 height 330
paste textarea
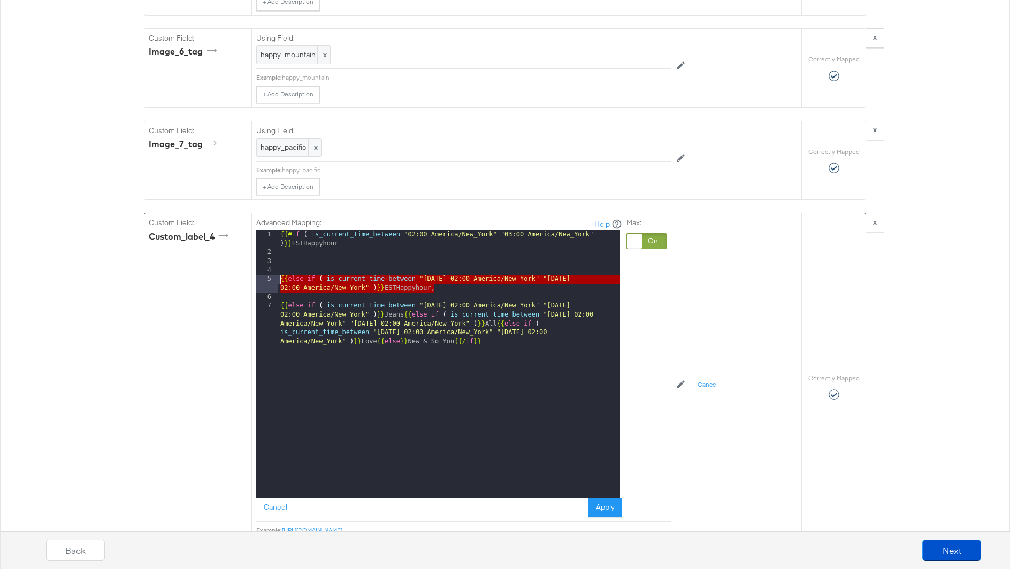
drag, startPoint x: 453, startPoint y: 266, endPoint x: 277, endPoint y: 255, distance: 175.8
click at [277, 255] on div "1 2 3 4 5 6 7 {{# if ( is_current_time_between "02:00 America/New_York" "03:00 …" at bounding box center [438, 364] width 364 height 267
click at [291, 231] on div "{{# if ( is_current_time_between "02:00 America/New_York" "03:00 America/New_Yo…" at bounding box center [449, 396] width 342 height 330
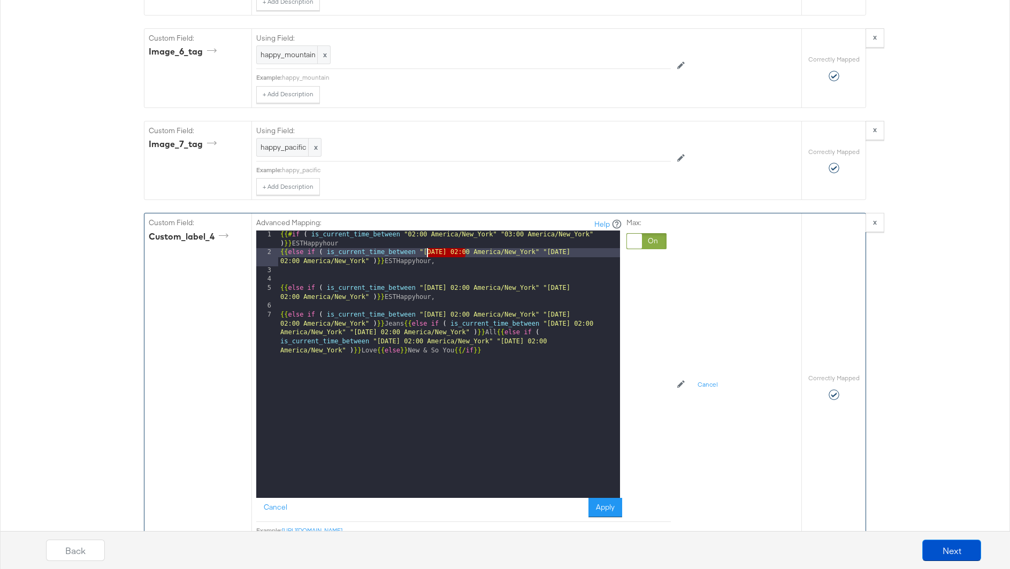
drag, startPoint x: 466, startPoint y: 230, endPoint x: 424, endPoint y: 229, distance: 41.7
click at [424, 231] on div "{{# if ( is_current_time_between "02:00 America/New_York" "03:00 America/New_Yo…" at bounding box center [449, 396] width 342 height 330
click at [421, 239] on div "{{# if ( is_current_time_between "02:00 America/New_York" "03:00 America/New_Yo…" at bounding box center [449, 396] width 342 height 330
click at [471, 236] on div "{{# if ( is_current_time_between "02:00 America/New_York" "03:00 America/New_Yo…" at bounding box center [449, 396] width 342 height 330
drag, startPoint x: 466, startPoint y: 239, endPoint x: 450, endPoint y: 239, distance: 16.6
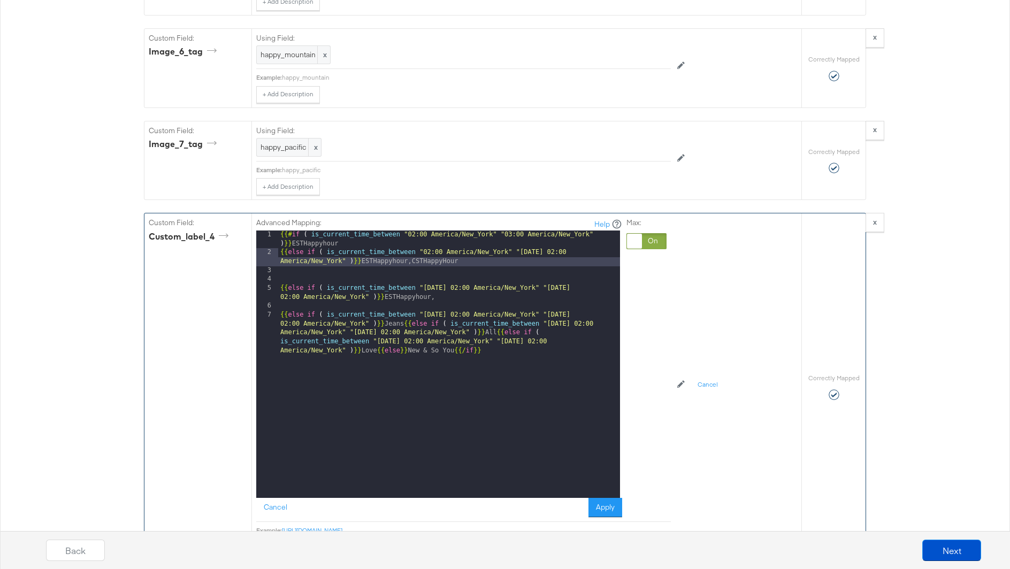
click at [450, 239] on div "{{# if ( is_current_time_between "02:00 America/New_York" "03:00 America/New_Yo…" at bounding box center [449, 396] width 342 height 330
click at [430, 231] on div "{{# if ( is_current_time_between "02:00 America/New_York" "03:00 America/New_Yo…" at bounding box center [449, 396] width 342 height 330
drag, startPoint x: 563, startPoint y: 228, endPoint x: 548, endPoint y: 227, distance: 15.5
click at [548, 231] on div "{{# if ( is_current_time_between "02:00 America/New_York" "03:00 America/New_Yo…" at bounding box center [449, 396] width 342 height 330
click at [556, 231] on div "{{# if ( is_current_time_between "02:00 America/New_York" "03:00 America/New_Yo…" at bounding box center [449, 396] width 342 height 330
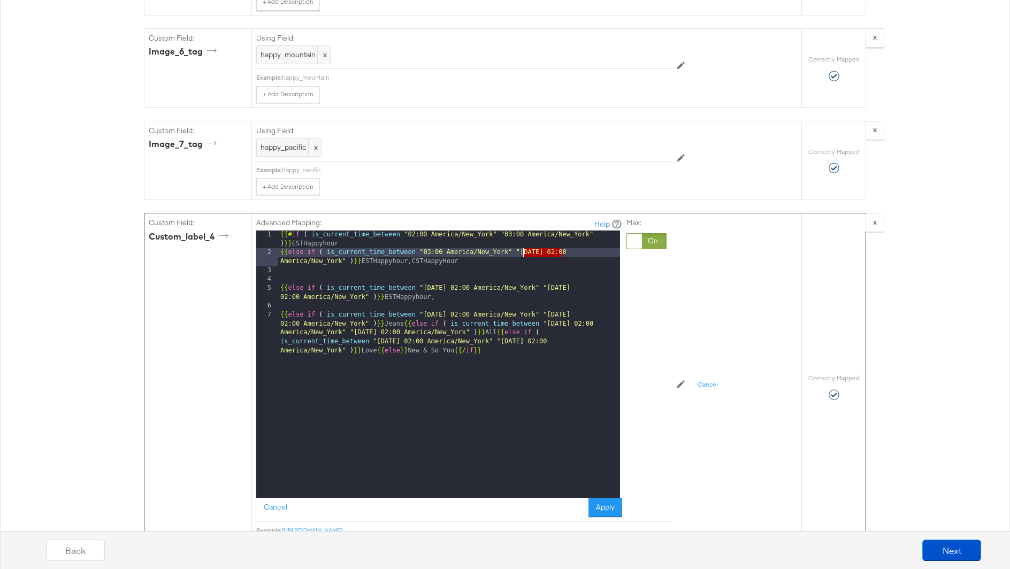
drag, startPoint x: 561, startPoint y: 229, endPoint x: 519, endPoint y: 228, distance: 41.2
click at [519, 231] on div "{{# if ( is_current_time_between "02:00 America/New_York" "03:00 America/New_Yo…" at bounding box center [449, 396] width 342 height 330
click at [527, 231] on div "{{# if ( is_current_time_between "02:00 America/New_York" "03:00 America/New_Yo…" at bounding box center [449, 396] width 342 height 330
click at [508, 234] on div "{{# if ( is_current_time_between "02:00 America/New_York" "03:00 America/New_Yo…" at bounding box center [449, 396] width 342 height 330
drag, startPoint x: 403, startPoint y: 238, endPoint x: 270, endPoint y: 232, distance: 133.3
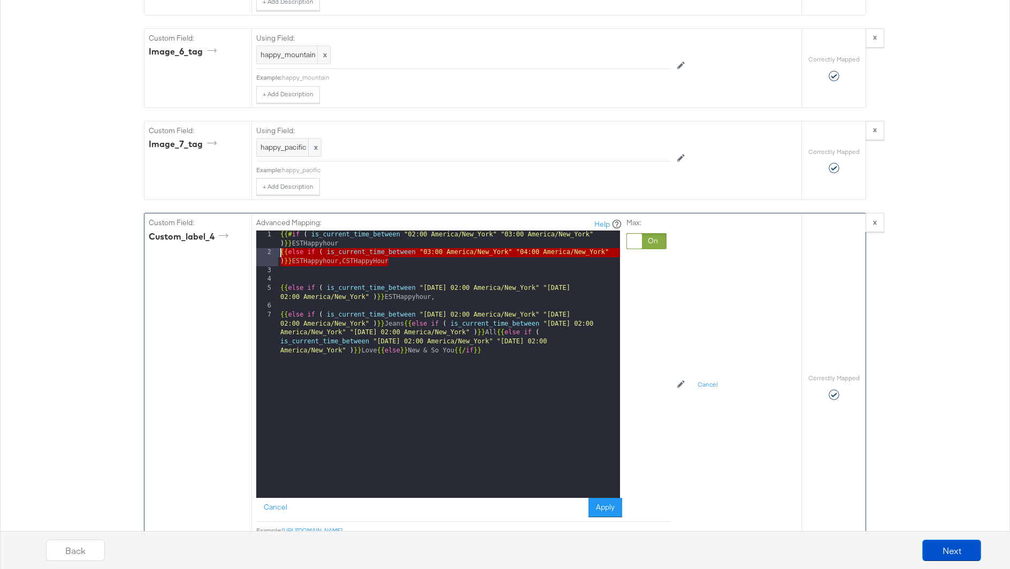
click at [270, 232] on div "1 2 3 4 5 6 7 {{# if ( is_current_time_between "02:00 America/New_York" "03:00 …" at bounding box center [438, 364] width 364 height 267
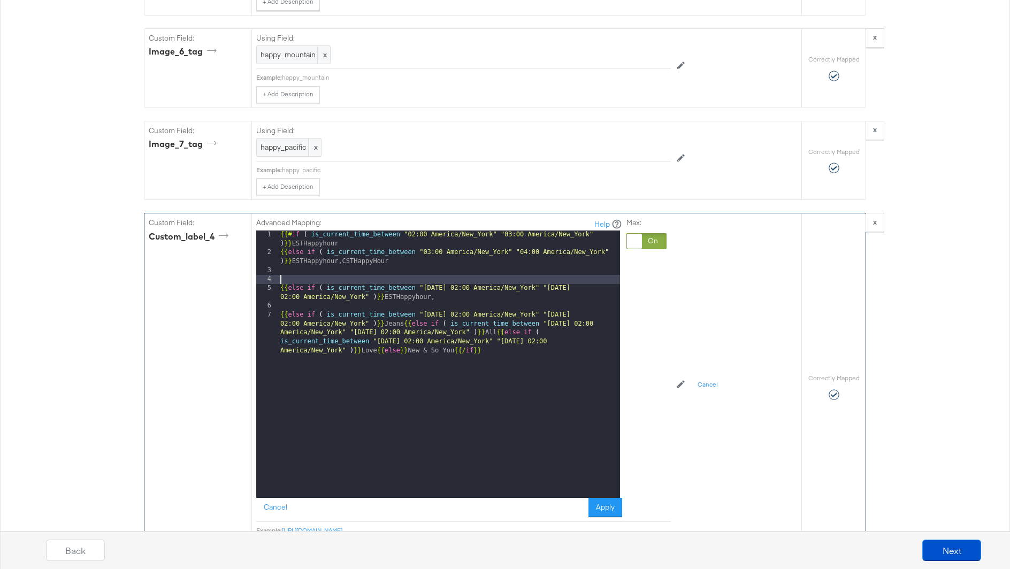
click at [301, 255] on div "{{# if ( is_current_time_between "02:00 America/New_York" "03:00 America/New_Yo…" at bounding box center [449, 396] width 342 height 330
click at [300, 251] on div "{{# if ( is_current_time_between "02:00 America/New_York" "03:00 America/New_Yo…" at bounding box center [449, 396] width 342 height 330
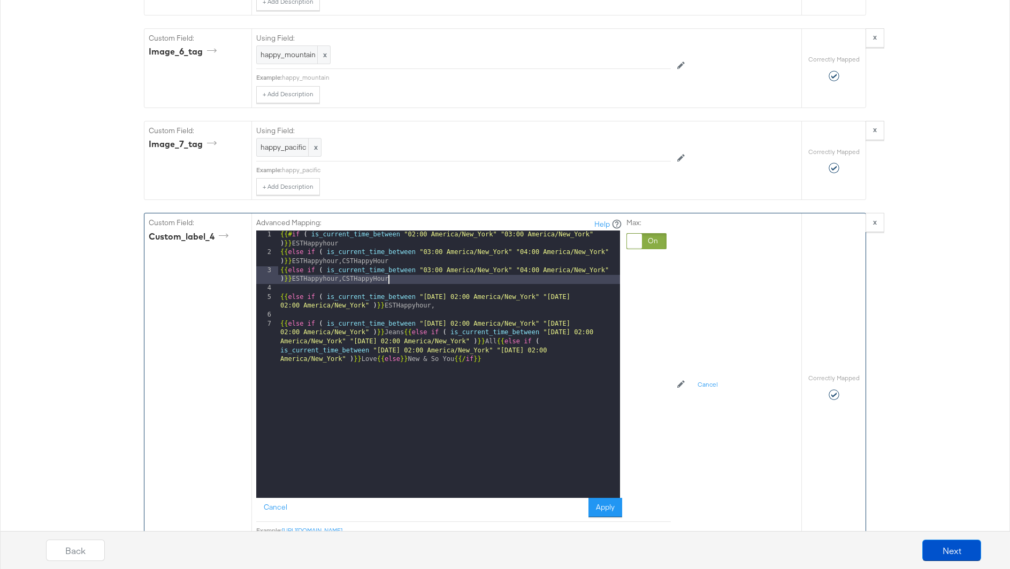
drag, startPoint x: 428, startPoint y: 248, endPoint x: 445, endPoint y: 250, distance: 16.1
click at [428, 248] on div "{{# if ( is_current_time_between "02:00 America/New_York" "03:00 America/New_Yo…" at bounding box center [449, 396] width 342 height 330
click at [524, 248] on div "{{# if ( is_current_time_between "02:00 America/New_York" "03:00 America/New_Yo…" at bounding box center [449, 396] width 342 height 330
click at [525, 247] on div "{{# if ( is_current_time_between "02:00 America/New_York" "03:00 America/New_Yo…" at bounding box center [449, 396] width 342 height 330
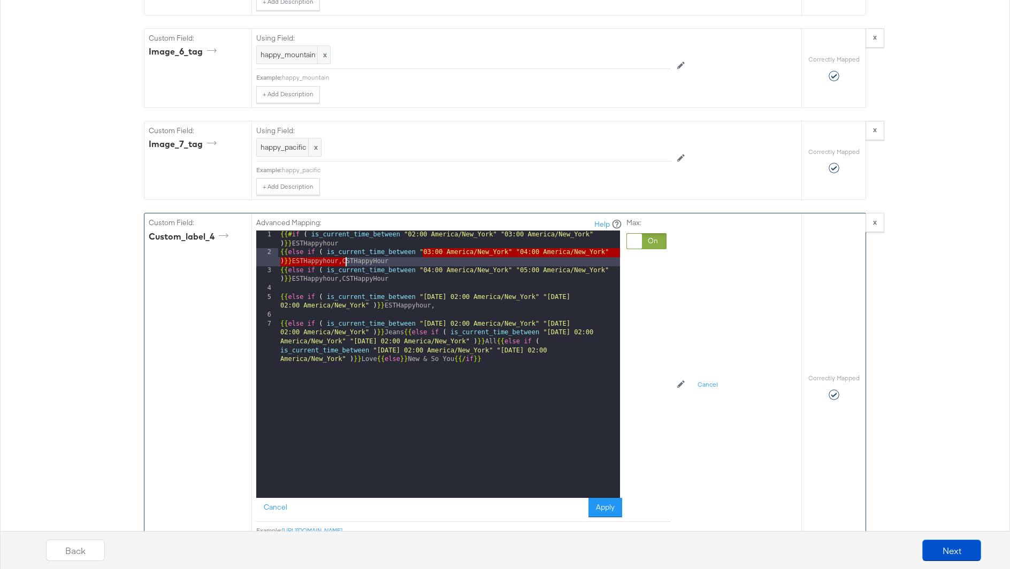
drag, startPoint x: 424, startPoint y: 232, endPoint x: 346, endPoint y: 236, distance: 77.7
click at [346, 236] on div "{{# if ( is_current_time_between "02:00 America/New_York" "03:00 America/New_Yo…" at bounding box center [449, 396] width 342 height 330
drag, startPoint x: 412, startPoint y: 237, endPoint x: 291, endPoint y: 237, distance: 121.4
click at [291, 237] on div "{{# if ( is_current_time_between "02:00 America/New_York" "03:00 America/New_Yo…" at bounding box center [449, 396] width 342 height 330
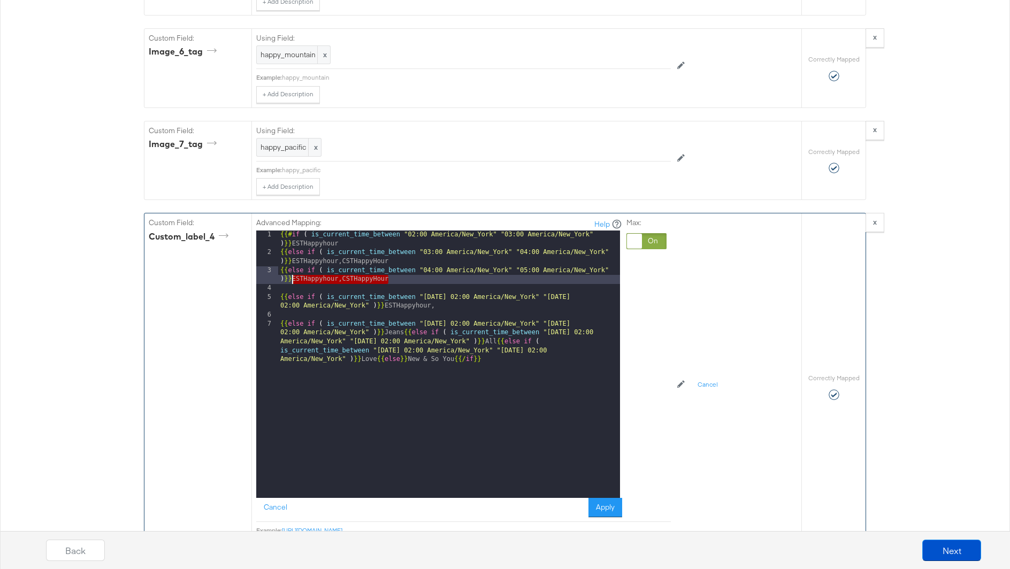
drag, startPoint x: 401, startPoint y: 258, endPoint x: 292, endPoint y: 257, distance: 108.6
click at [292, 257] on div "{{# if ( is_current_time_between "02:00 America/New_York" "03:00 America/New_Yo…" at bounding box center [449, 396] width 342 height 330
paste textarea
click at [458, 259] on div "{{# if ( is_current_time_between "02:00 America/New_York" "03:00 America/New_Yo…" at bounding box center [449, 396] width 342 height 330
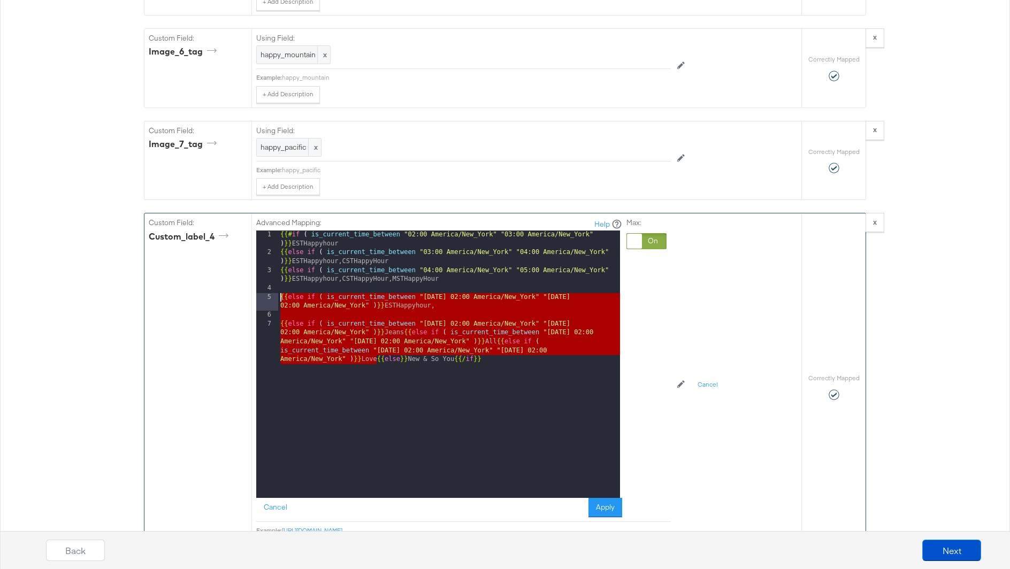
drag, startPoint x: 377, startPoint y: 338, endPoint x: 278, endPoint y: 274, distance: 118.0
click at [278, 274] on div "{{# if ( is_current_time_between "02:00 America/New_York" "03:00 America/New_Yo…" at bounding box center [449, 396] width 342 height 330
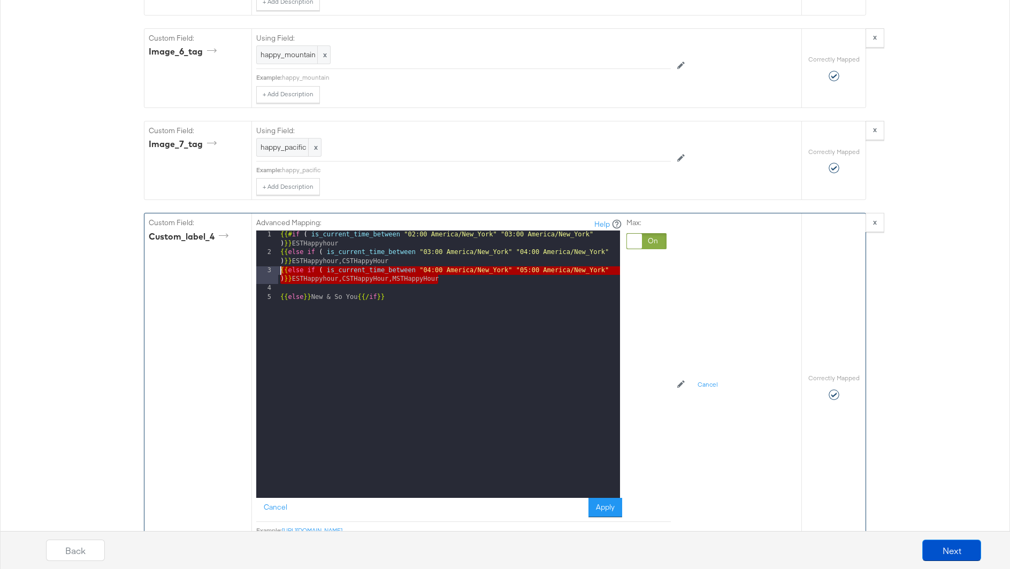
drag, startPoint x: 454, startPoint y: 256, endPoint x: 257, endPoint y: 250, distance: 196.9
click at [257, 250] on div "1 2 3 4 5 {{# if ( is_current_time_between "02:00 America/New_York" "03:00 Amer…" at bounding box center [438, 364] width 364 height 267
click at [310, 265] on div "{{# if ( is_current_time_between "02:00 America/New_York" "03:00 America/New_Yo…" at bounding box center [449, 378] width 342 height 294
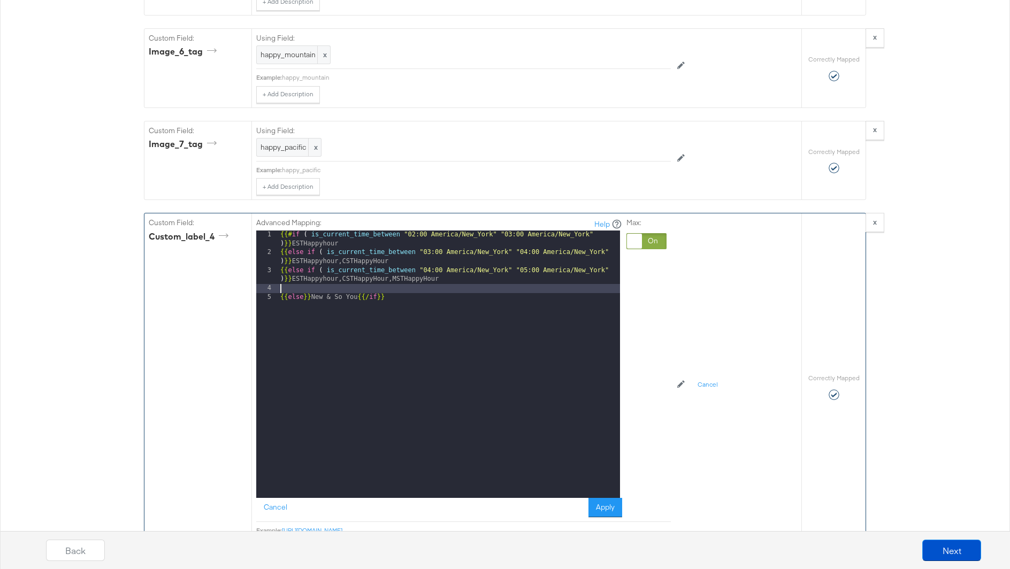
paste textarea
click at [430, 267] on div "{{# if ( is_current_time_between "02:00 America/New_York" "03:00 America/New_Yo…" at bounding box center [449, 378] width 342 height 294
click at [518, 287] on div "{{# if ( is_current_time_between "02:00 America/New_York" "03:00 America/New_Yo…" at bounding box center [449, 378] width 342 height 294
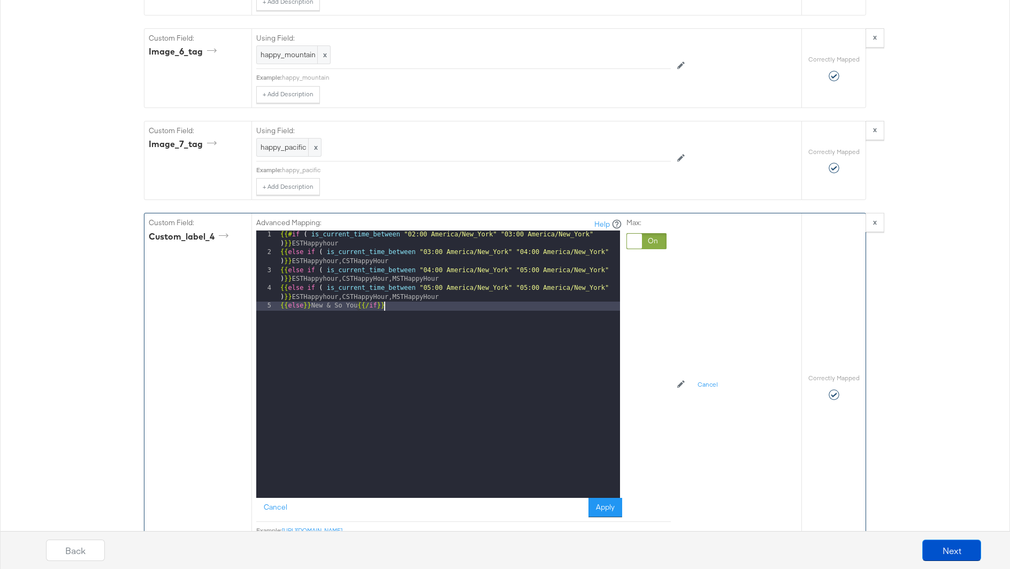
click at [527, 266] on div "{{# if ( is_current_time_between "02:00 America/New_York" "03:00 America/New_Yo…" at bounding box center [449, 378] width 342 height 294
drag, startPoint x: 337, startPoint y: 276, endPoint x: 292, endPoint y: 276, distance: 44.9
click at [292, 276] on div "{{# if ( is_current_time_between "02:00 America/New_York" "03:00 America/New_Yo…" at bounding box center [449, 378] width 342 height 294
click at [296, 275] on div "{{# if ( is_current_time_between "02:00 America/New_York" "03:00 America/New_Yo…" at bounding box center [449, 378] width 342 height 294
click at [405, 277] on div "{{# if ( is_current_time_between "02:00 America/New_York" "03:00 America/New_Yo…" at bounding box center [449, 378] width 342 height 294
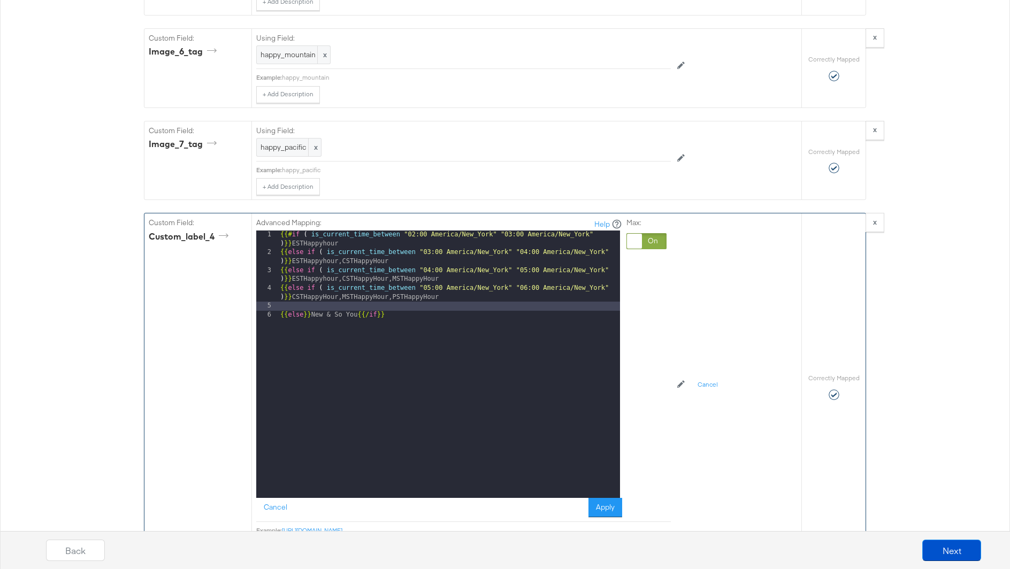
click at [429, 284] on div "{{# if ( is_current_time_between "02:00 America/New_York" "03:00 America/New_Yo…" at bounding box center [449, 378] width 342 height 294
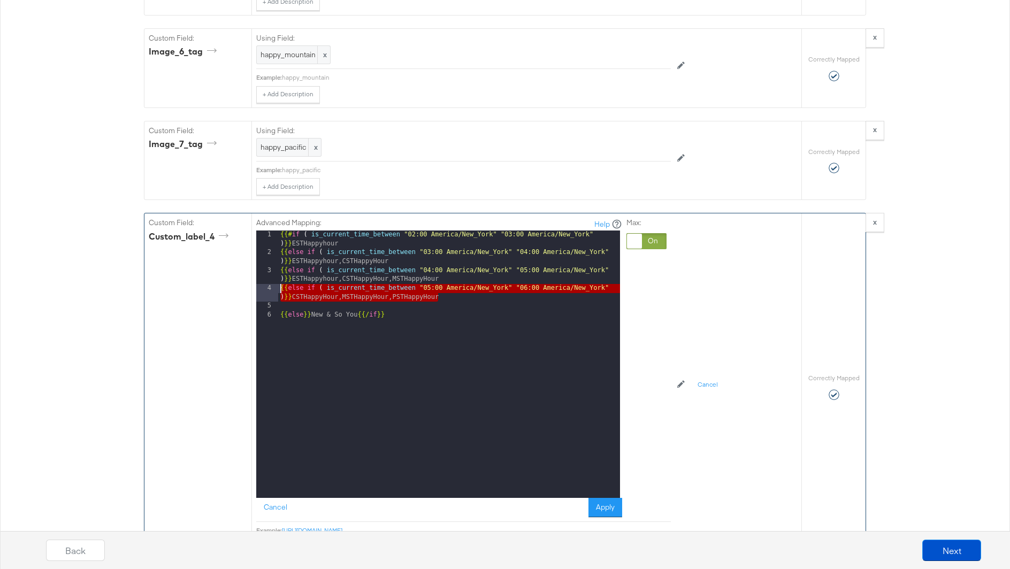
drag, startPoint x: 455, startPoint y: 277, endPoint x: 278, endPoint y: 265, distance: 176.9
click at [278, 265] on div "{{# if ( is_current_time_between "02:00 America/New_York" "03:00 America/New_Yo…" at bounding box center [449, 378] width 342 height 294
click at [292, 285] on div "{{# if ( is_current_time_between "02:00 America/New_York" "03:00 America/New_Yo…" at bounding box center [449, 378] width 342 height 294
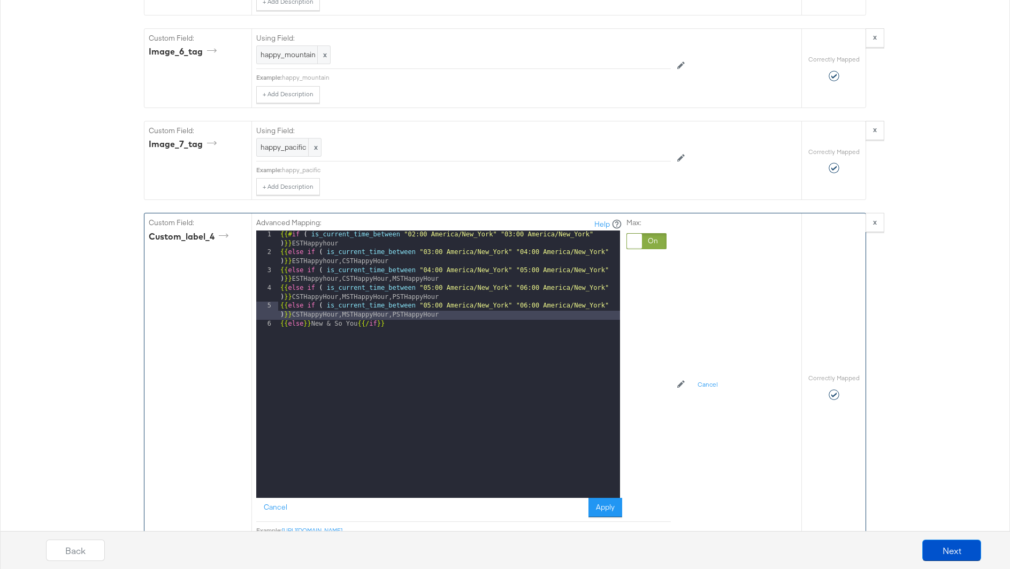
click at [429, 283] on div "{{# if ( is_current_time_between "02:00 America/New_York" "03:00 America/New_Yo…" at bounding box center [449, 378] width 342 height 294
click at [526, 285] on div "{{# if ( is_current_time_between "02:00 America/New_York" "03:00 America/New_Yo…" at bounding box center [449, 378] width 342 height 294
click at [330, 293] on div "{{# if ( is_current_time_between "02:00 America/New_York" "03:00 America/New_Yo…" at bounding box center [449, 378] width 342 height 294
drag, startPoint x: 342, startPoint y: 294, endPoint x: 289, endPoint y: 295, distance: 52.4
click at [289, 295] on div "{{# if ( is_current_time_between "02:00 America/New_York" "03:00 America/New_Yo…" at bounding box center [449, 378] width 342 height 294
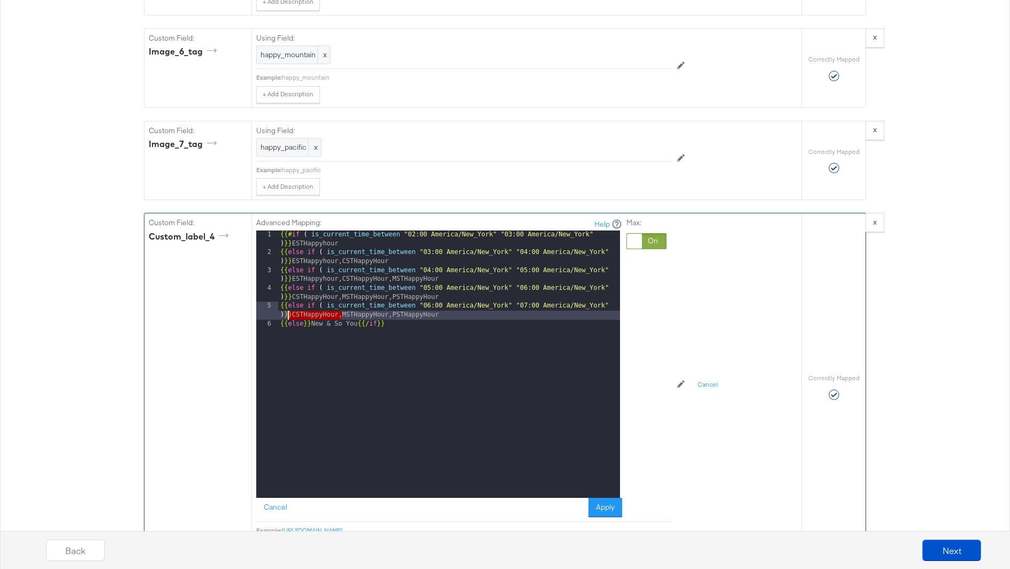
click at [313, 297] on div "{{# if ( is_current_time_between "02:00 America/New_York" "03:00 America/New_Yo…" at bounding box center [449, 378] width 342 height 294
drag, startPoint x: 293, startPoint y: 292, endPoint x: 391, endPoint y: 293, distance: 98.4
click at [391, 293] on div "{{# if ( is_current_time_between "02:00 America/New_York" "03:00 America/New_Yo…" at bounding box center [449, 378] width 342 height 294
click at [327, 294] on div "{{# if ( is_current_time_between "02:00 America/New_York" "03:00 America/New_Yo…" at bounding box center [449, 378] width 342 height 294
drag, startPoint x: 340, startPoint y: 293, endPoint x: 293, endPoint y: 293, distance: 47.1
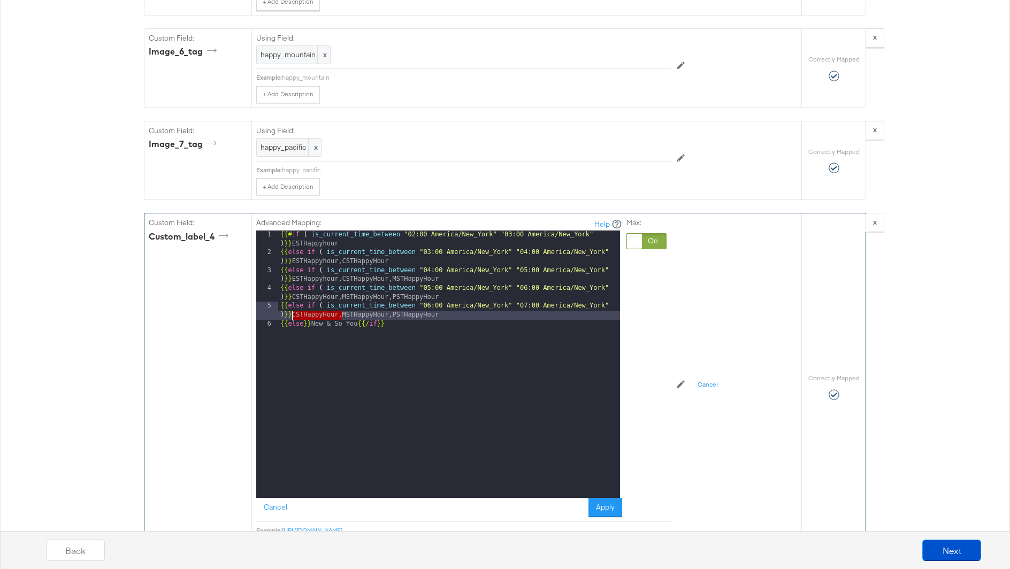
click at [293, 293] on div "{{# if ( is_current_time_between "02:00 America/New_York" "03:00 America/New_Yo…" at bounding box center [449, 378] width 342 height 294
click at [417, 292] on div "{{# if ( is_current_time_between "02:00 America/New_York" "03:00 America/New_Yo…" at bounding box center [449, 378] width 342 height 294
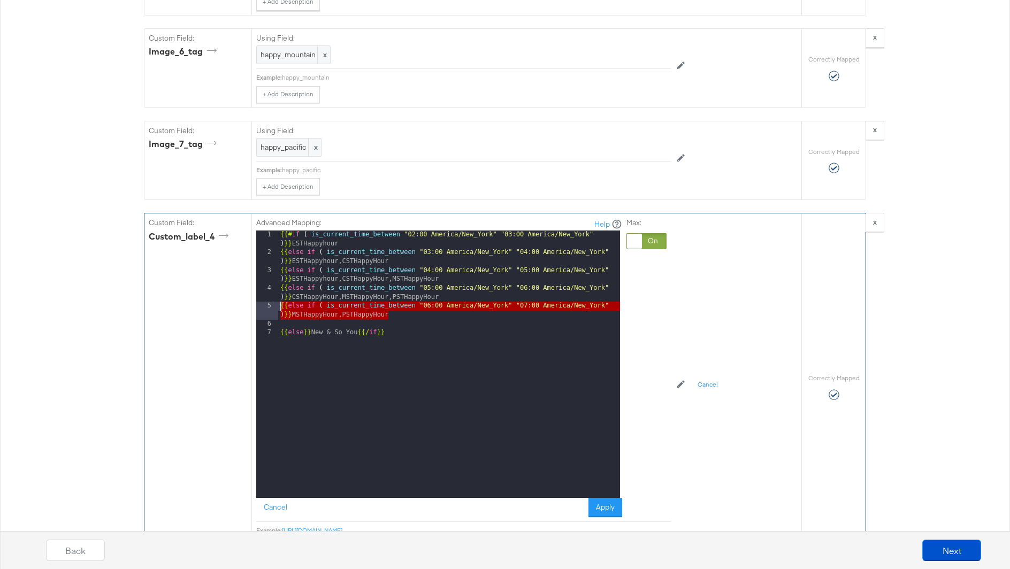
drag, startPoint x: 399, startPoint y: 293, endPoint x: 273, endPoint y: 284, distance: 126.0
click at [273, 284] on div "1 2 3 4 5 6 7 {{# if ( is_current_time_between "02:00 America/New_York" "03:00 …" at bounding box center [438, 364] width 364 height 267
click at [291, 301] on div "{{# if ( is_current_time_between "02:00 America/New_York" "03:00 America/New_Yo…" at bounding box center [449, 378] width 342 height 294
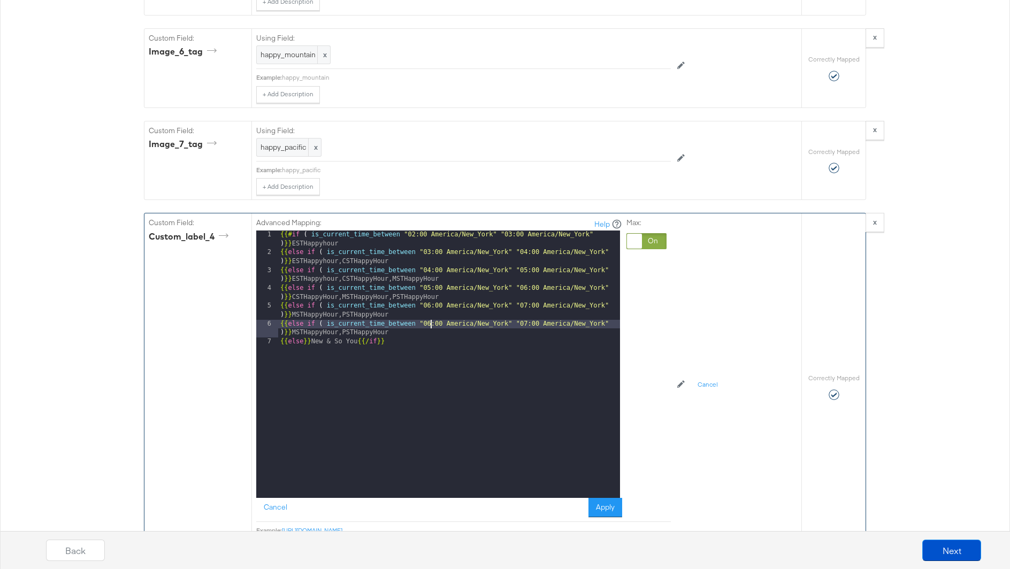
click at [430, 301] on div "{{# if ( is_current_time_between "02:00 America/New_York" "03:00 America/New_Yo…" at bounding box center [449, 378] width 342 height 294
click at [526, 302] on div "{{# if ( is_current_time_between "02:00 America/New_York" "03:00 America/New_Yo…" at bounding box center [449, 378] width 342 height 294
drag, startPoint x: 341, startPoint y: 311, endPoint x: 291, endPoint y: 312, distance: 50.3
click at [291, 312] on div "{{# if ( is_current_time_between "02:00 America/New_York" "03:00 America/New_Yo…" at bounding box center [449, 378] width 342 height 294
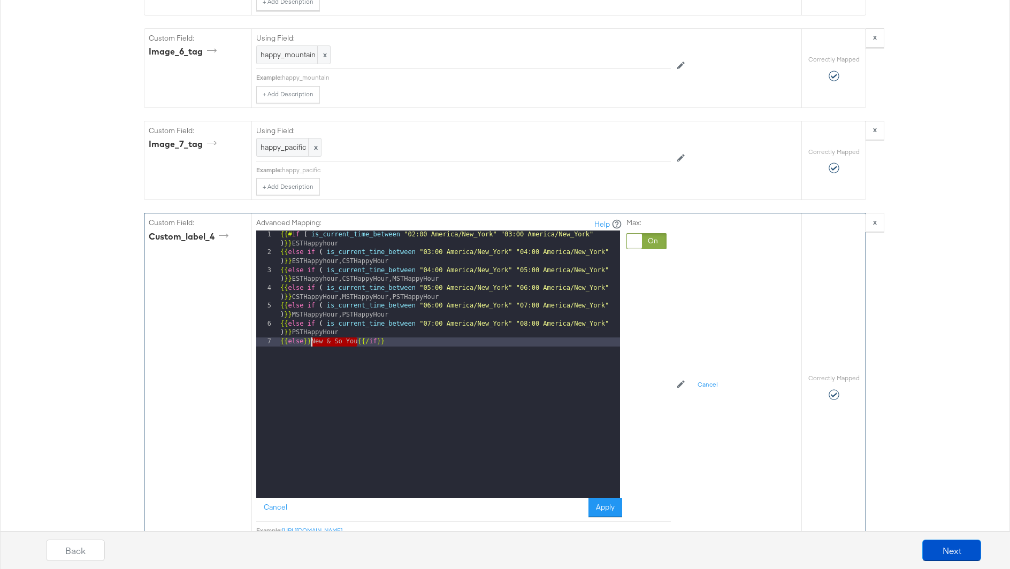
drag, startPoint x: 357, startPoint y: 320, endPoint x: 309, endPoint y: 319, distance: 48.2
click at [309, 319] on div "{{# if ( is_current_time_between "02:00 America/New_York" "03:00 America/New_Yo…" at bounding box center [449, 378] width 342 height 294
click at [345, 346] on div "{{# if ( is_current_time_between "02:00 America/New_York" "03:00 America/New_Yo…" at bounding box center [449, 378] width 342 height 294
click at [277, 338] on div "7" at bounding box center [267, 342] width 22 height 9
click at [279, 320] on div "{{# if ( is_current_time_between "02:00 America/New_York" "03:00 America/New_Yo…" at bounding box center [449, 378] width 342 height 294
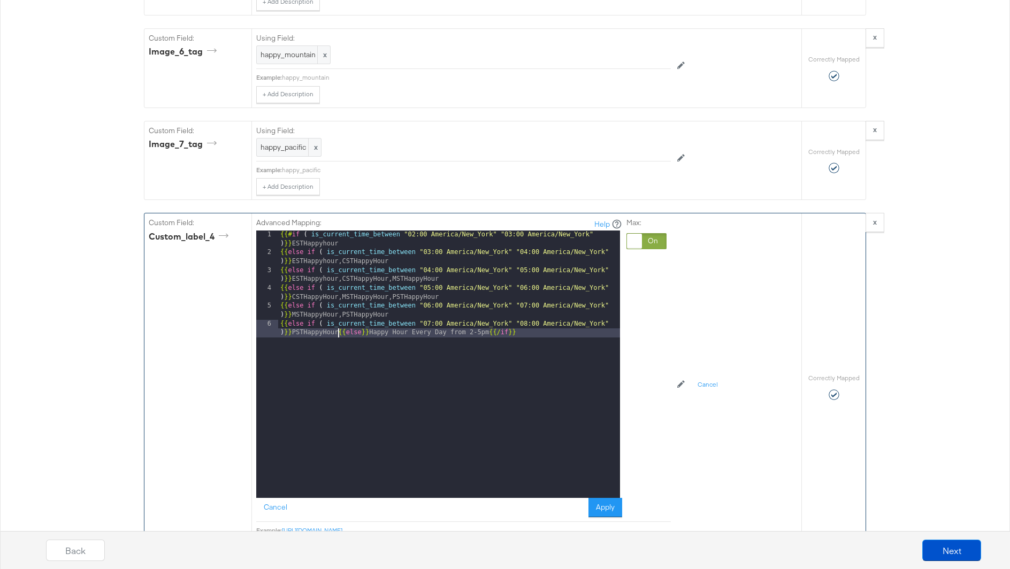
click at [279, 303] on div "{{# if ( is_current_time_between "02:00 America/New_York" "03:00 America/New_Yo…" at bounding box center [449, 382] width 342 height 303
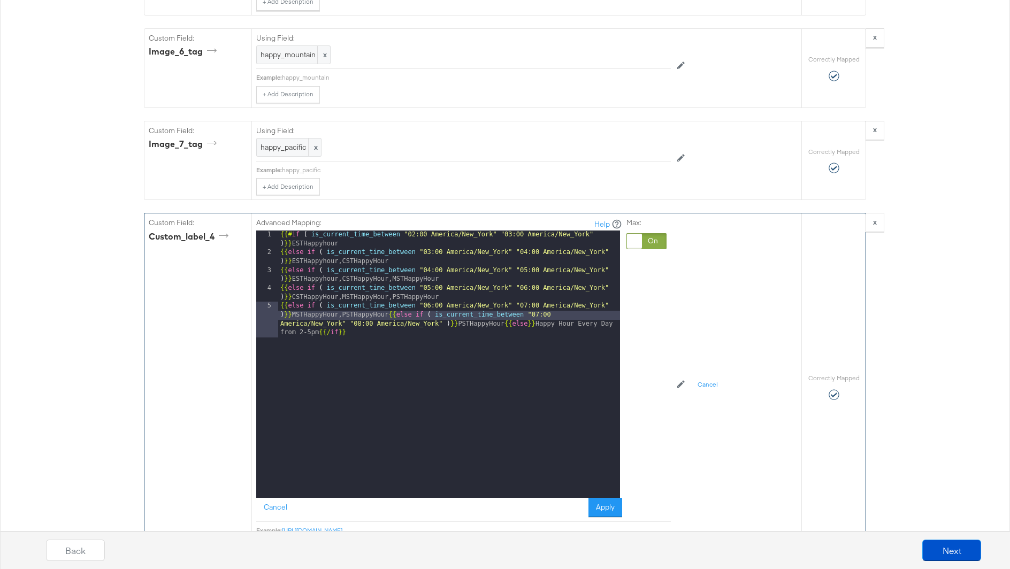
click at [282, 285] on div "{{# if ( is_current_time_between "02:00 America/New_York" "03:00 America/New_Yo…" at bounding box center [449, 391] width 342 height 321
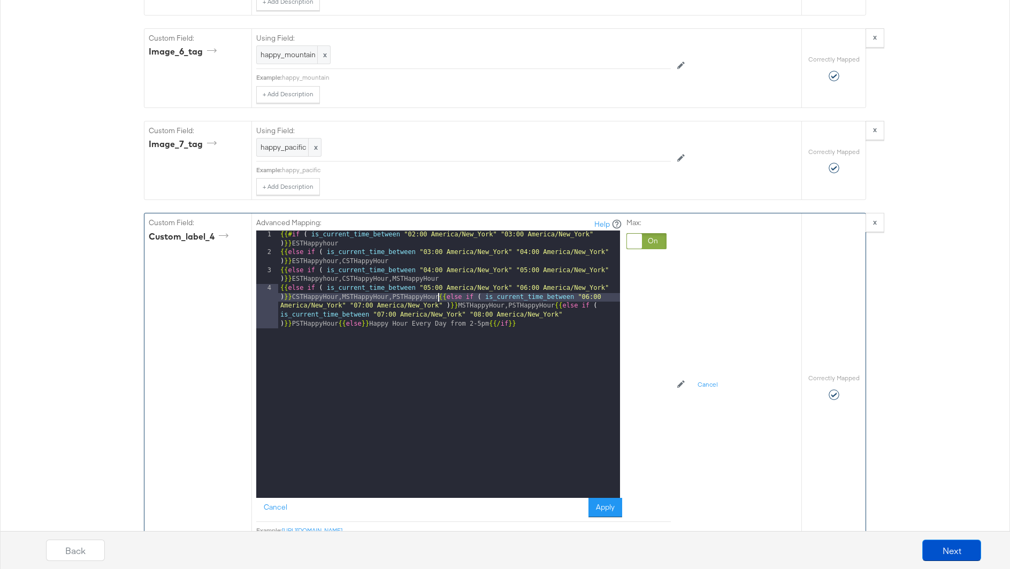
click at [278, 284] on div "4" at bounding box center [267, 306] width 22 height 44
click at [279, 265] on div "{{# if ( is_current_time_between "02:00 America/New_York" "03:00 America/New_Yo…" at bounding box center [449, 396] width 342 height 330
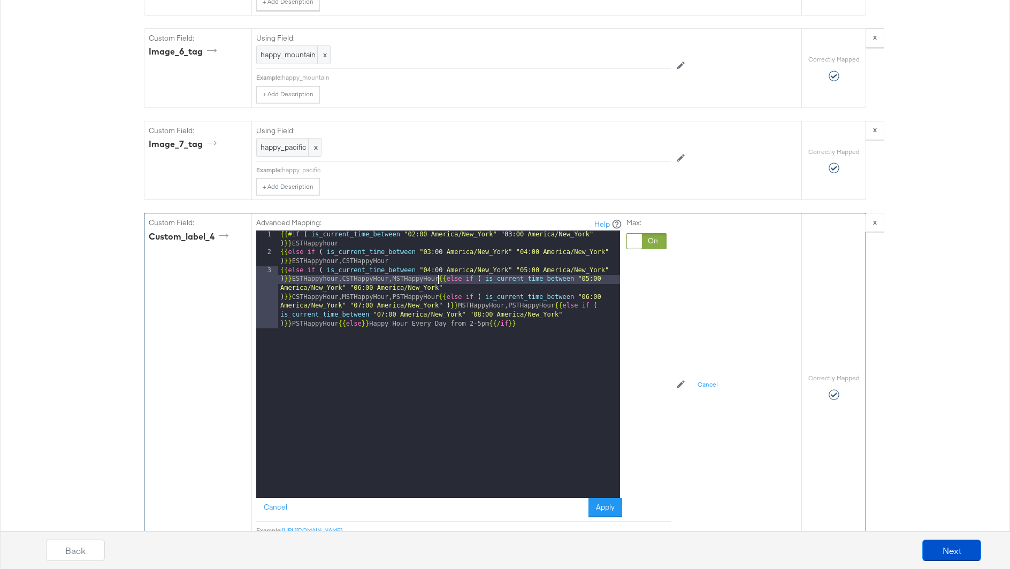
click at [278, 246] on div "{{# if ( is_current_time_between "02:00 America/New_York" "03:00 America/New_Yo…" at bounding box center [449, 405] width 342 height 348
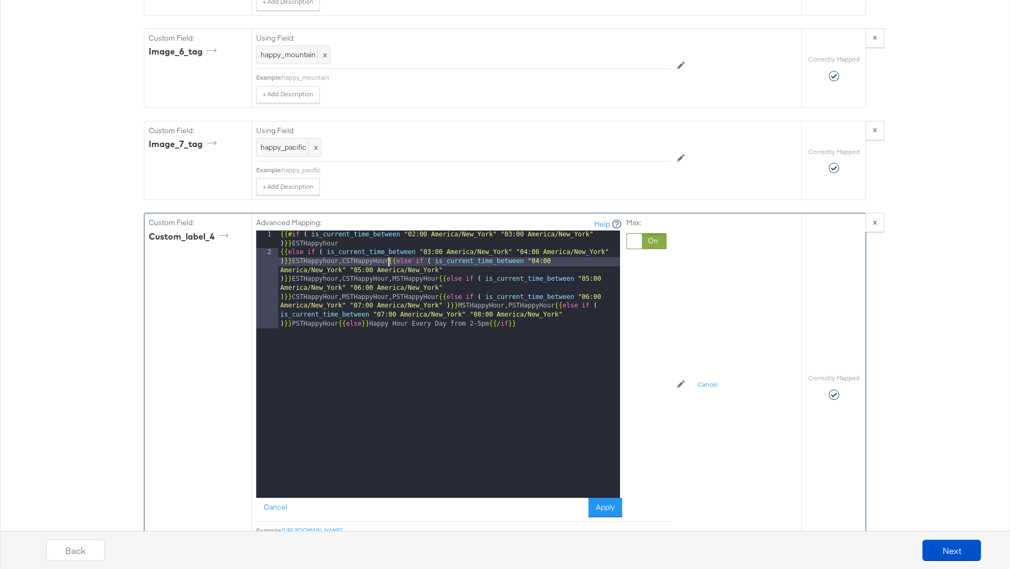
click at [277, 248] on div "2" at bounding box center [267, 288] width 22 height 80
click at [280, 231] on div "{{# if ( is_current_time_between "02:00 America/New_York" "03:00 America/New_Yo…" at bounding box center [449, 413] width 342 height 365
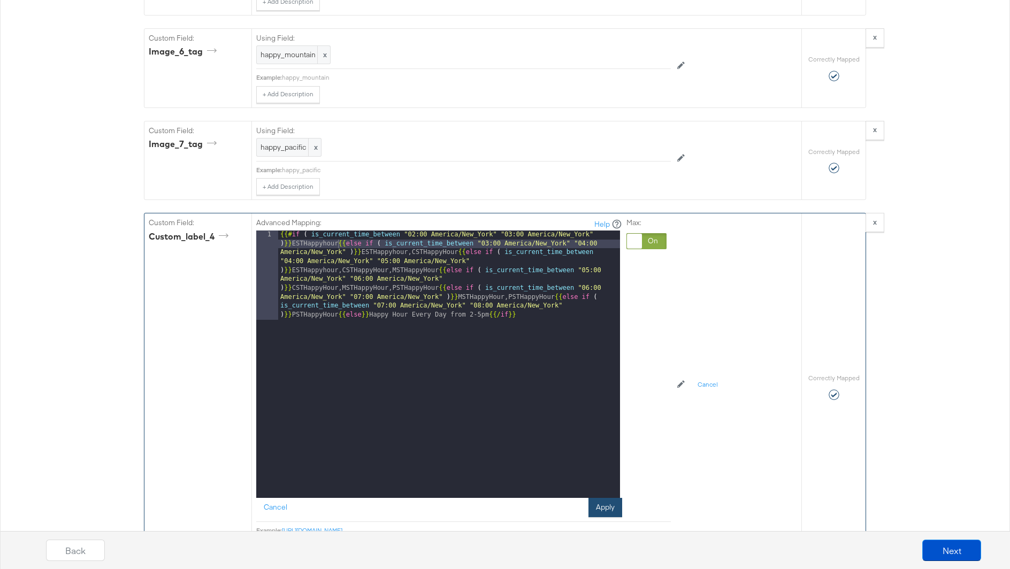
click at [605, 498] on button "Apply" at bounding box center [605, 507] width 34 height 19
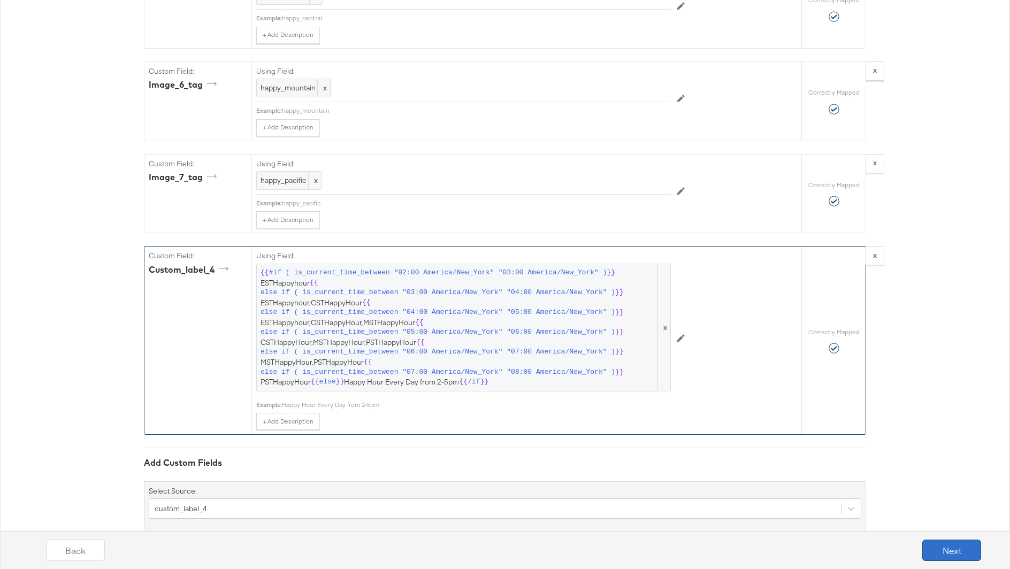
click at [941, 552] on button "Next" at bounding box center [951, 550] width 59 height 21
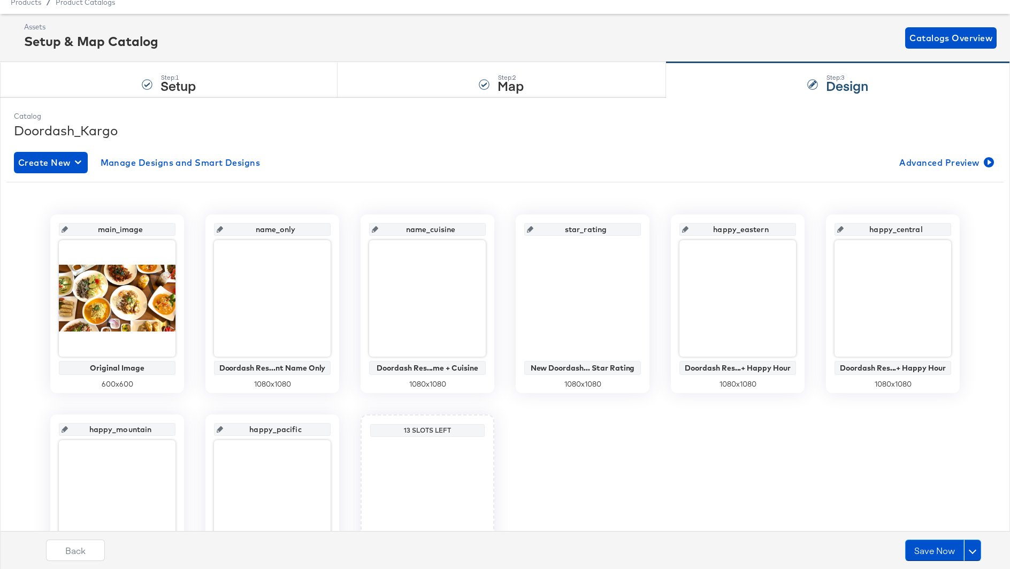
scroll to position [55, 0]
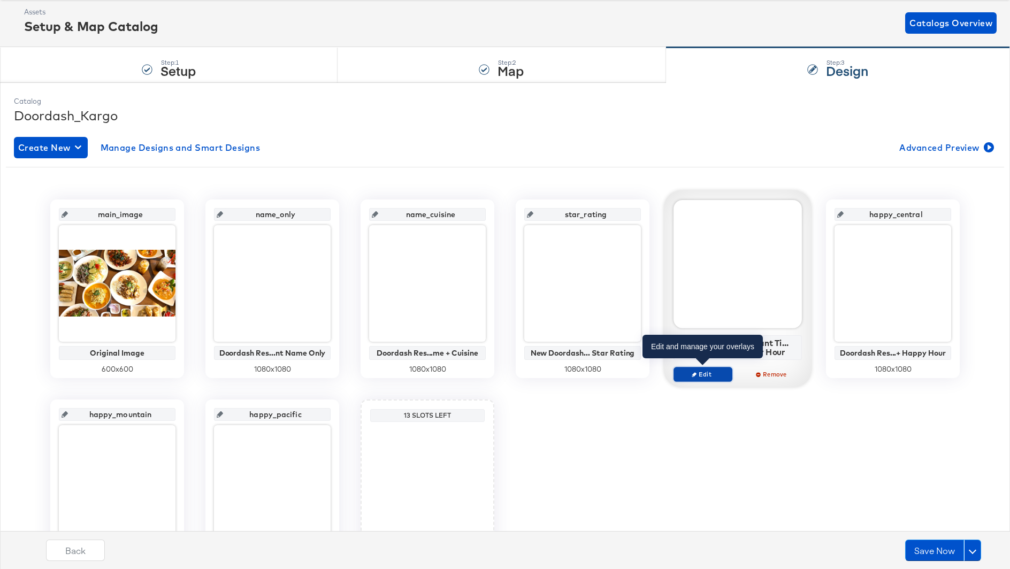
click at [695, 376] on span "Edit" at bounding box center [702, 374] width 49 height 8
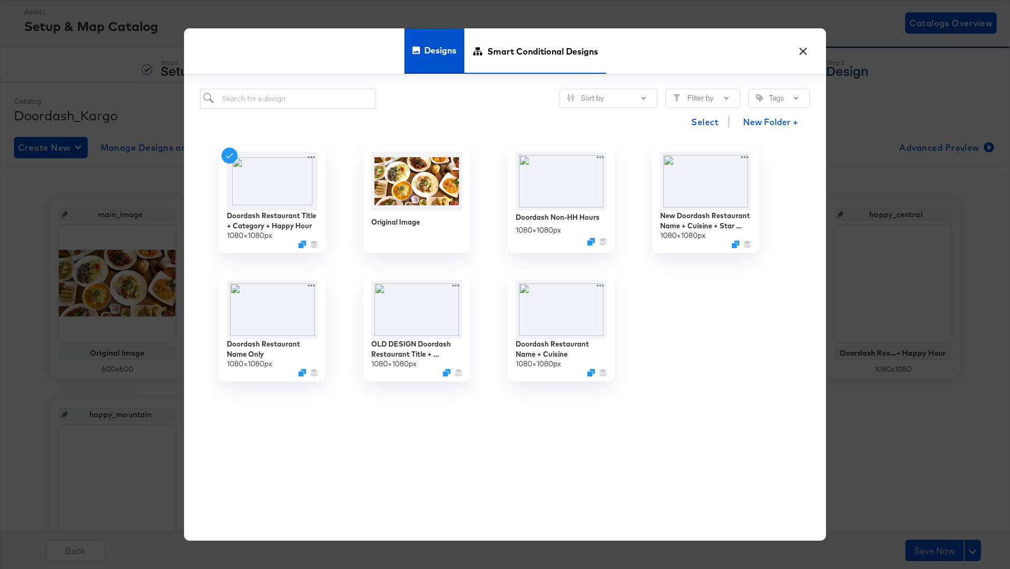
click at [496, 56] on span "Smart Conditional Designs" at bounding box center [542, 51] width 111 height 47
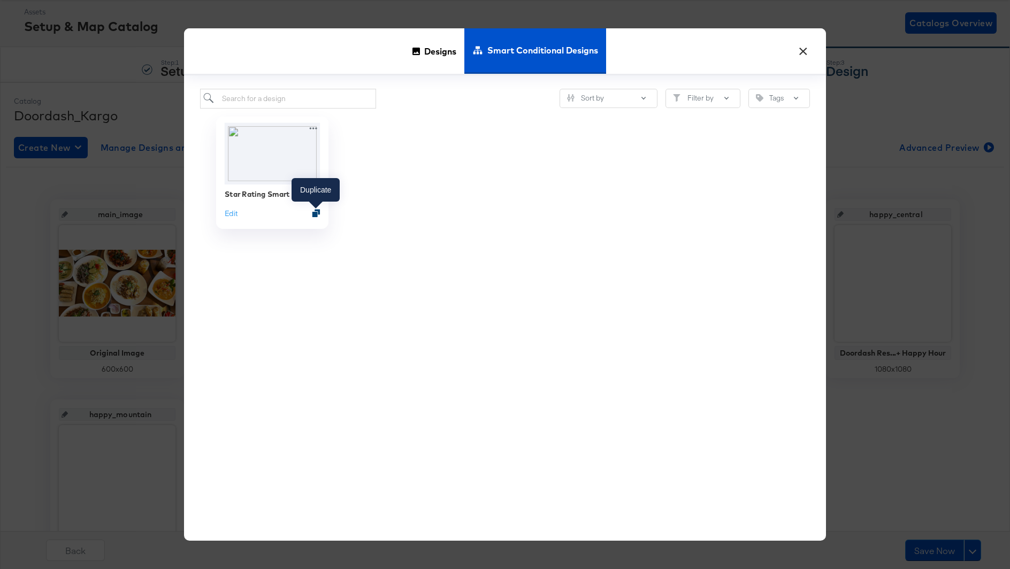
click at [315, 214] on icon "Duplicate" at bounding box center [316, 213] width 8 height 8
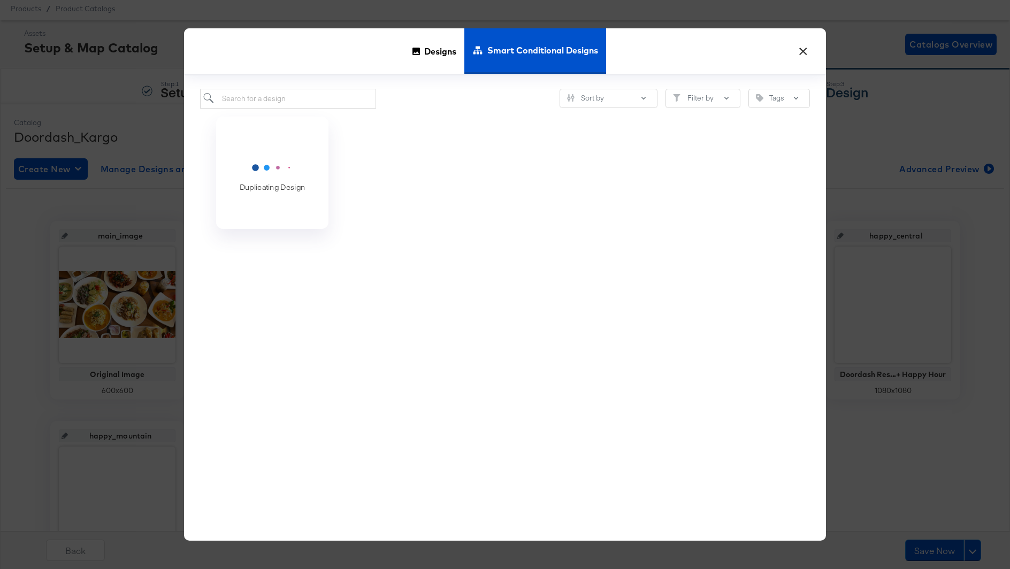
scroll to position [26, 0]
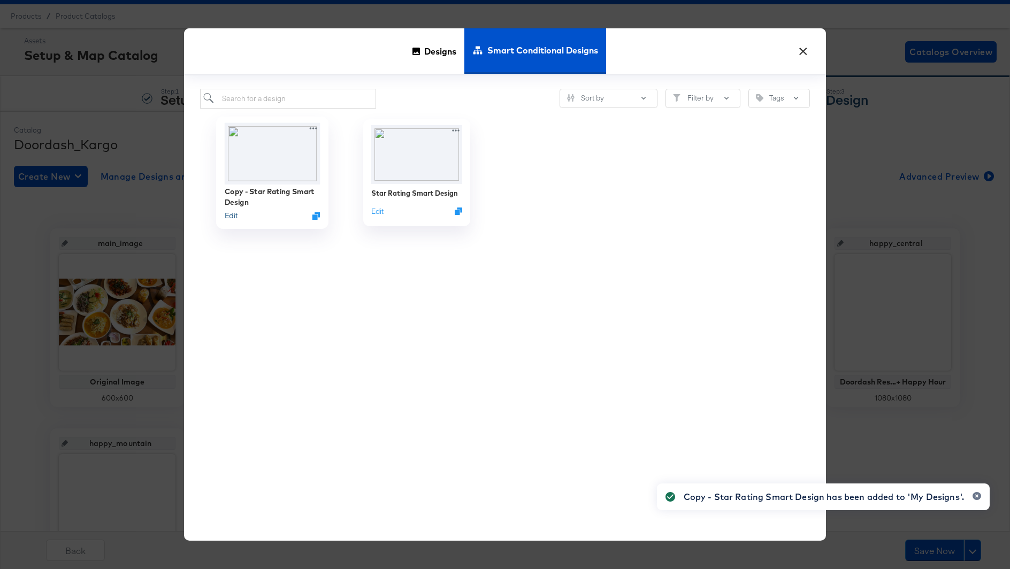
click at [231, 215] on button "Edit" at bounding box center [231, 215] width 13 height 10
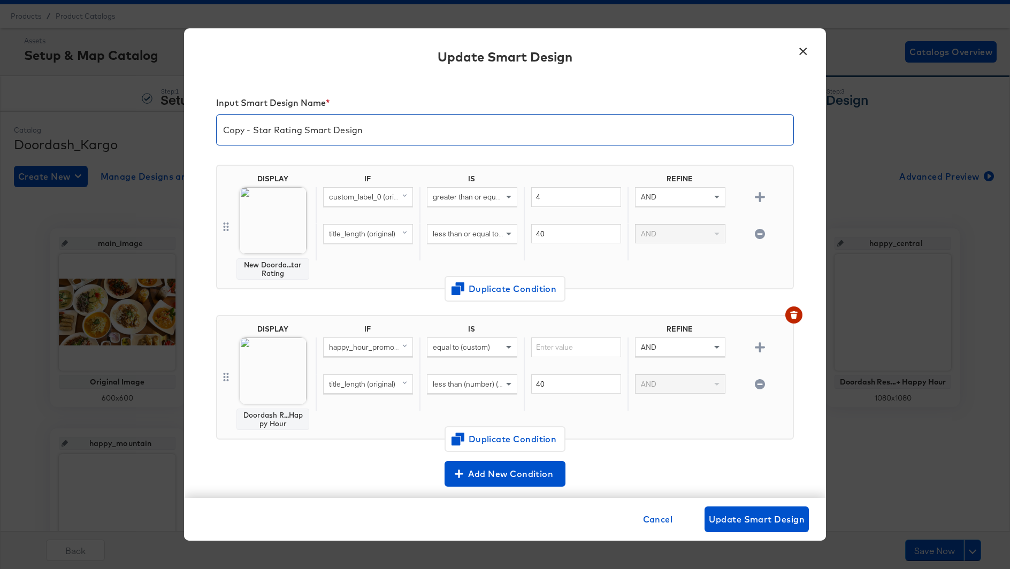
drag, startPoint x: 304, startPoint y: 133, endPoint x: 131, endPoint y: 133, distance: 172.8
click at [131, 133] on div "× Update Smart Design Input Smart Design Name * Copy - Star Rating Smart Design…" at bounding box center [505, 284] width 1010 height 569
type input "EST Happy Hour Smart Design"
click at [366, 198] on span "custom_label_0 (original)" at bounding box center [370, 197] width 82 height 10
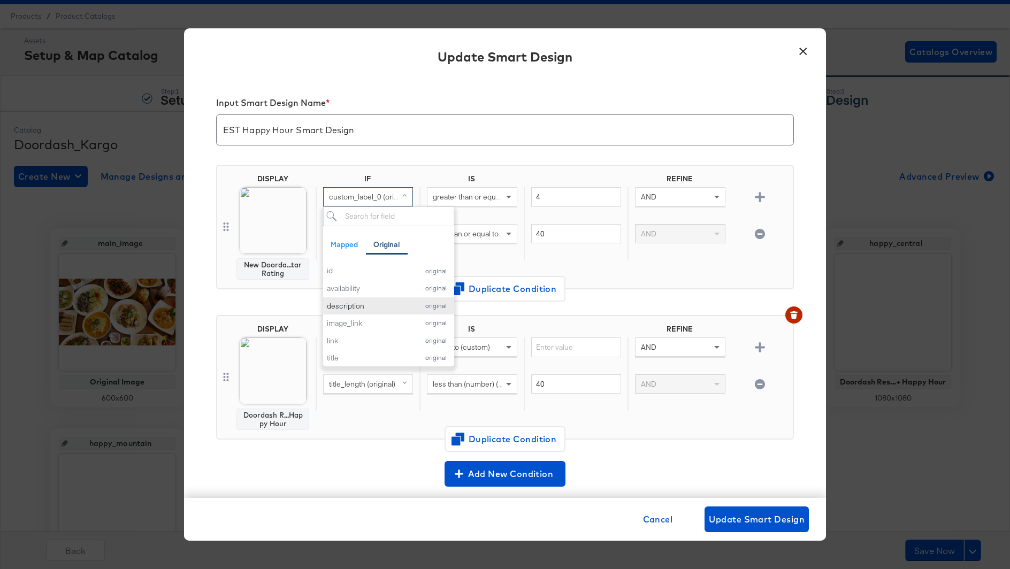
scroll to position [18, 0]
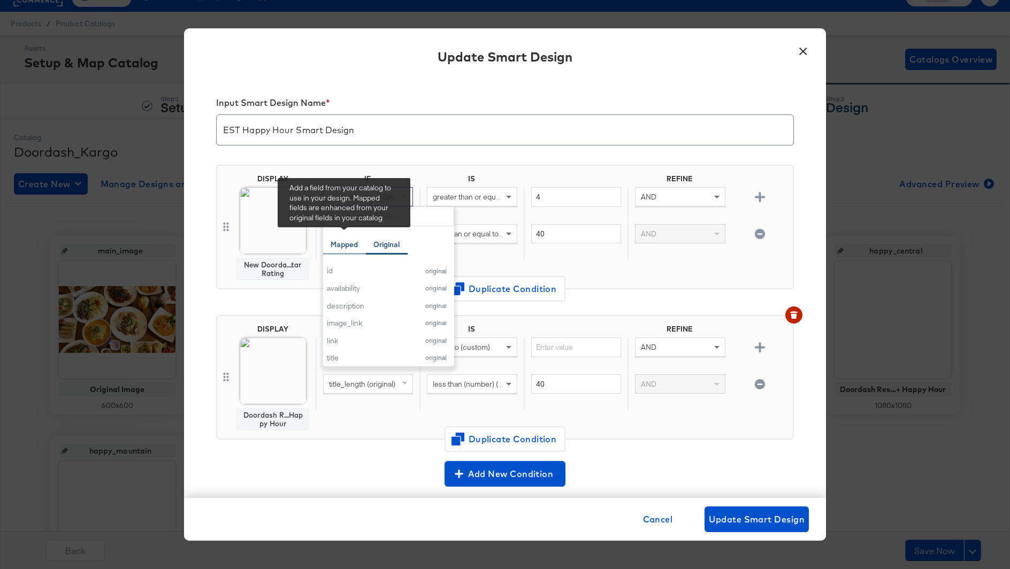
click at [351, 249] on div "Mapped" at bounding box center [344, 244] width 43 height 21
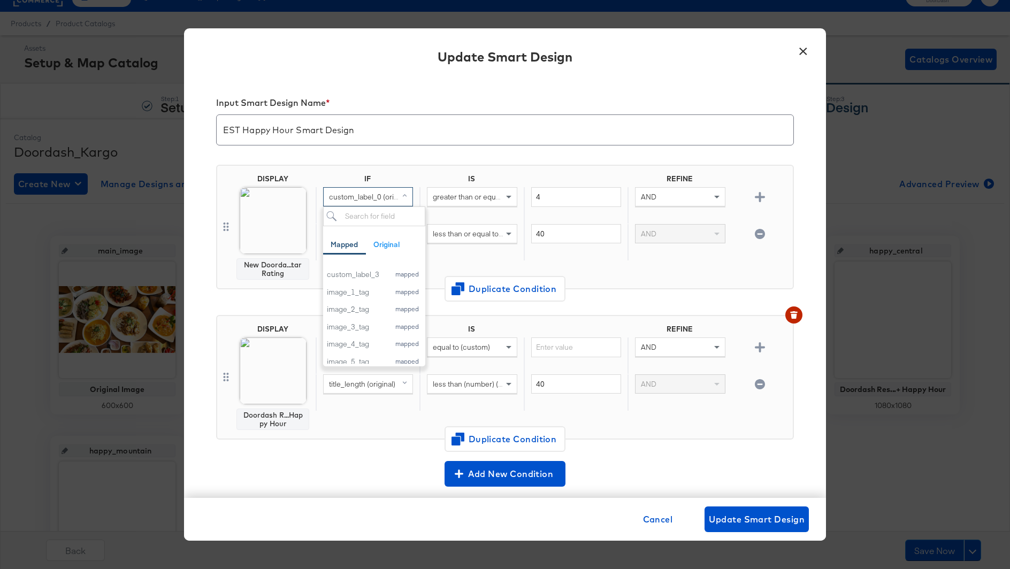
scroll to position [351, 0]
click at [374, 352] on div "id mapped title mapped description mapped price mapped link mapped image_link m…" at bounding box center [374, 313] width 102 height 102
click at [488, 199] on span "greater than or equal to (custom) (number)" at bounding box center [503, 197] width 140 height 10
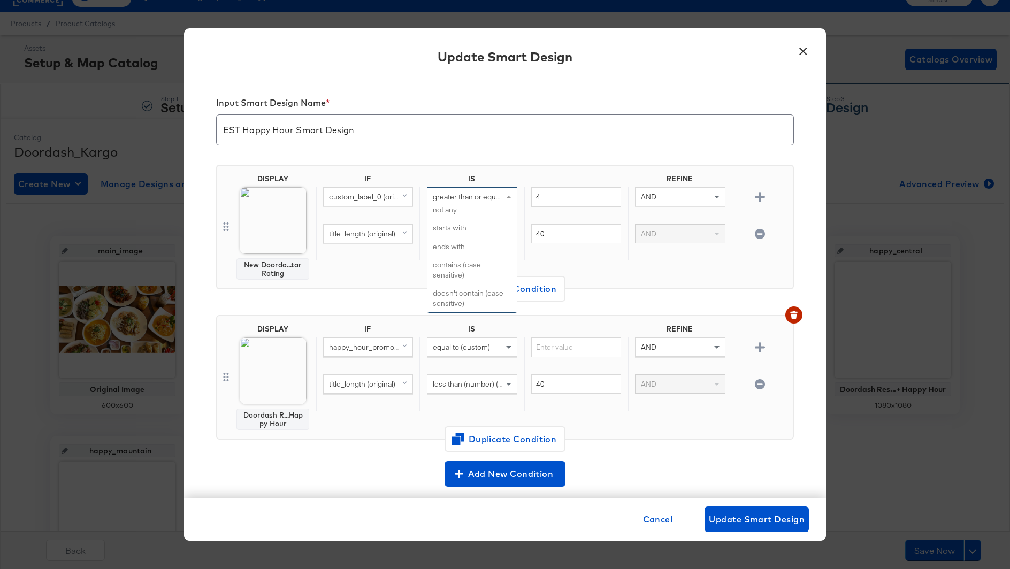
scroll to position [359, 0]
click at [390, 197] on span "custom_label_0 (original)" at bounding box center [370, 197] width 82 height 10
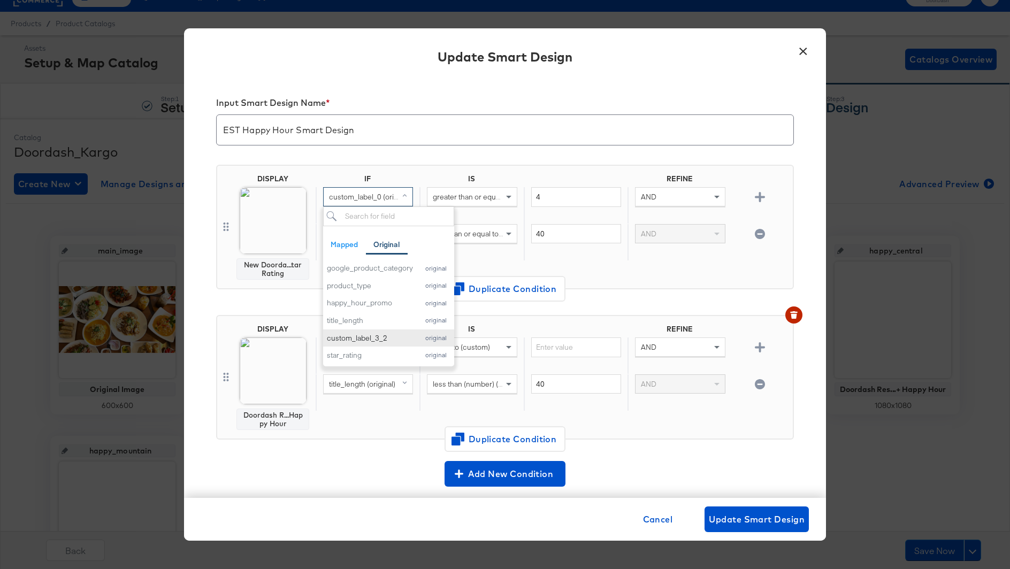
scroll to position [157, 0]
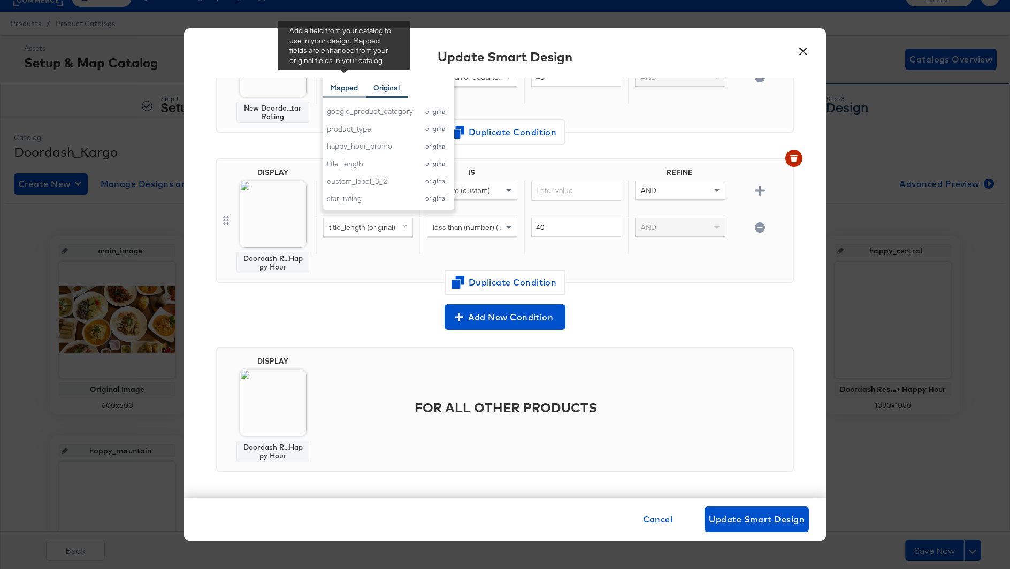
click at [344, 83] on div "Mapped" at bounding box center [344, 88] width 27 height 10
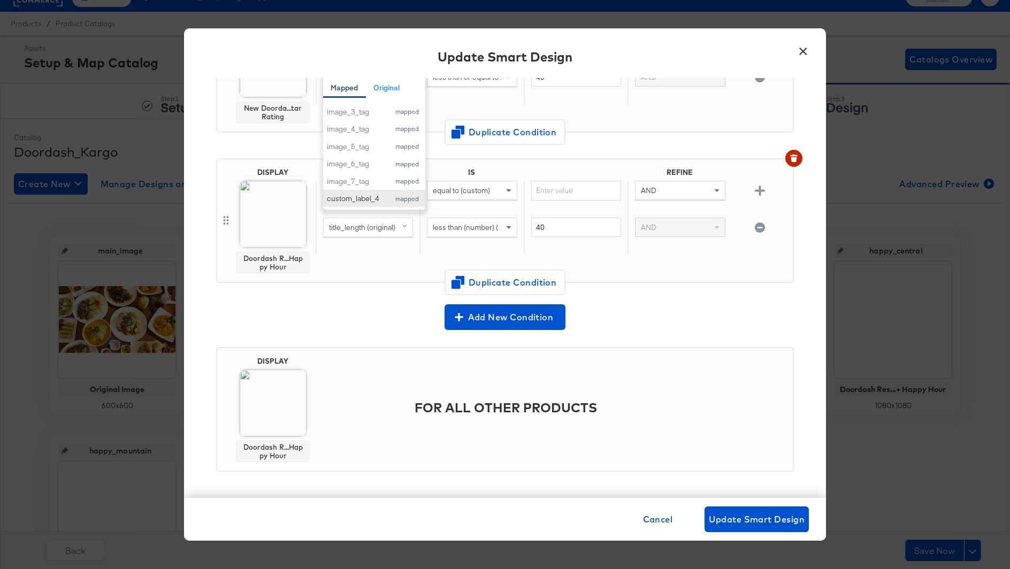
click at [362, 197] on div "custom_label_4" at bounding box center [355, 199] width 57 height 10
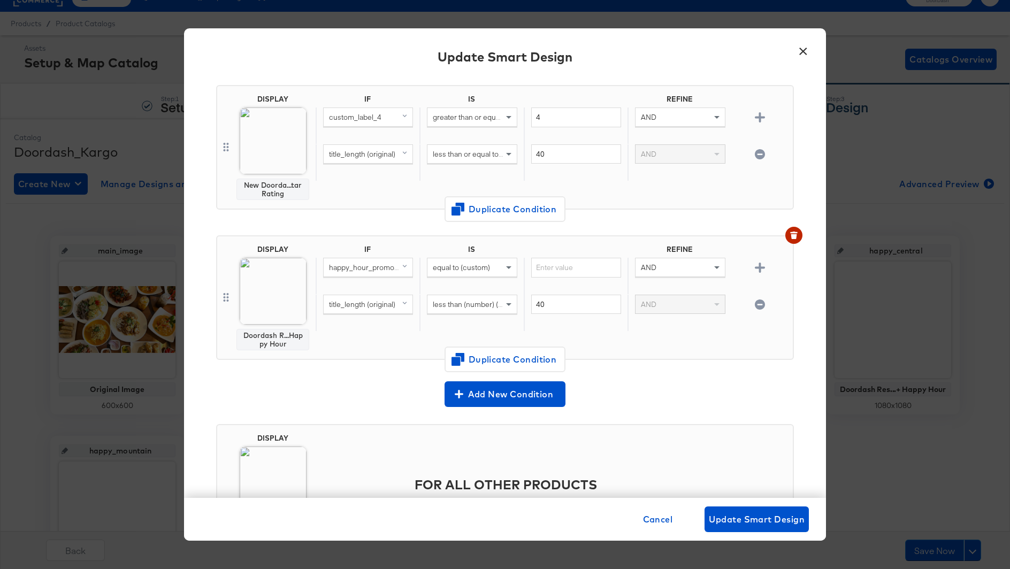
scroll to position [80, 0]
click at [457, 127] on div "greater than or equal to (custom) (number)" at bounding box center [471, 126] width 104 height 36
click at [456, 112] on span "greater than or equal to (custom) (number)" at bounding box center [503, 117] width 140 height 10
click at [560, 114] on input "4" at bounding box center [576, 118] width 90 height 20
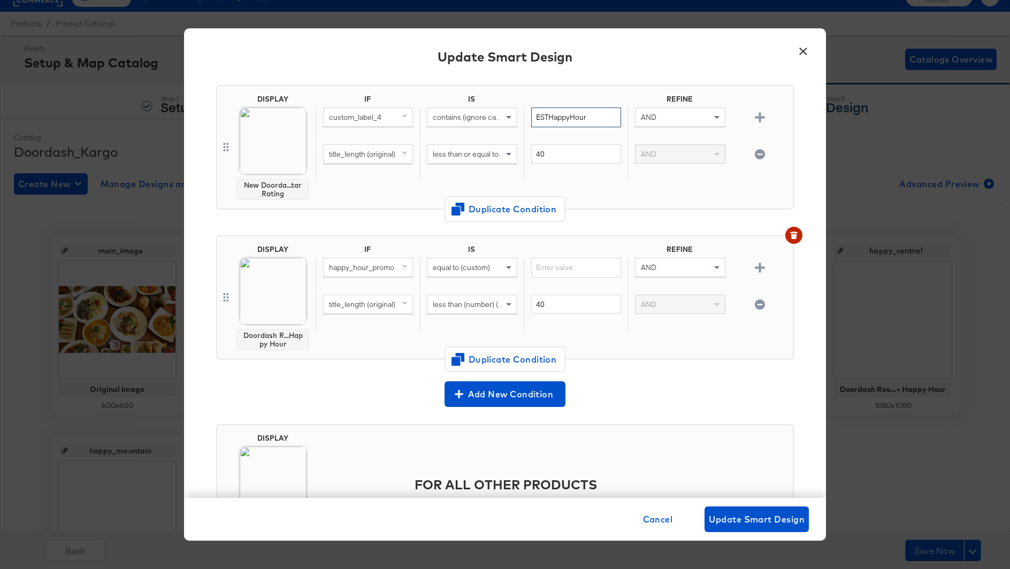
type input "ESTHappyHour"
click at [381, 155] on span "title_length (original)" at bounding box center [362, 154] width 66 height 10
click at [758, 154] on icon "button" at bounding box center [760, 154] width 10 height 10
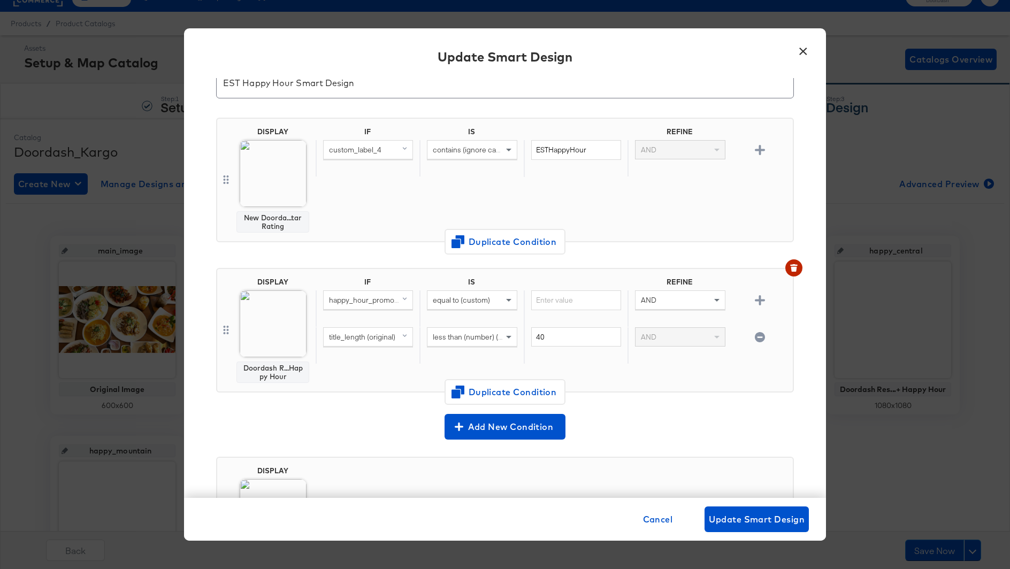
scroll to position [45, 0]
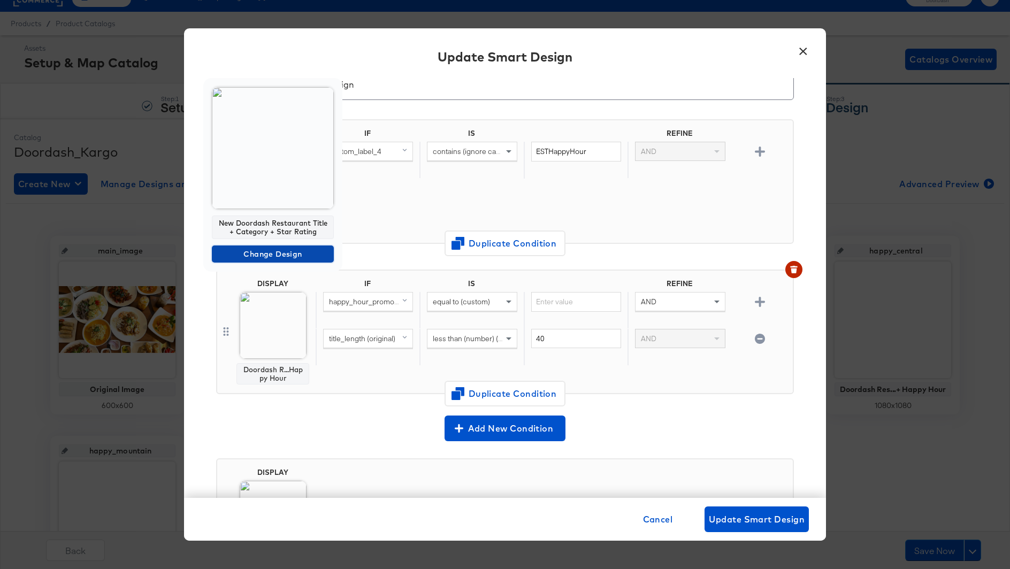
click at [262, 253] on span "Change Design" at bounding box center [272, 254] width 113 height 13
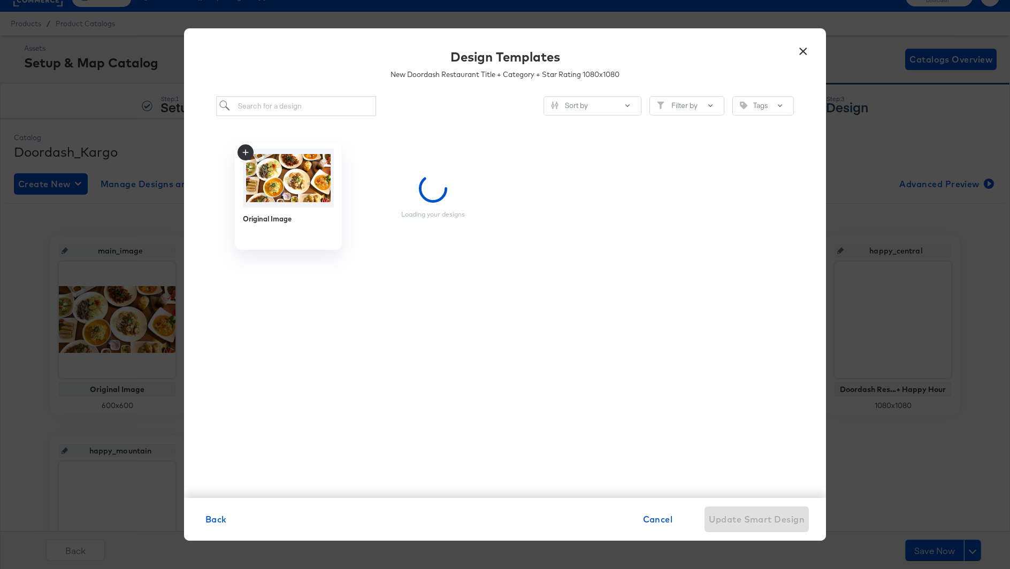
scroll to position [0, 0]
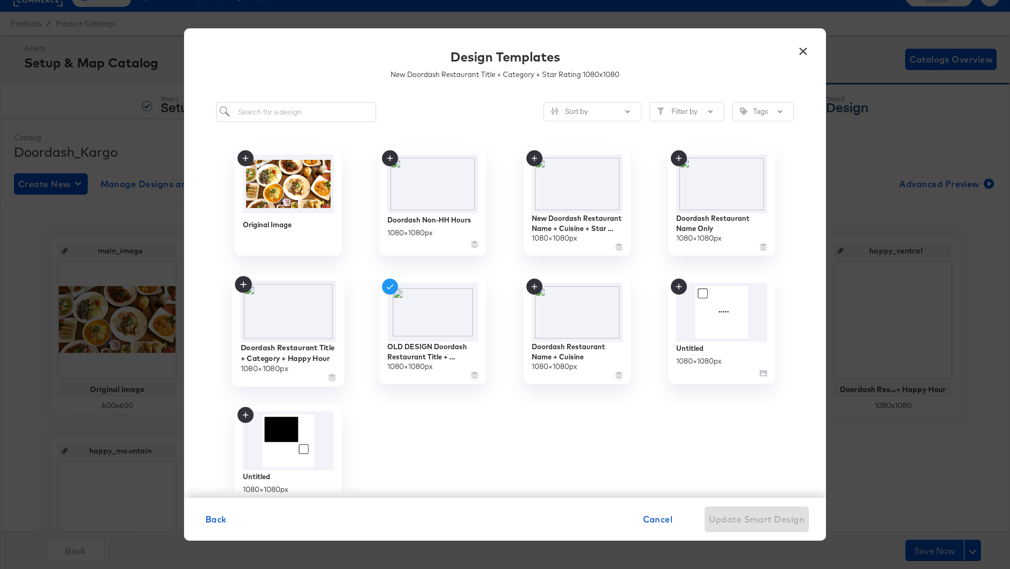
click at [296, 324] on img at bounding box center [289, 311] width 96 height 62
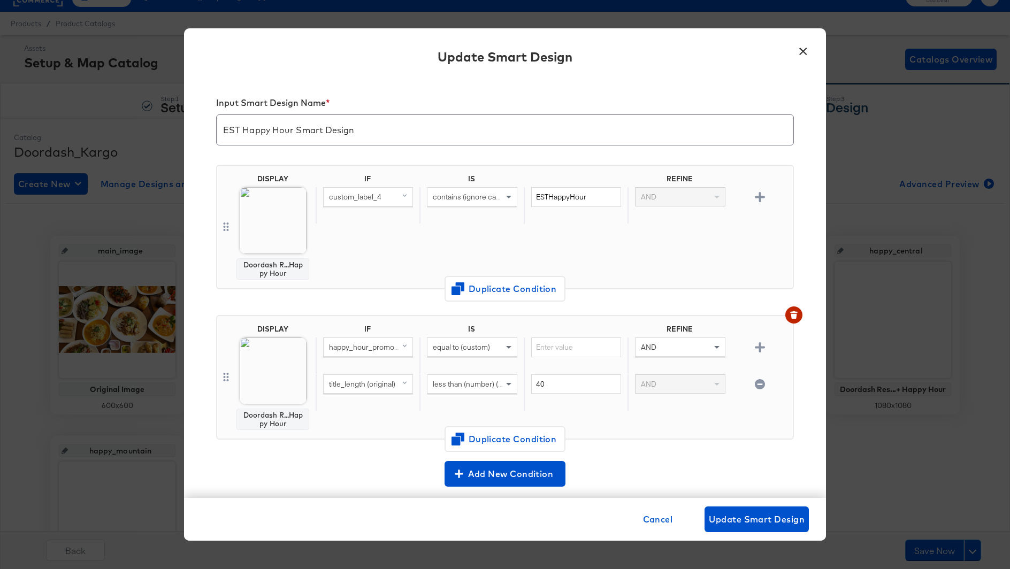
scroll to position [45, 0]
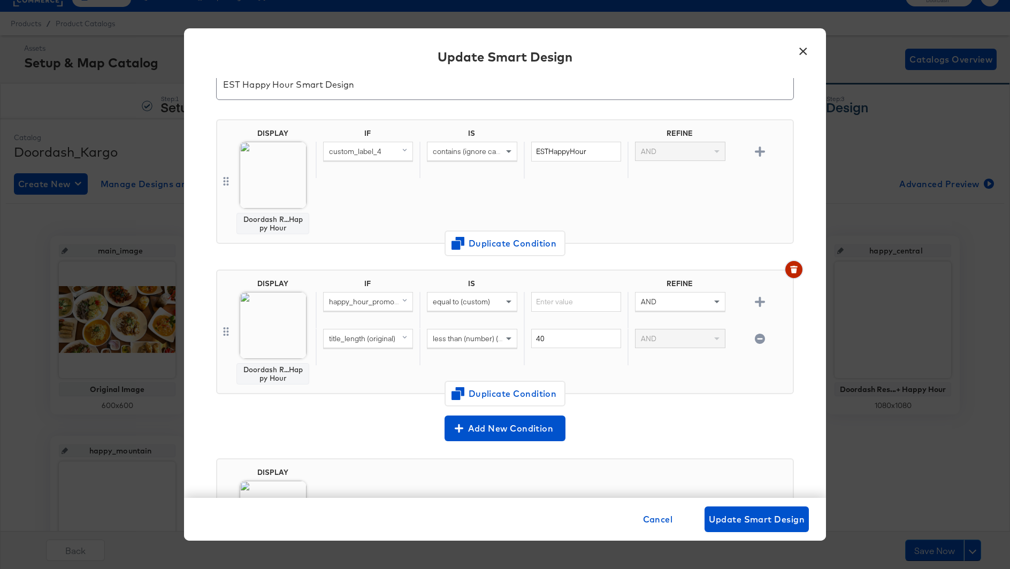
click at [786, 270] on button "button" at bounding box center [793, 269] width 17 height 17
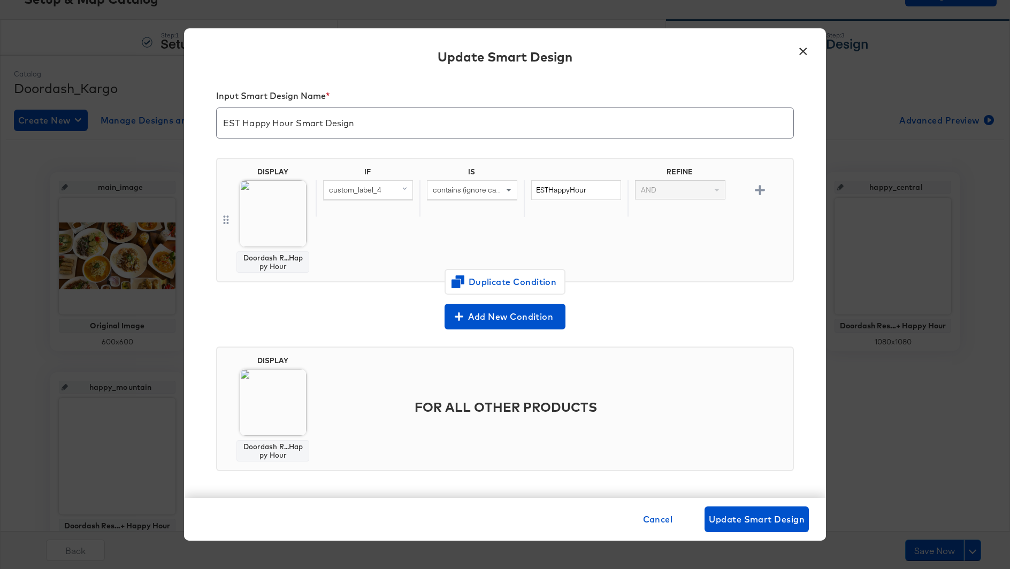
scroll to position [92, 0]
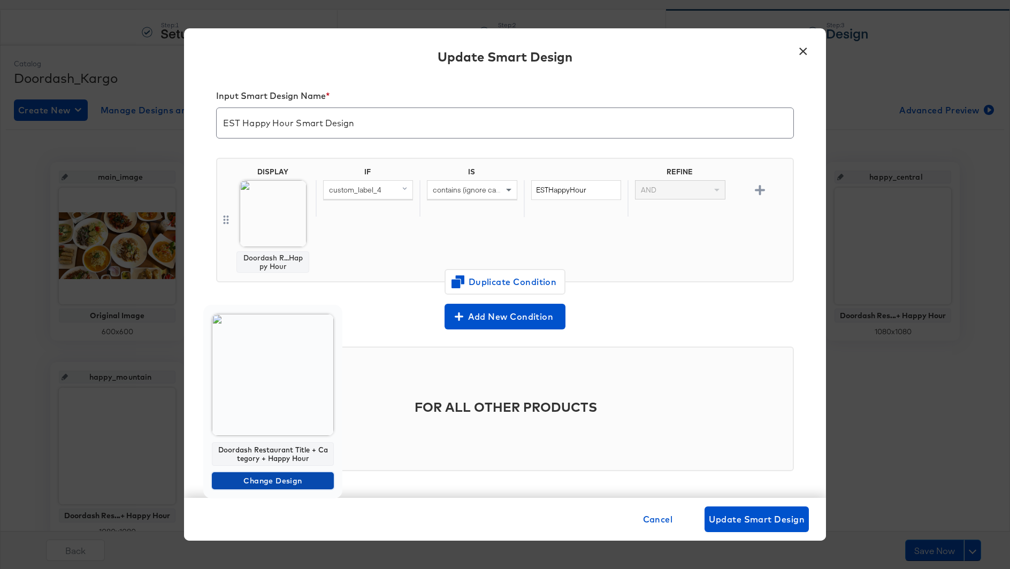
click at [270, 481] on span "Change Design" at bounding box center [272, 480] width 113 height 13
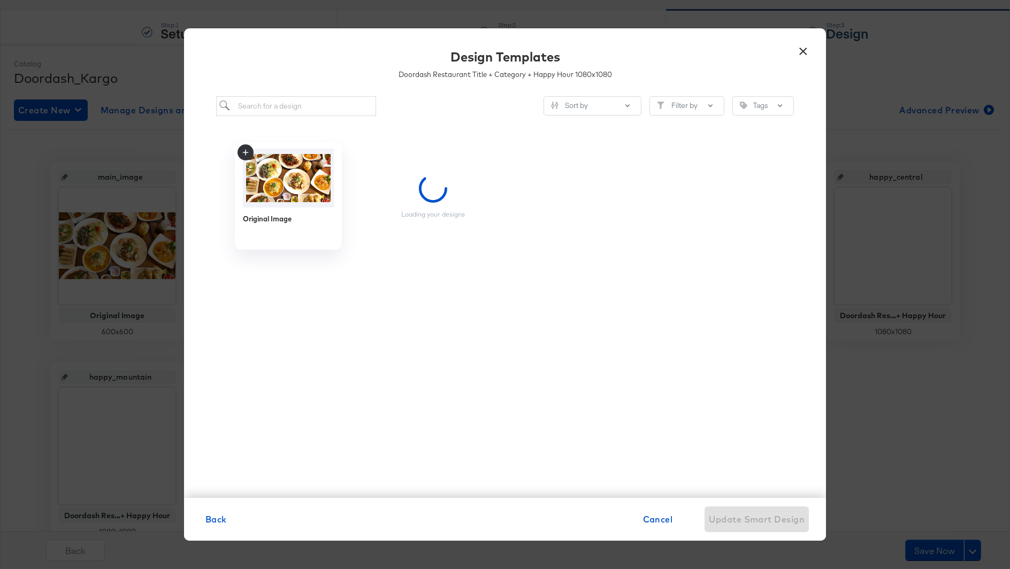
scroll to position [0, 0]
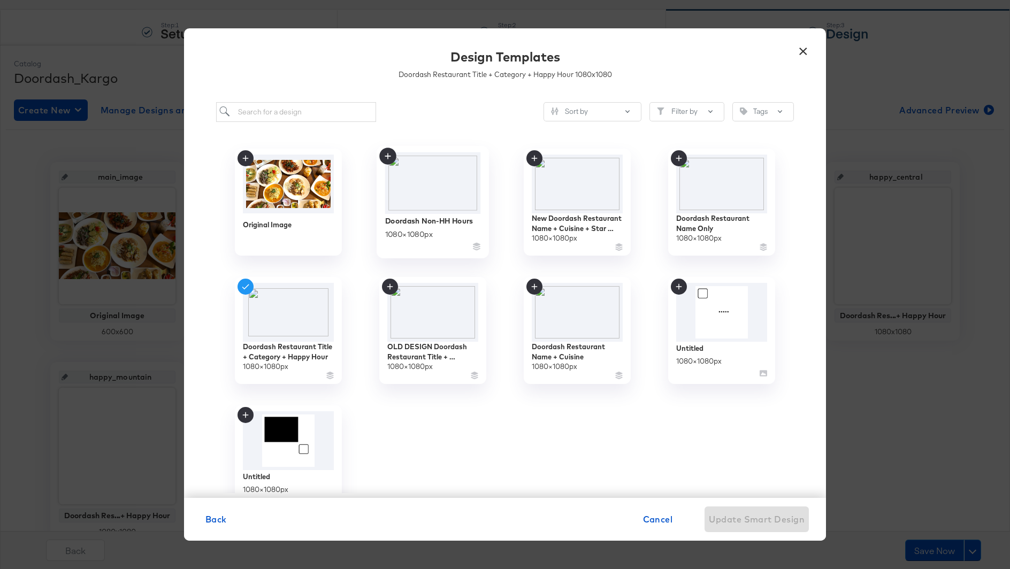
click at [421, 211] on img at bounding box center [433, 183] width 96 height 62
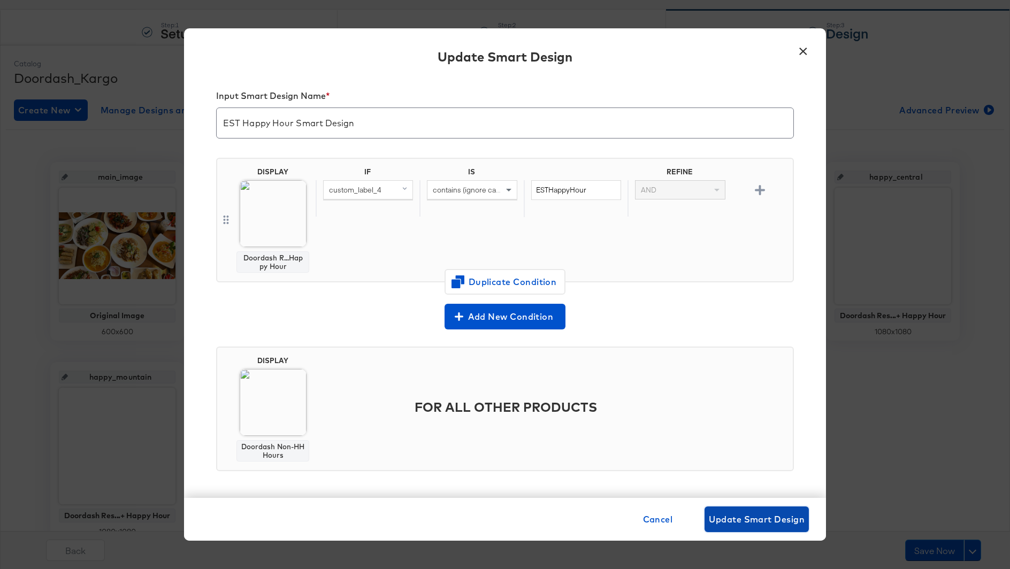
click at [737, 520] on span "Update Smart Design" at bounding box center [757, 519] width 96 height 15
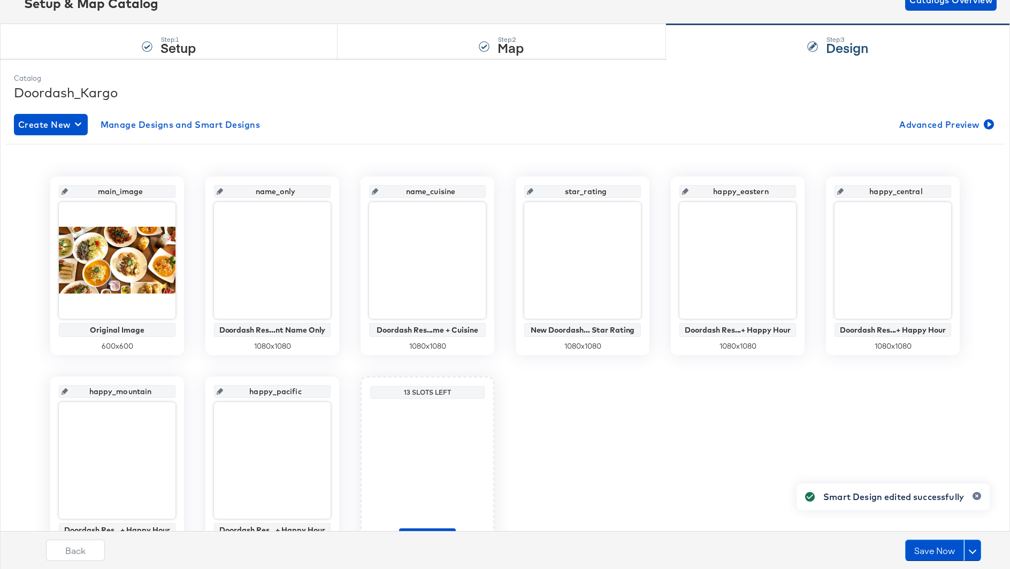
scroll to position [78, 0]
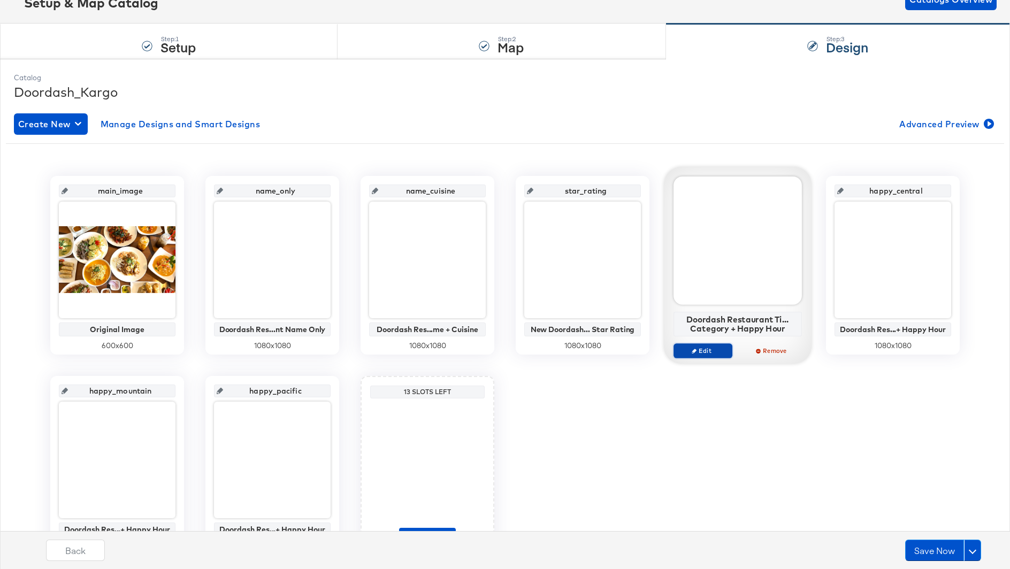
click at [701, 348] on span "Edit" at bounding box center [702, 351] width 49 height 8
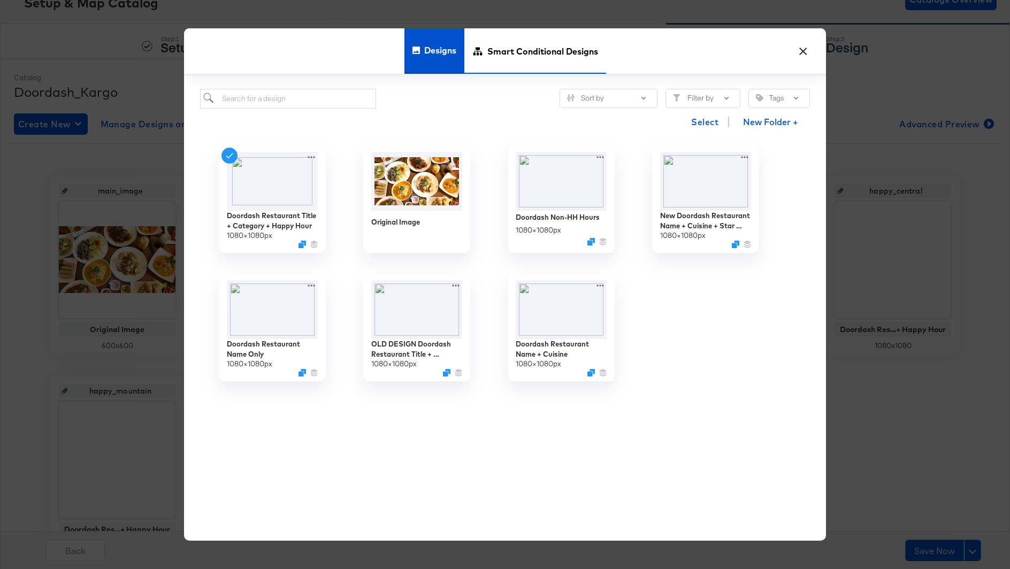
click at [532, 56] on span "Smart Conditional Designs" at bounding box center [542, 51] width 111 height 47
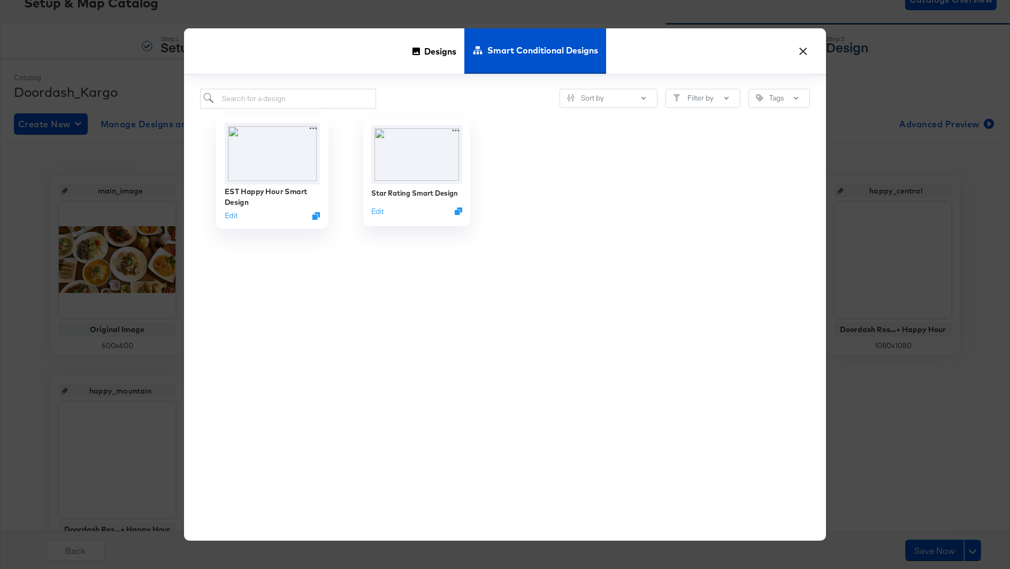
click at [258, 147] on img at bounding box center [273, 153] width 96 height 62
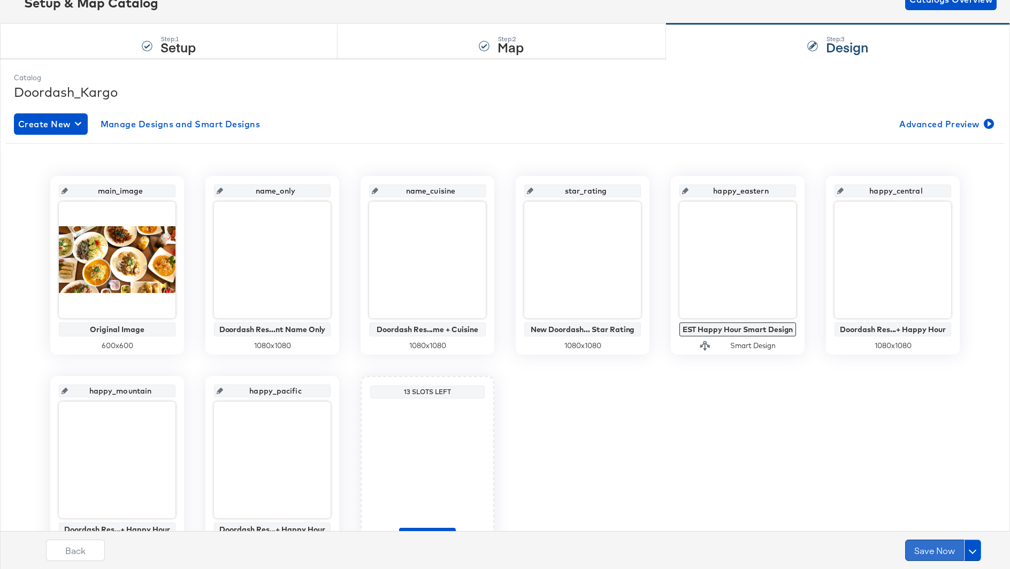
click at [939, 551] on button "Save Now" at bounding box center [934, 550] width 59 height 21
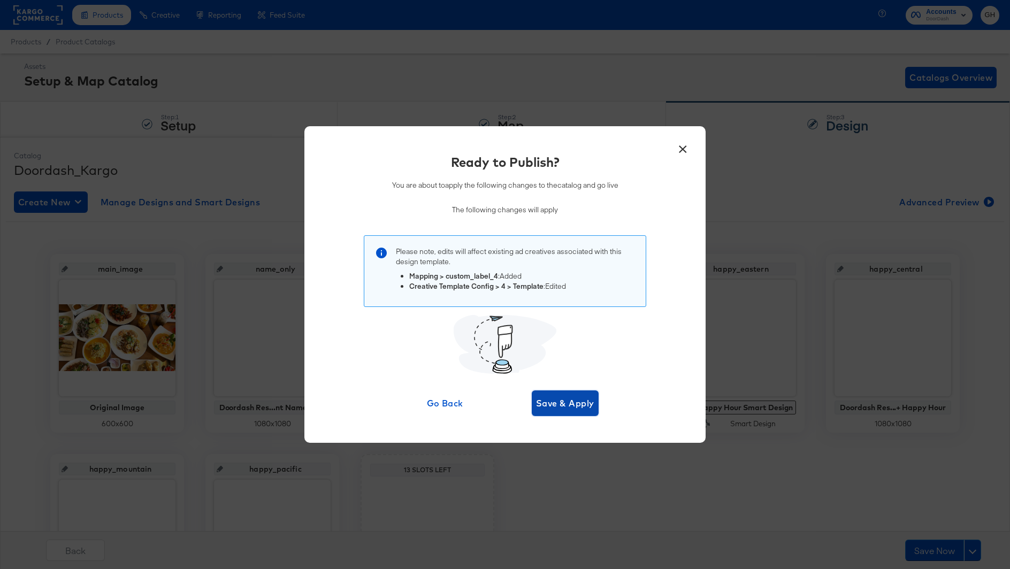
click at [583, 407] on span "Save & Apply" at bounding box center [565, 403] width 58 height 15
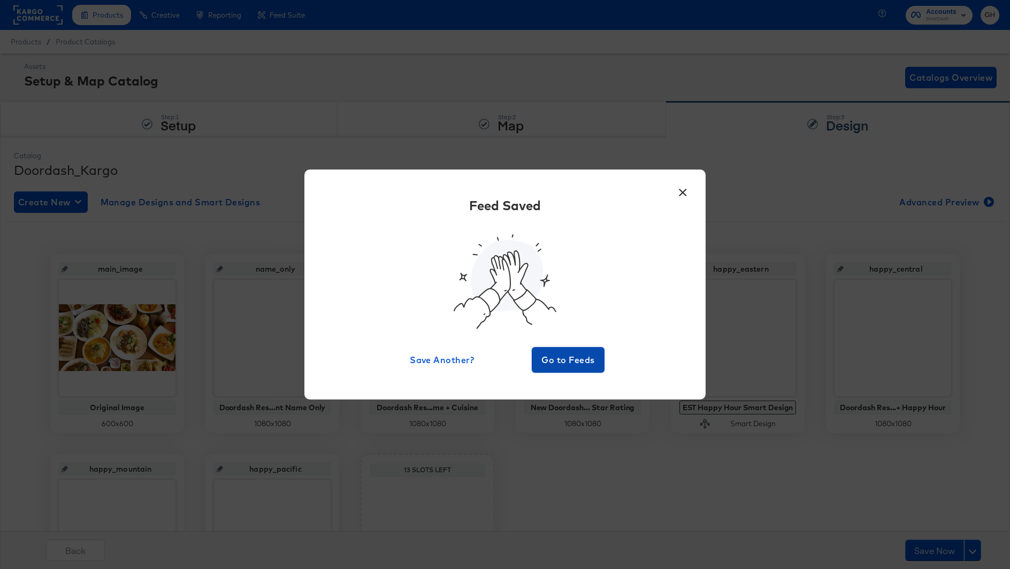
drag, startPoint x: 576, startPoint y: 362, endPoint x: 647, endPoint y: 255, distance: 128.2
click at [648, 254] on div "Feed Saved Save Another? Go to Feeds" at bounding box center [504, 284] width 369 height 177
click at [680, 190] on button "×" at bounding box center [682, 189] width 19 height 19
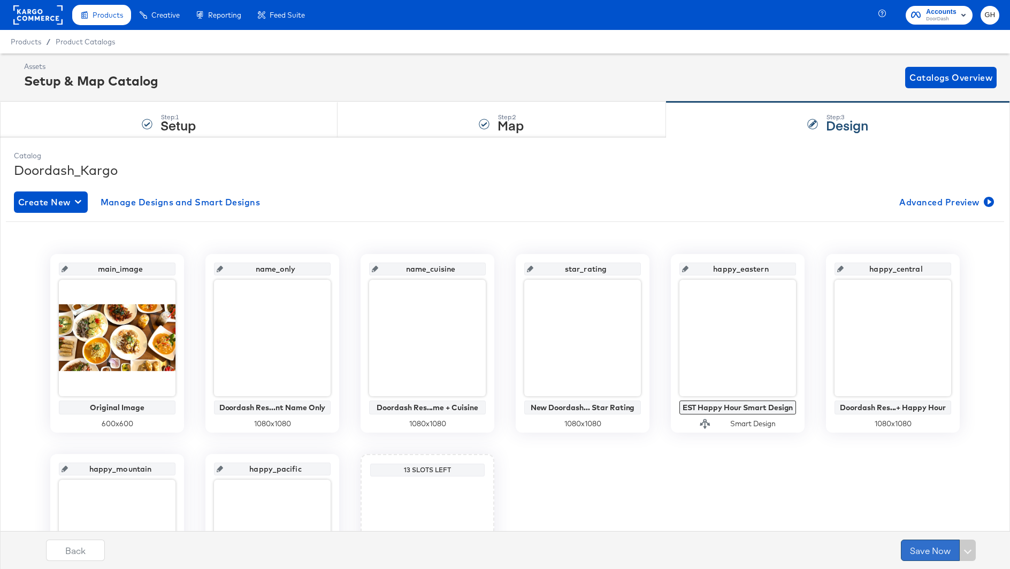
click at [929, 553] on button "Save Now" at bounding box center [930, 550] width 59 height 21
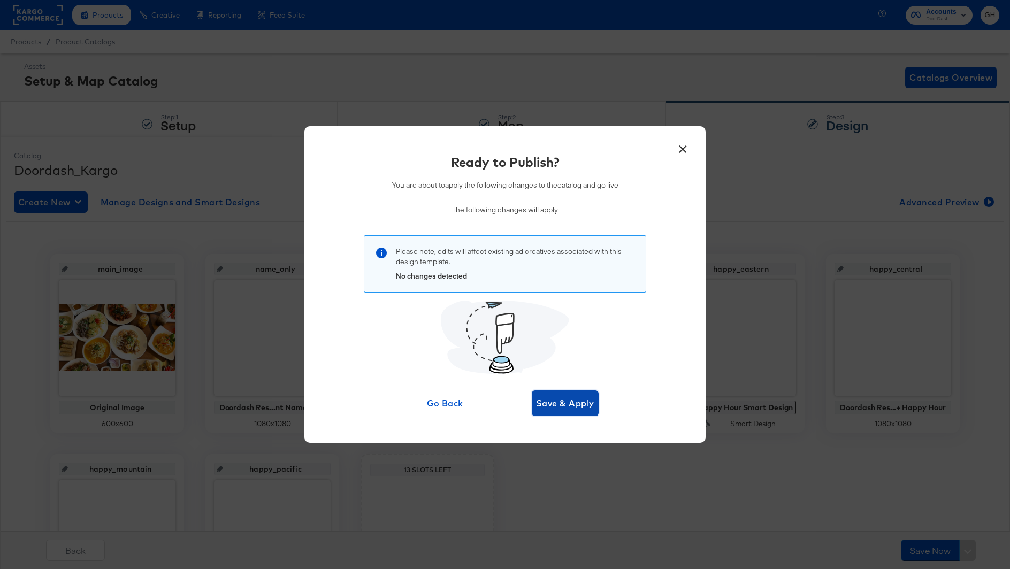
click at [584, 405] on span "Save & Apply" at bounding box center [565, 403] width 58 height 15
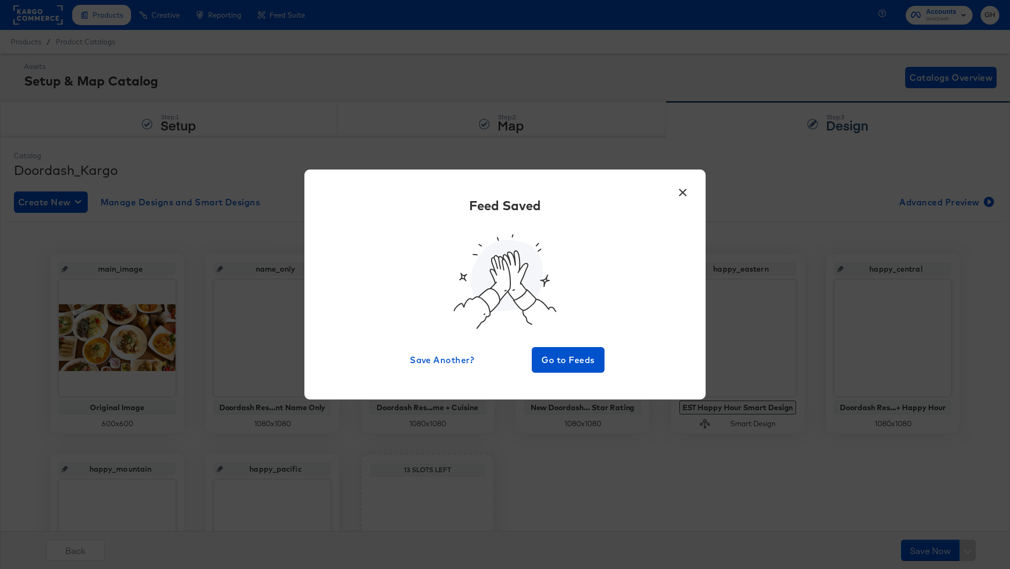
click at [680, 197] on button "×" at bounding box center [682, 189] width 19 height 19
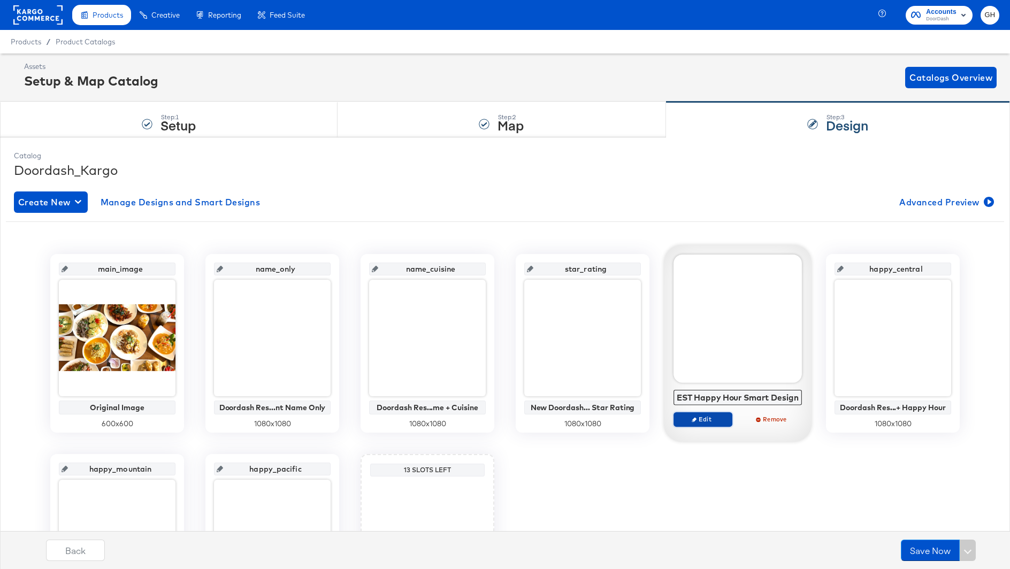
click at [710, 419] on span "Edit" at bounding box center [702, 419] width 49 height 8
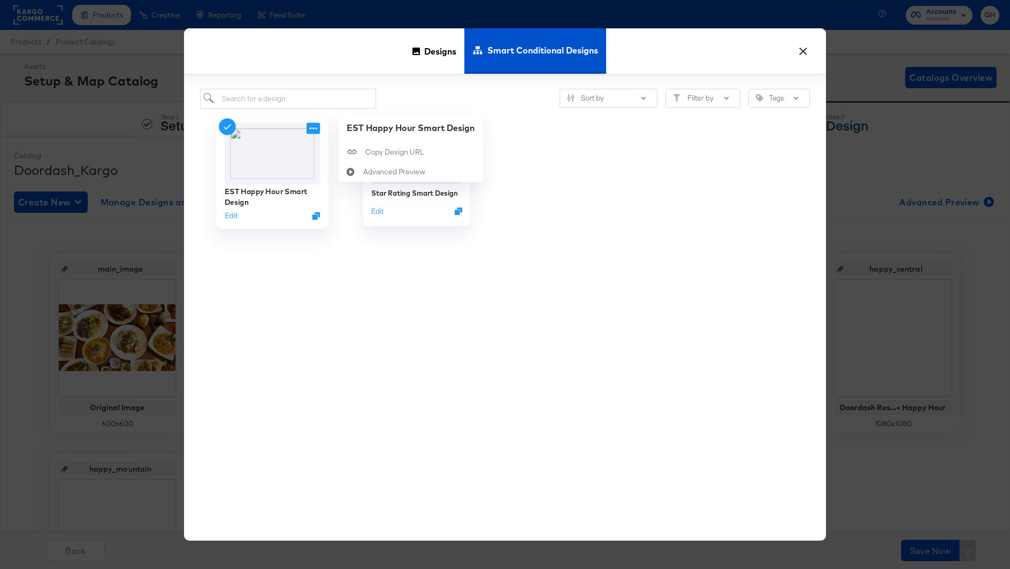
click at [306, 127] on div at bounding box center [273, 153] width 96 height 62
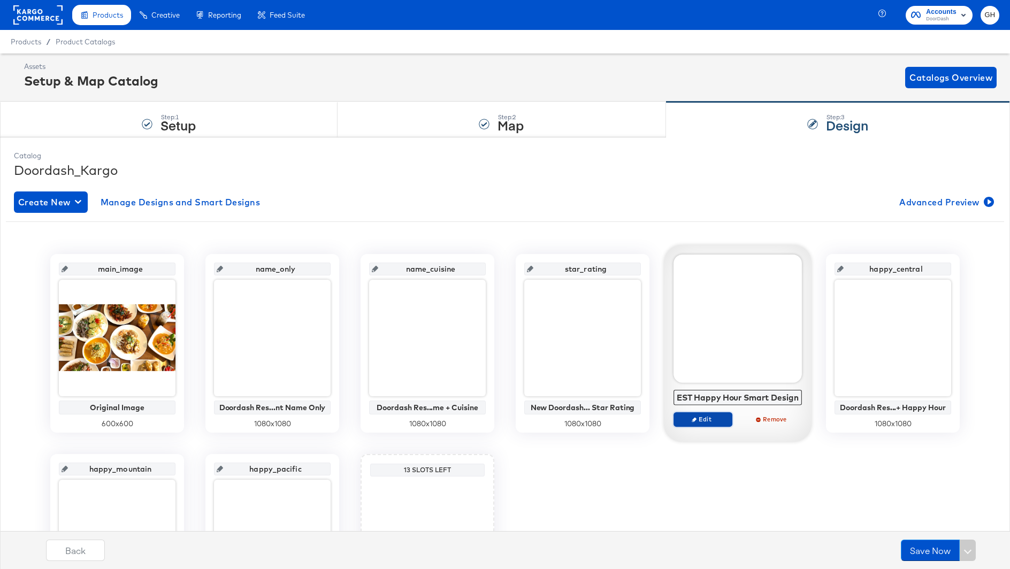
click at [707, 418] on span "Edit" at bounding box center [702, 419] width 49 height 8
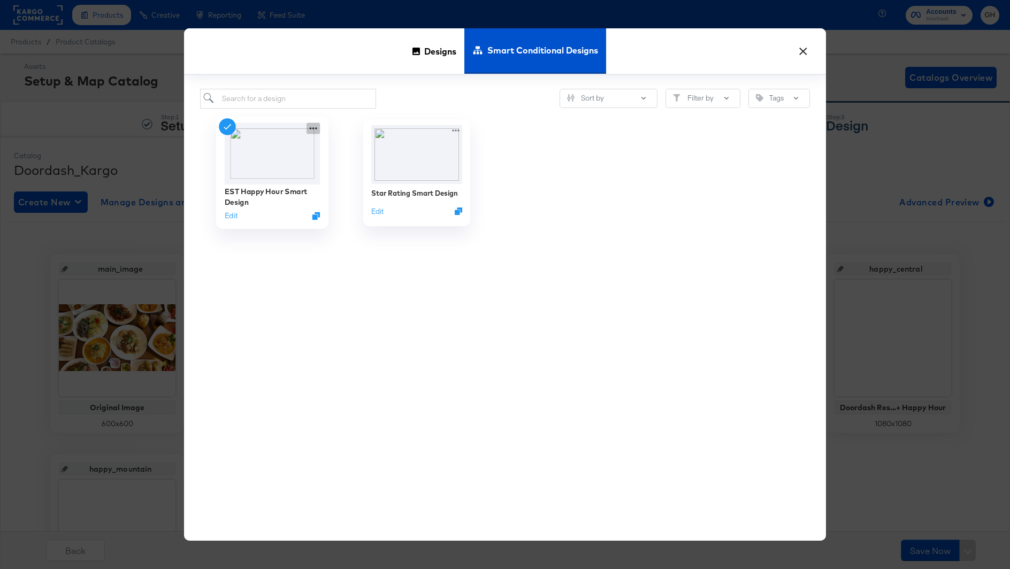
click at [311, 126] on icon at bounding box center [312, 127] width 13 height 11
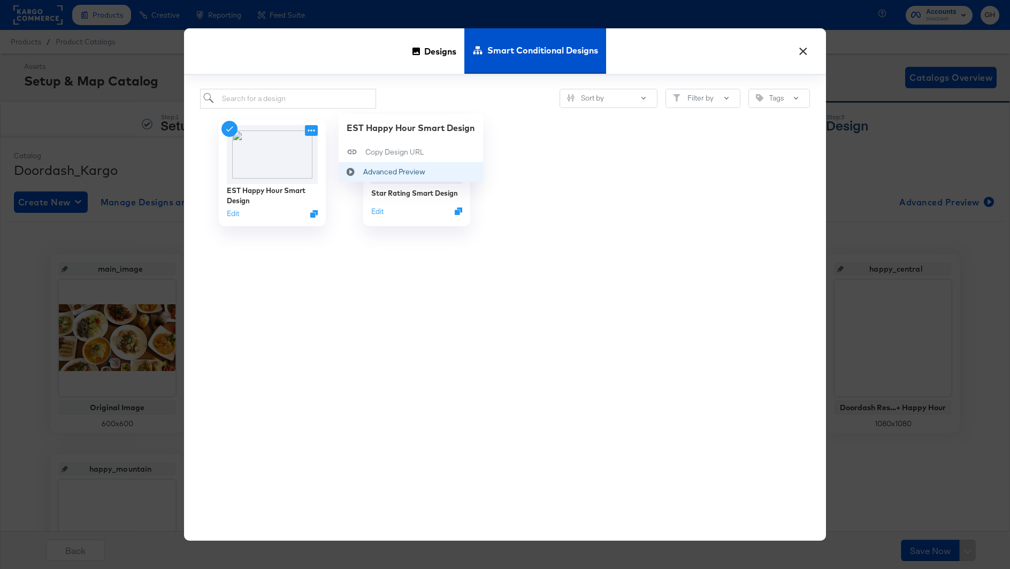
click at [354, 169] on icon at bounding box center [351, 171] width 9 height 9
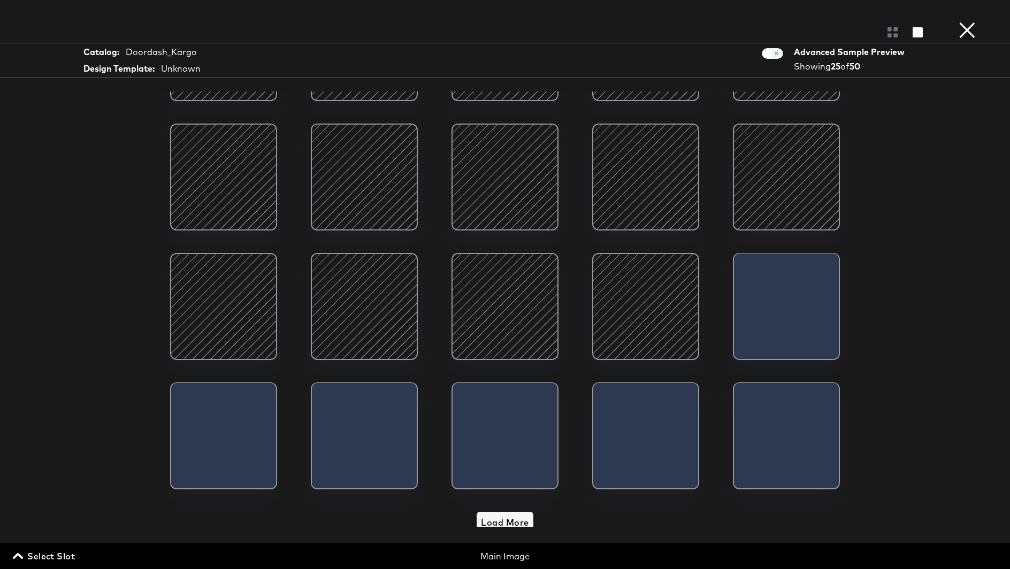
scroll to position [233, 0]
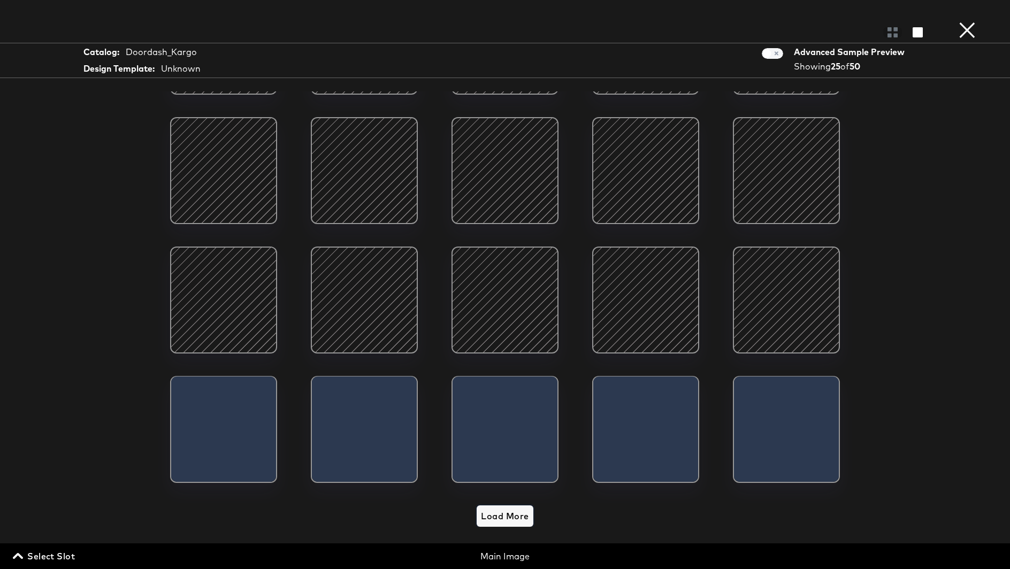
click at [510, 514] on span "Load More" at bounding box center [505, 516] width 48 height 15
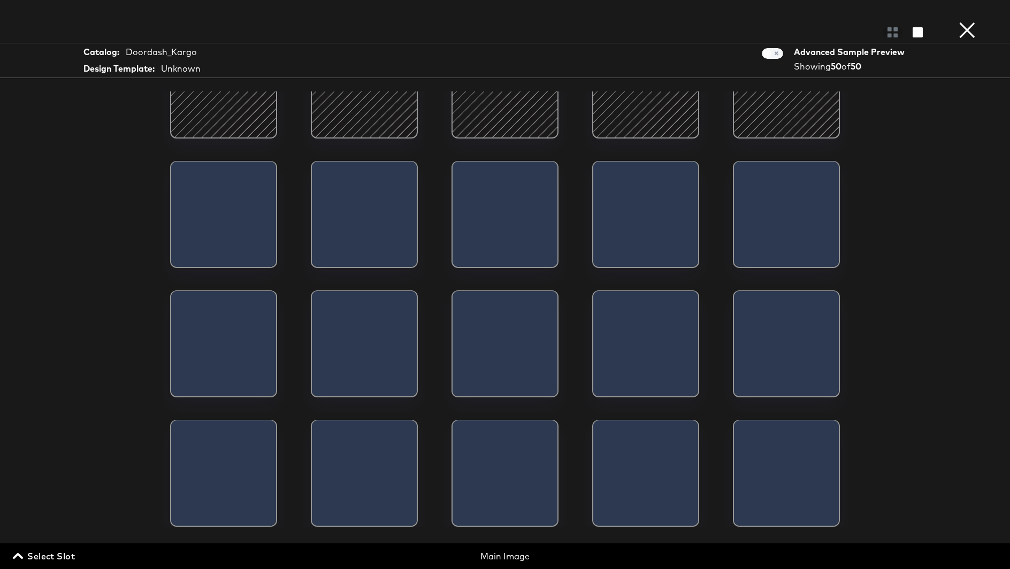
scroll to position [0, 0]
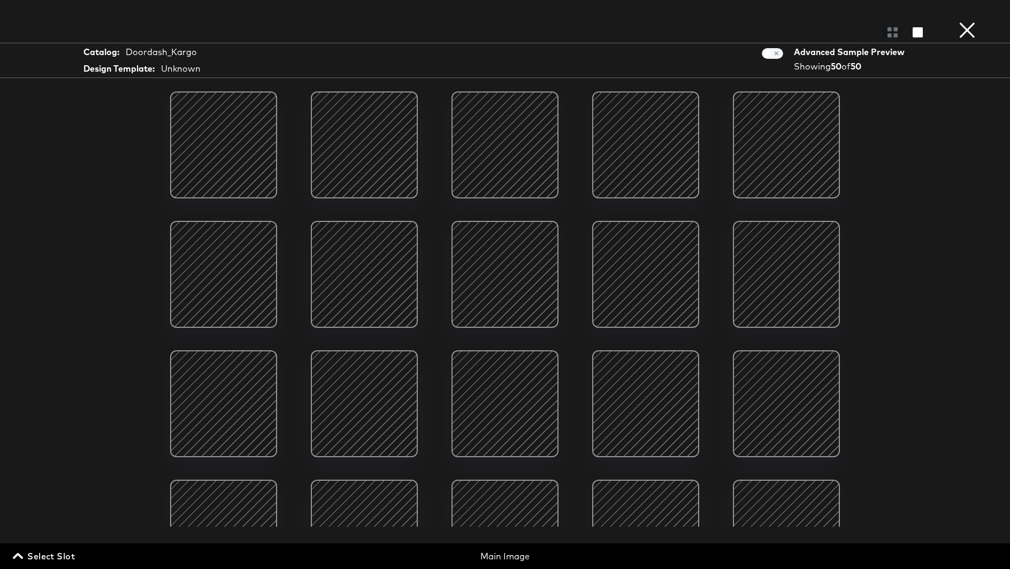
click at [965, 21] on button "×" at bounding box center [966, 10] width 21 height 21
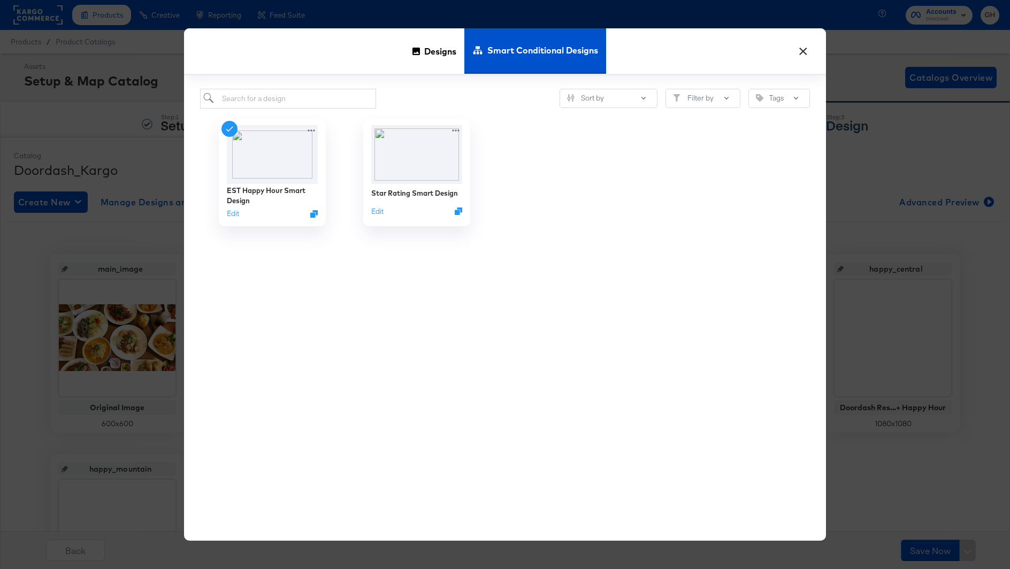
click at [806, 52] on button "×" at bounding box center [802, 48] width 19 height 19
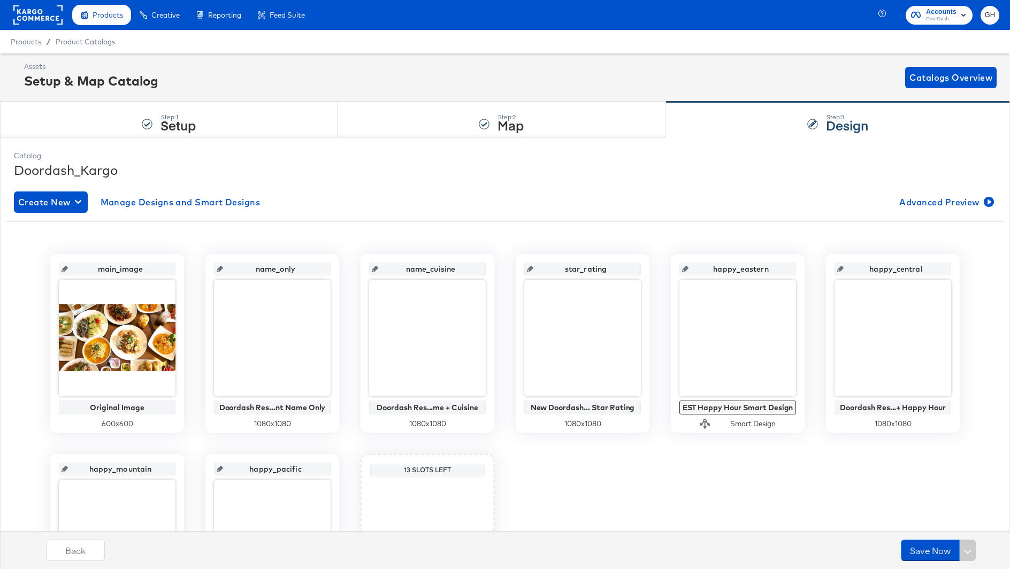
click at [34, 17] on rect at bounding box center [37, 14] width 49 height 19
